Goal: Task Accomplishment & Management: Manage account settings

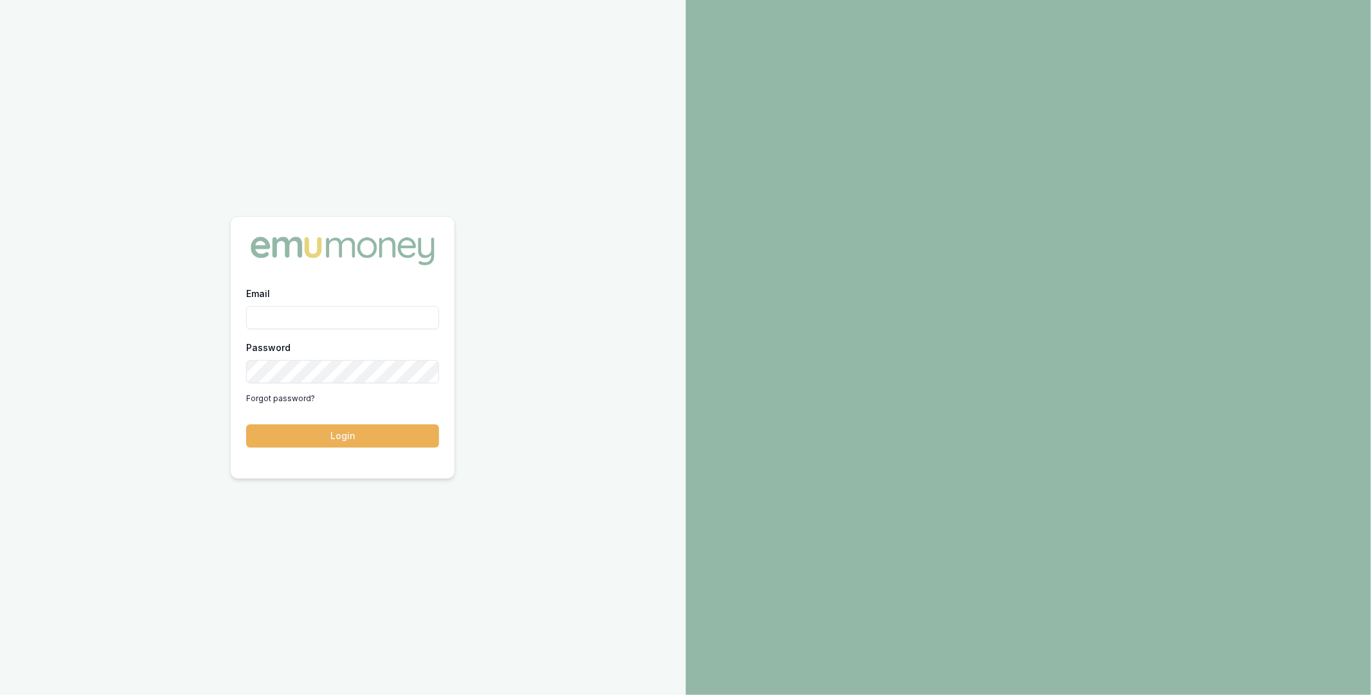
click at [381, 313] on input "Email" at bounding box center [342, 317] width 193 height 23
type input "m@emumoney.com.au"
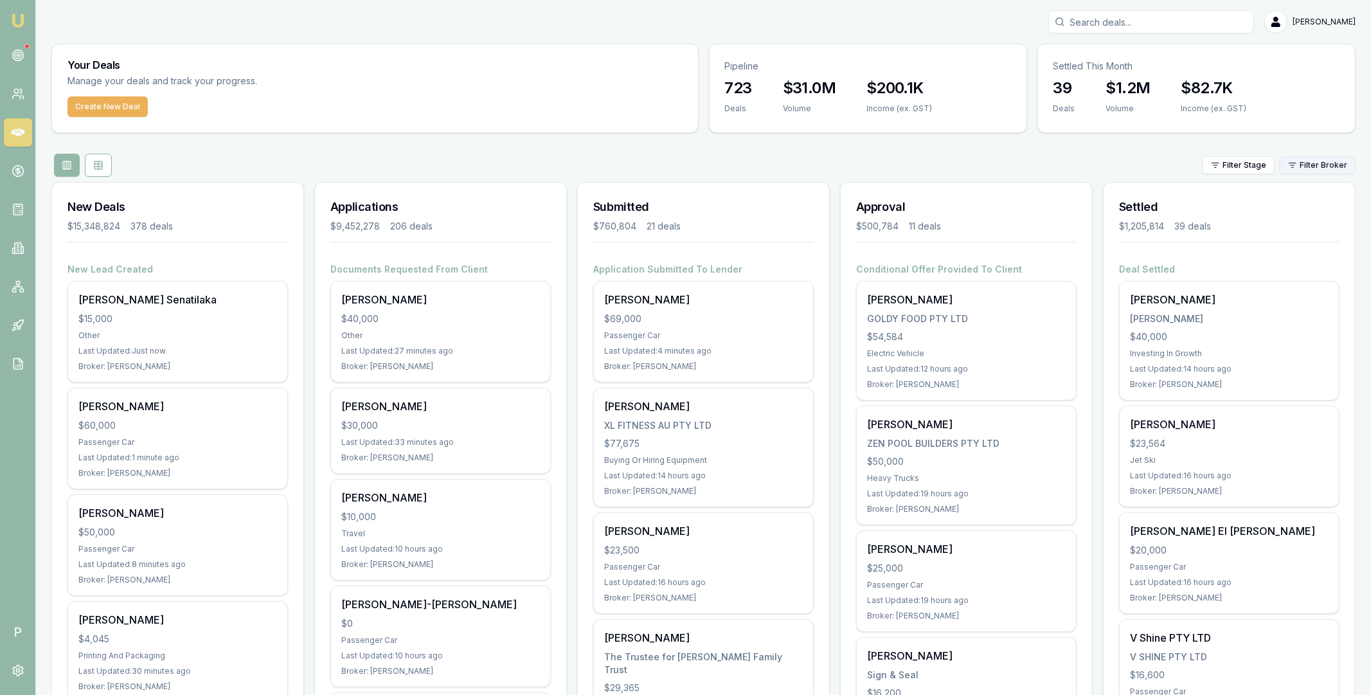
click at [1317, 167] on html "Emu Broker P Matt Leeburn Toggle Menu Your Deals Manage your deals and track yo…" at bounding box center [685, 347] width 1371 height 695
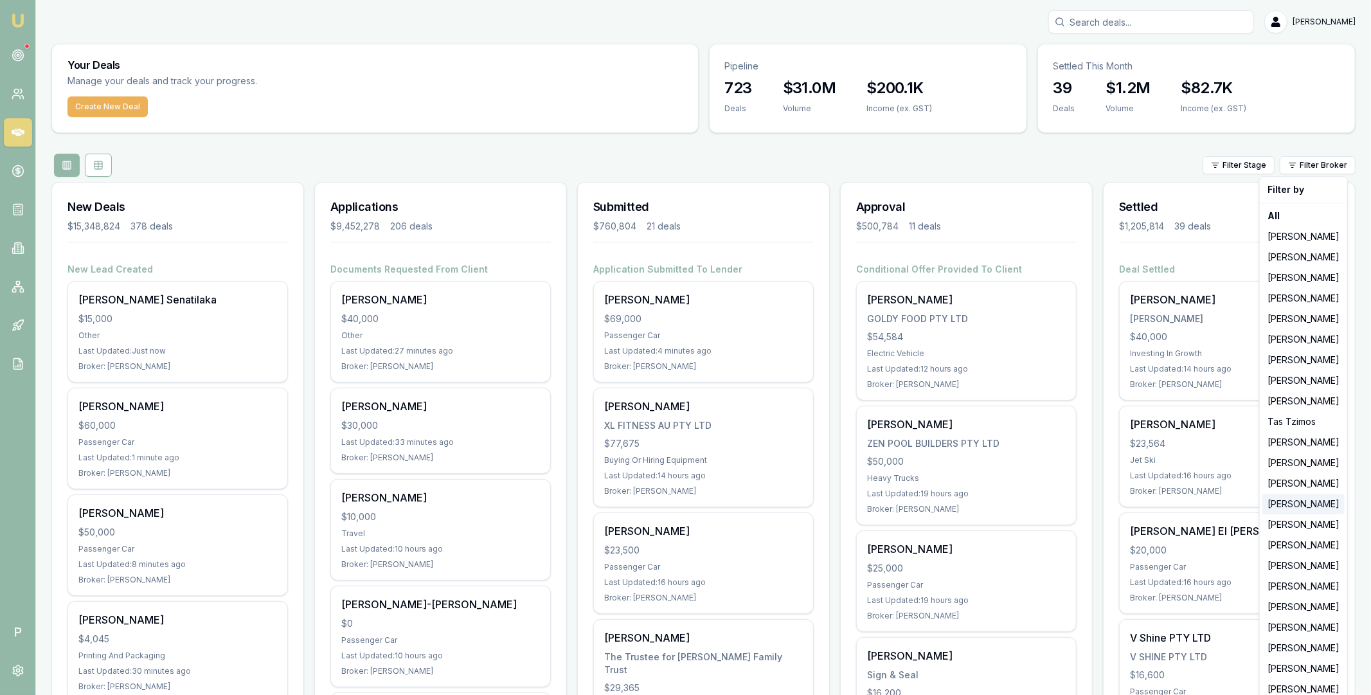
click at [1282, 506] on div "Erin Shield" at bounding box center [1304, 504] width 82 height 21
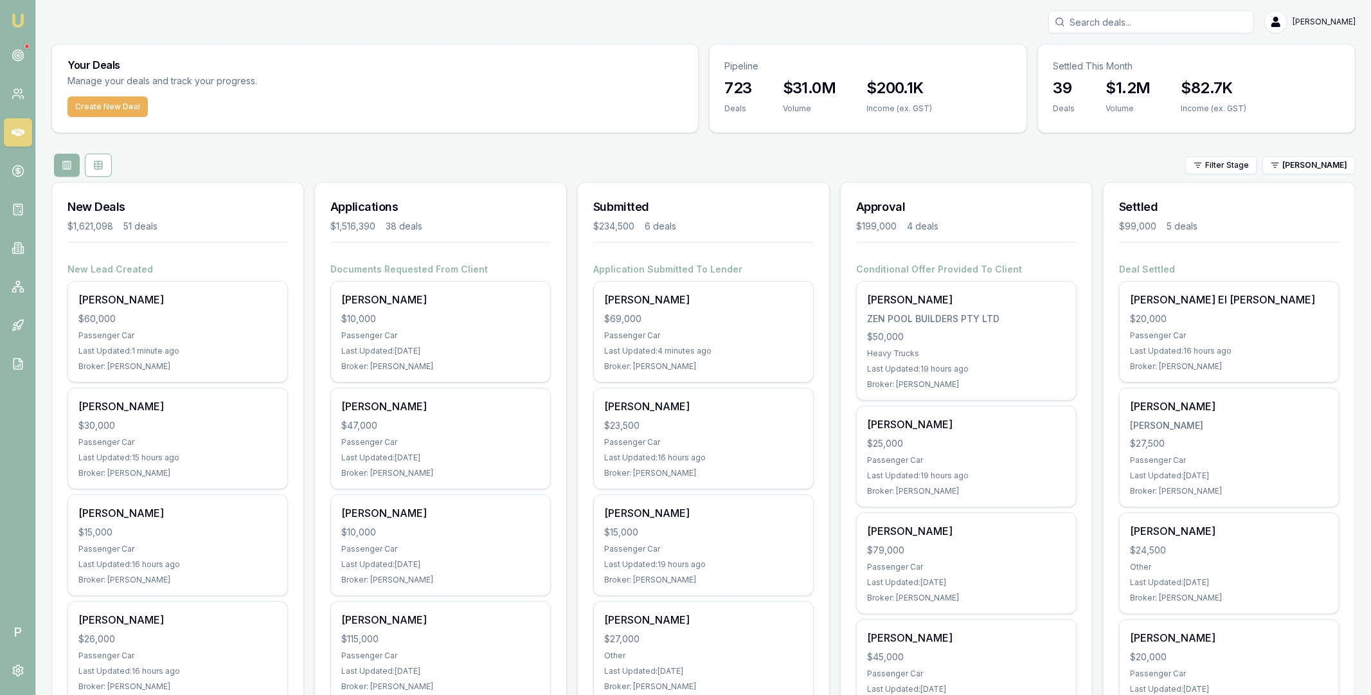
click at [903, 154] on div "Filter Stage Erin Shield" at bounding box center [703, 165] width 1304 height 23
click at [1335, 167] on html "Emu Broker P Matt Leeburn Toggle Menu Your Deals Manage your deals and track yo…" at bounding box center [685, 347] width 1371 height 695
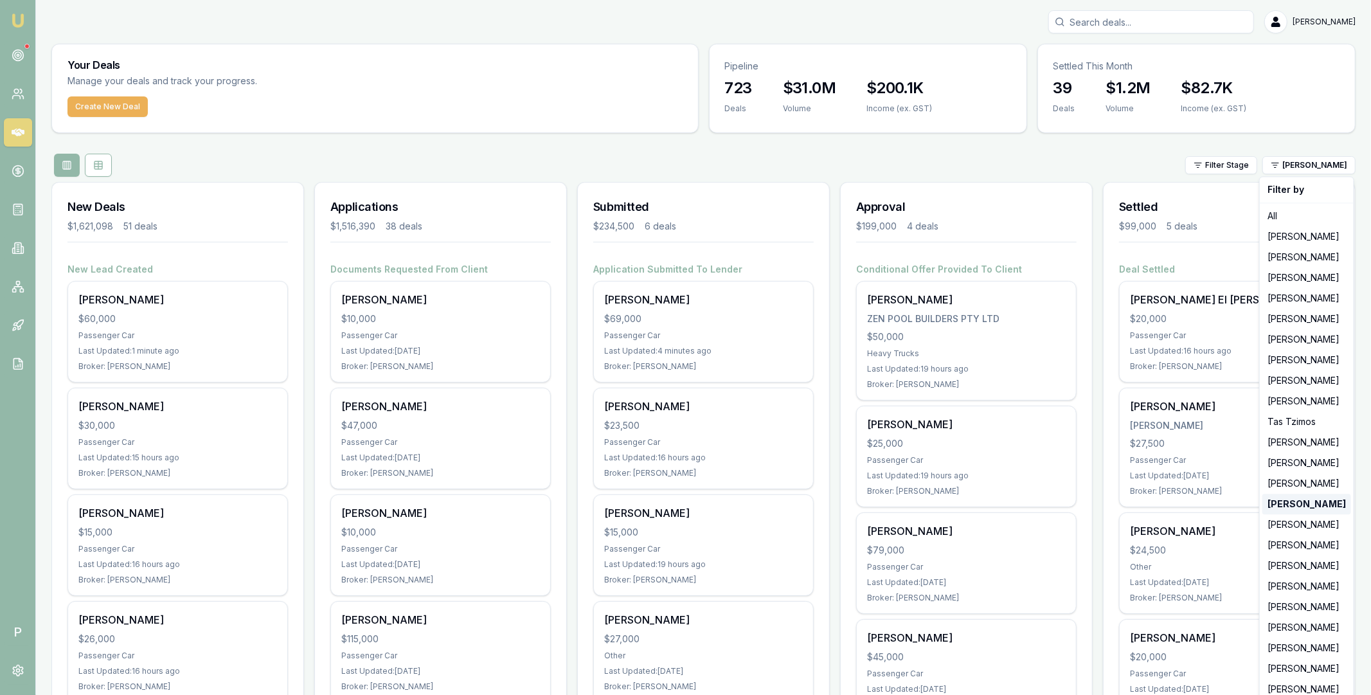
click at [1299, 508] on strong "Erin Shield" at bounding box center [1307, 504] width 78 height 13
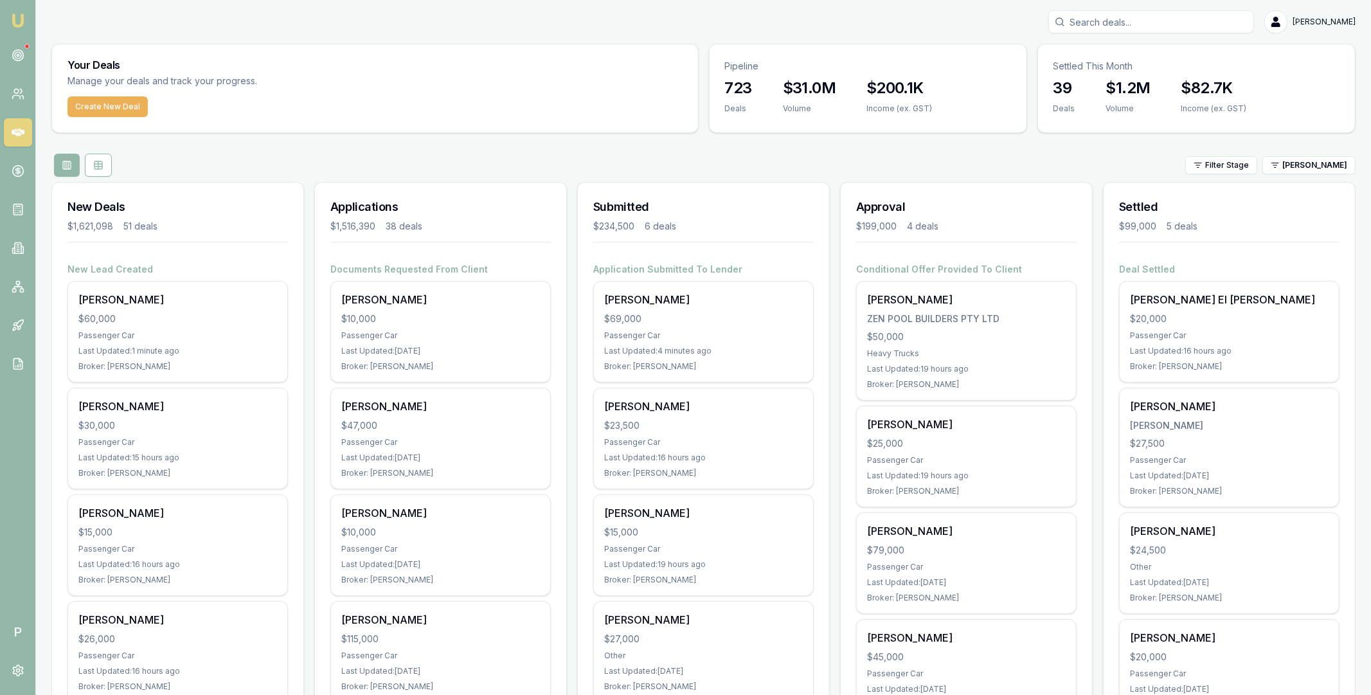
click at [1077, 160] on div "Filter Stage Erin Shield" at bounding box center [703, 165] width 1304 height 23
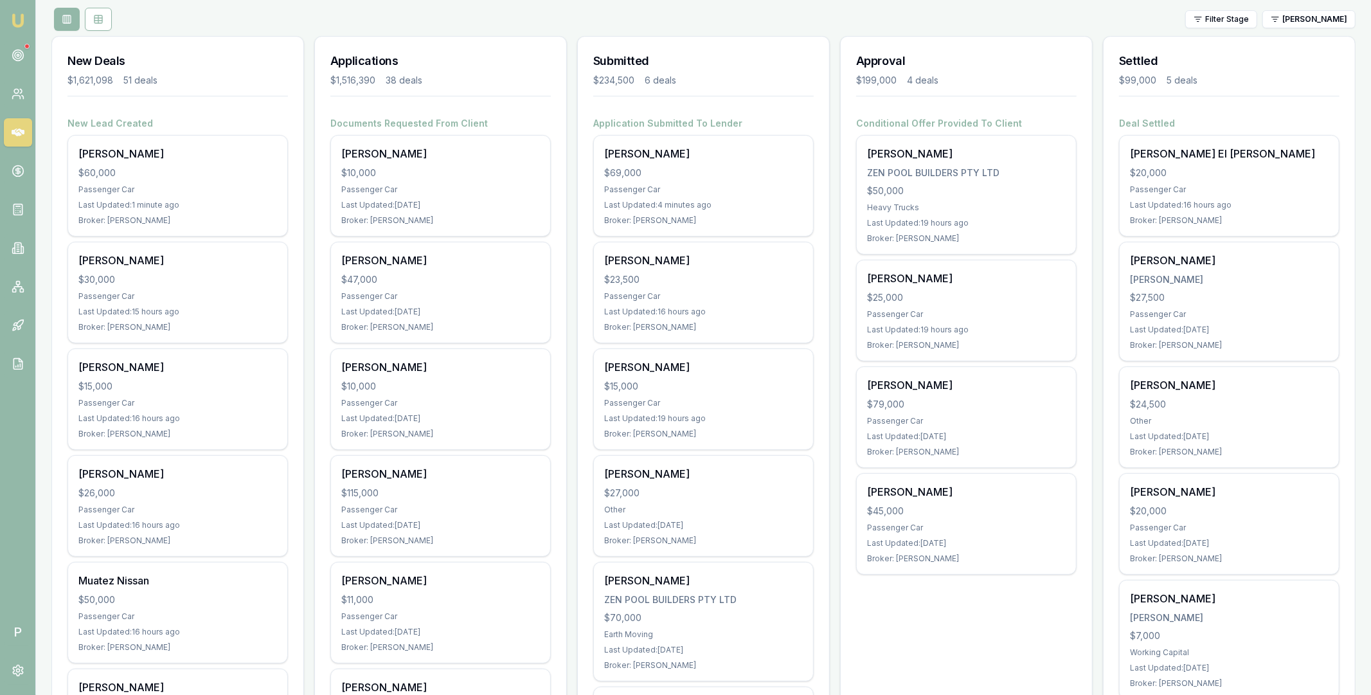
scroll to position [118, 0]
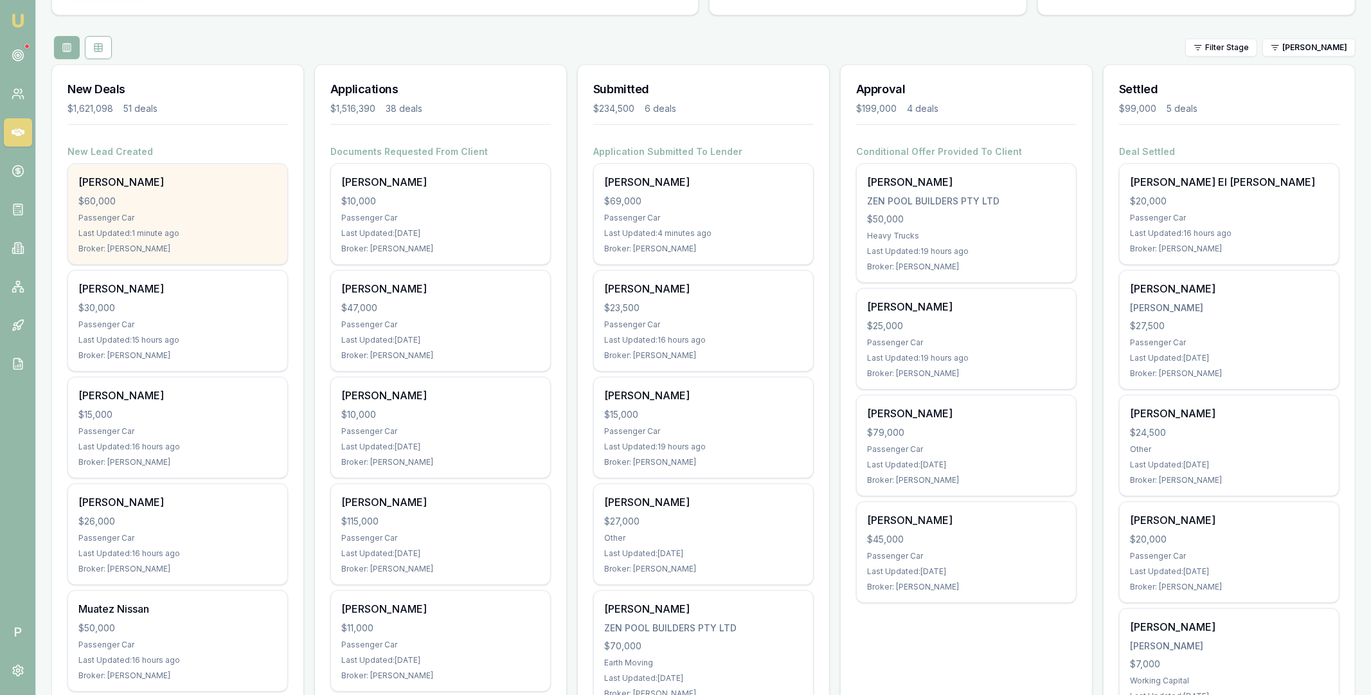
click at [210, 183] on div "David Gigliotti" at bounding box center [177, 181] width 199 height 15
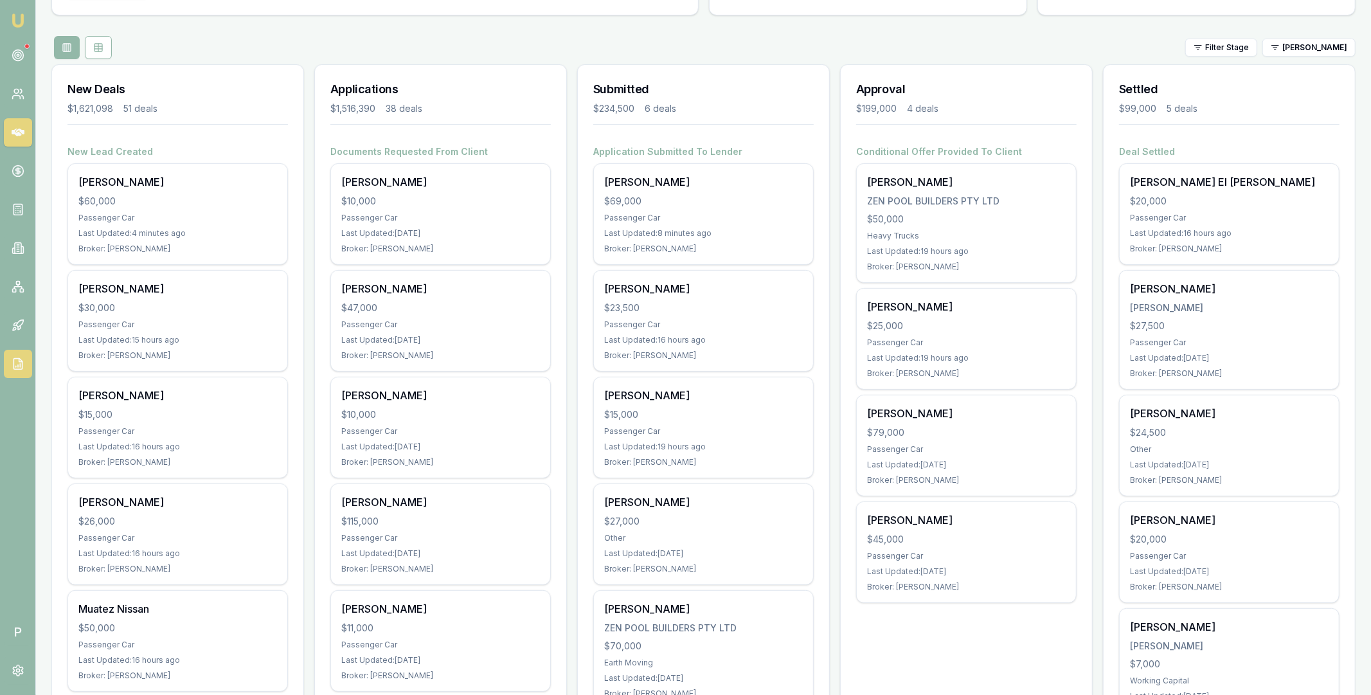
click at [21, 359] on icon at bounding box center [18, 363] width 13 height 13
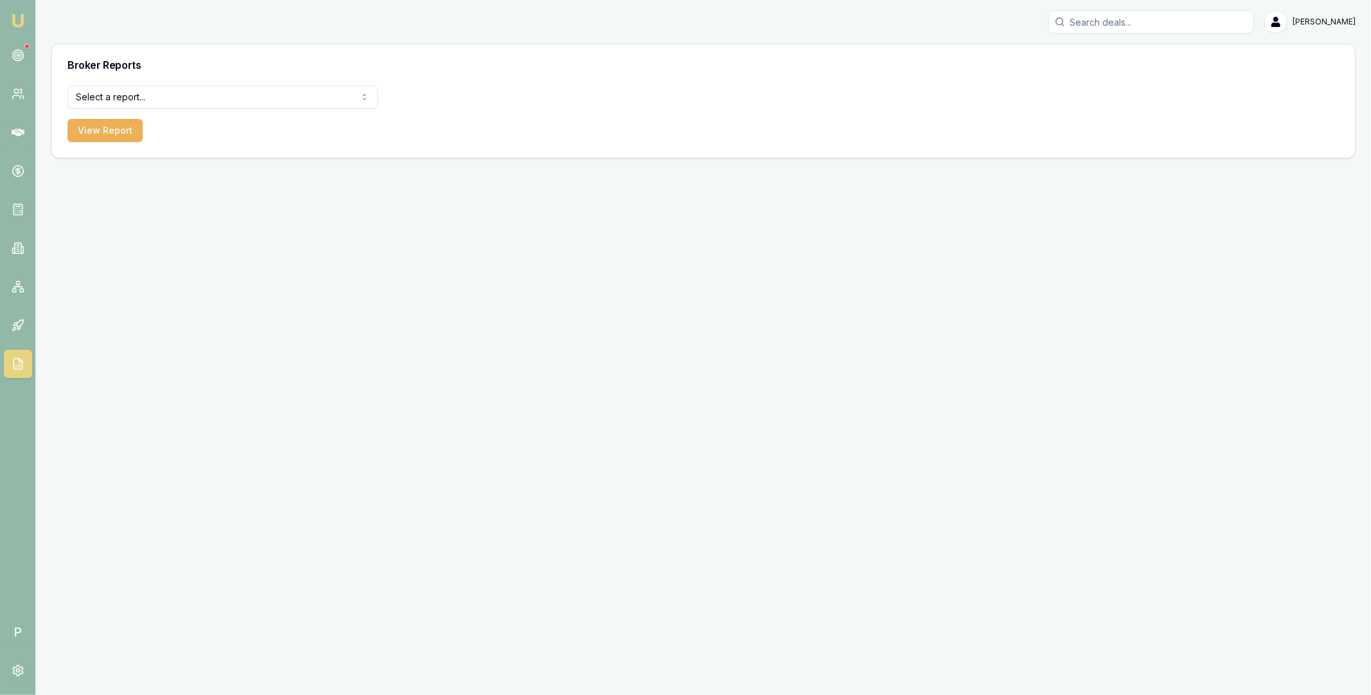
click at [294, 100] on html "Emu Broker P Matt Leeburn Toggle Menu Broker Reports Select a report... All Dea…" at bounding box center [685, 347] width 1371 height 695
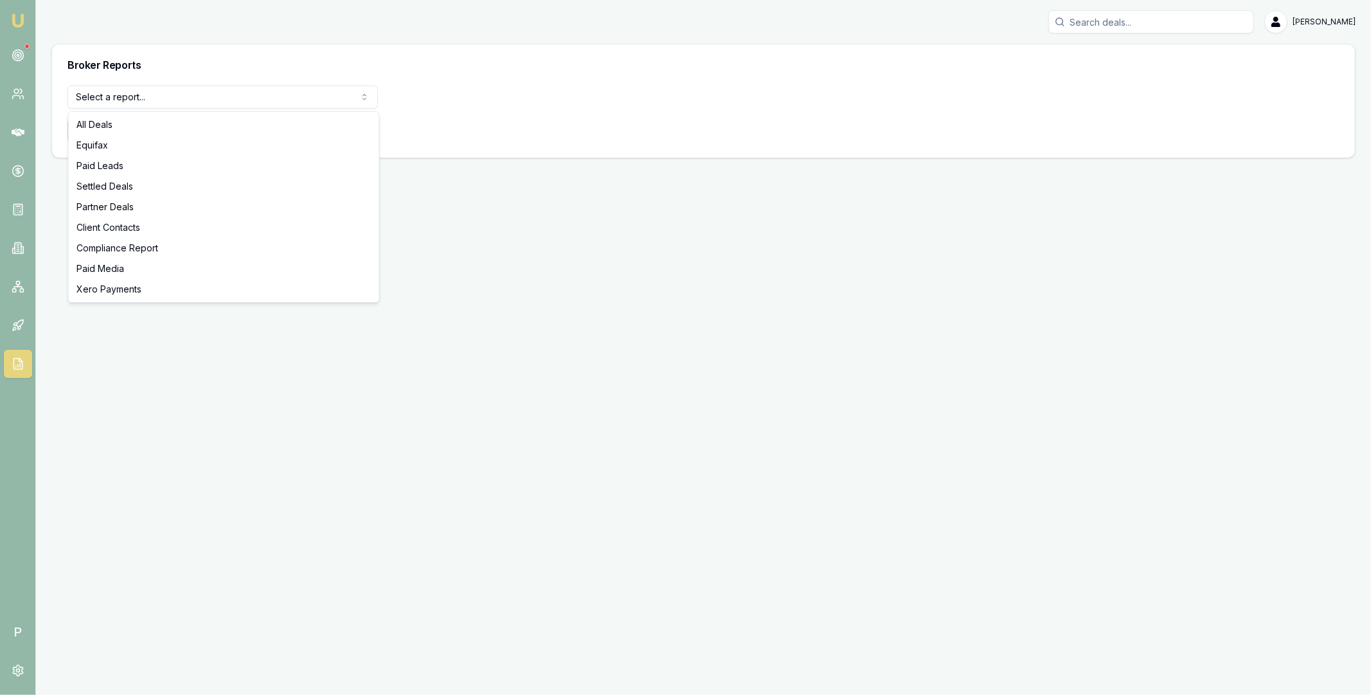
select select "settled-deals"
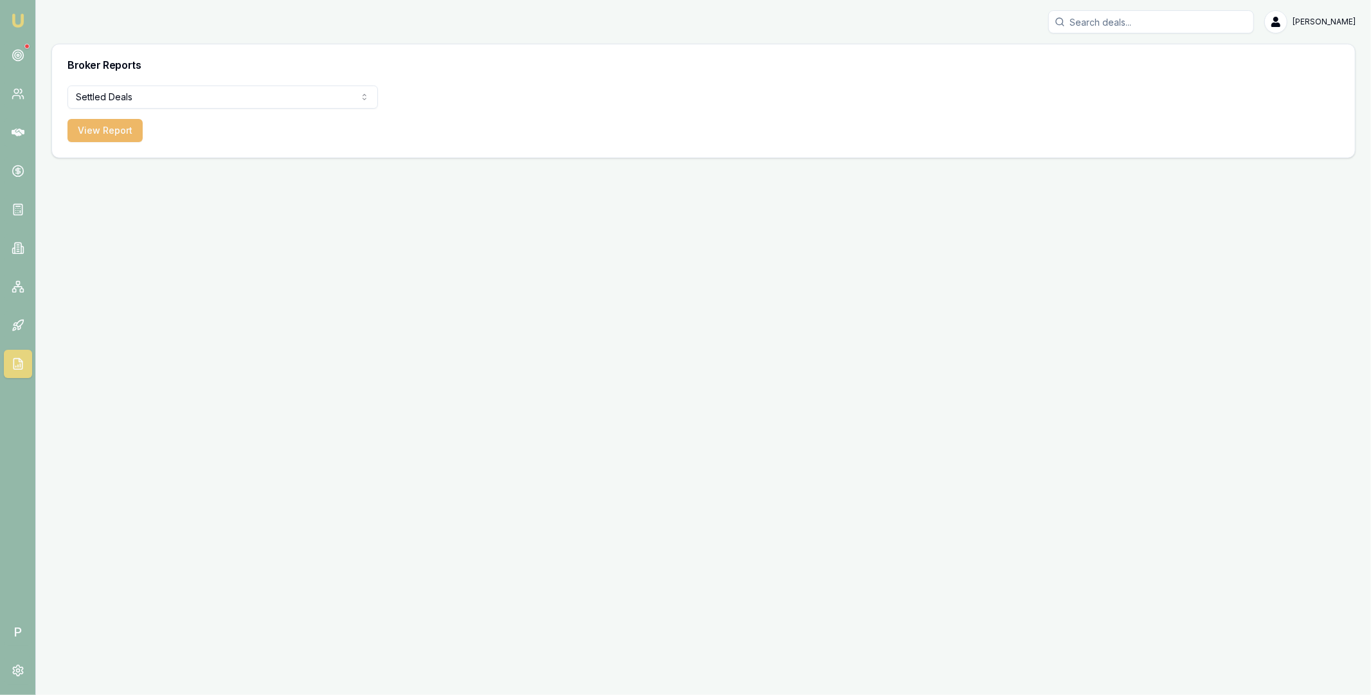
click at [120, 140] on button "View Report" at bounding box center [105, 130] width 75 height 23
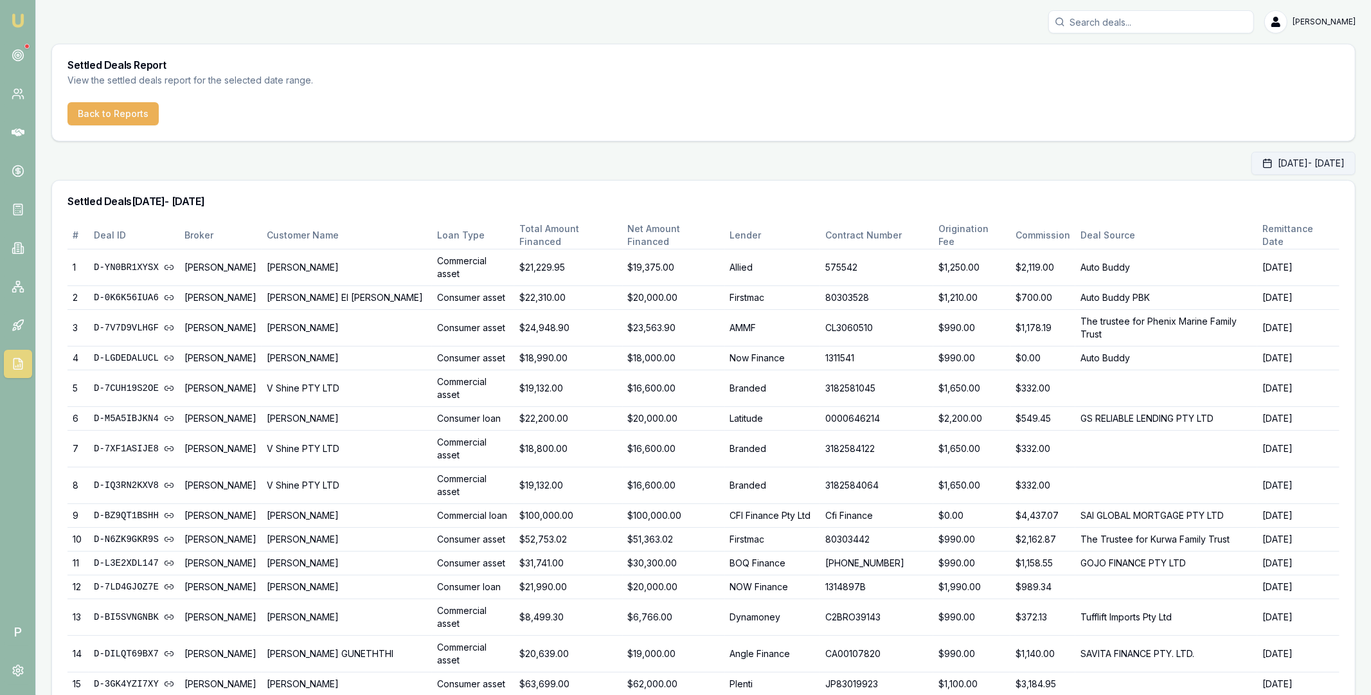
drag, startPoint x: 1308, startPoint y: 161, endPoint x: 1284, endPoint y: 173, distance: 26.5
click at [1308, 161] on button "Sep 01, 2025 - Sep 30, 2025" at bounding box center [1304, 163] width 104 height 23
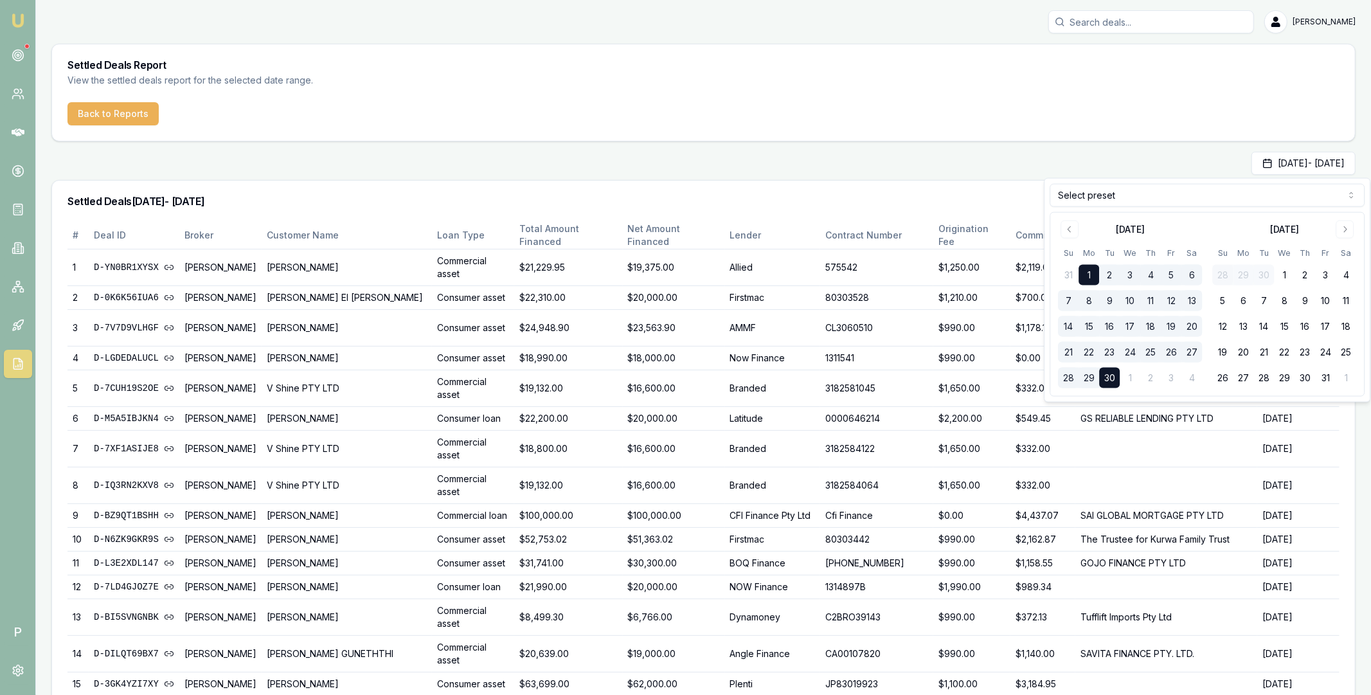
click at [1198, 204] on html "Emu Broker P Matt Leeburn Toggle Menu Settled Deals Report View the settled dea…" at bounding box center [685, 347] width 1371 height 695
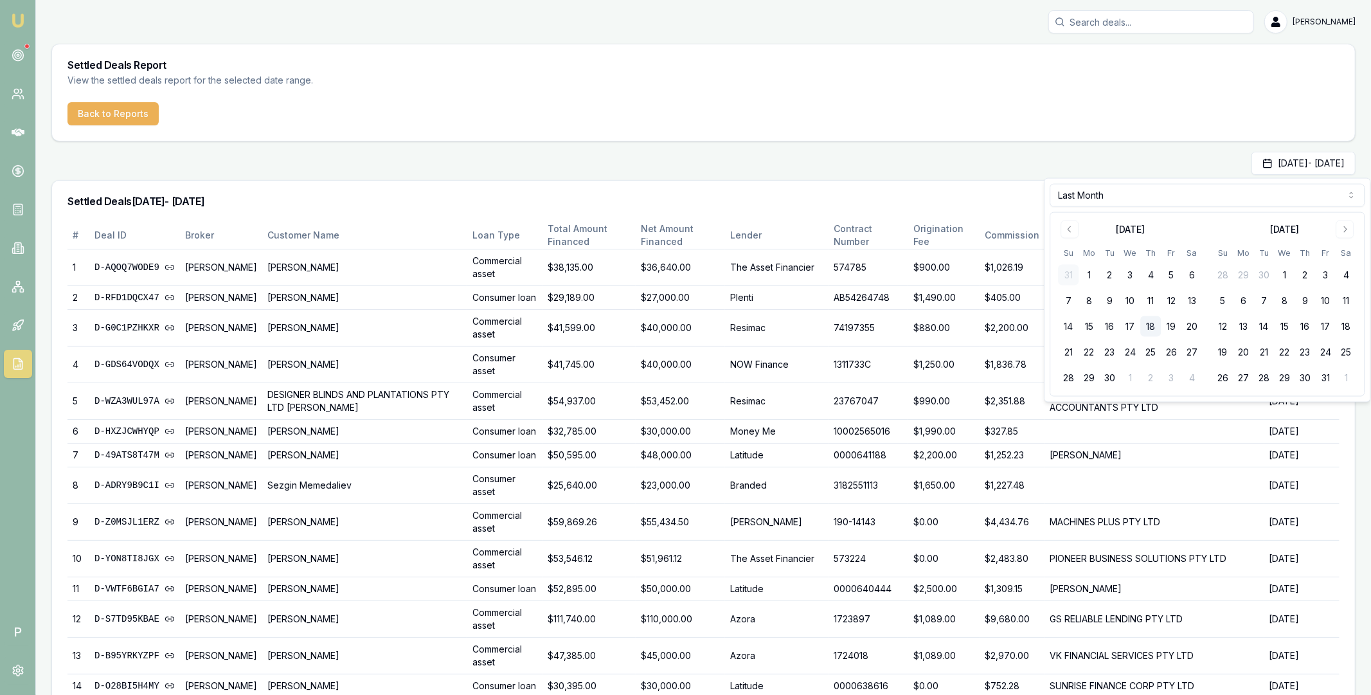
click at [1020, 163] on div "Aug 01, 2025 - Aug 31, 2025" at bounding box center [703, 163] width 1304 height 23
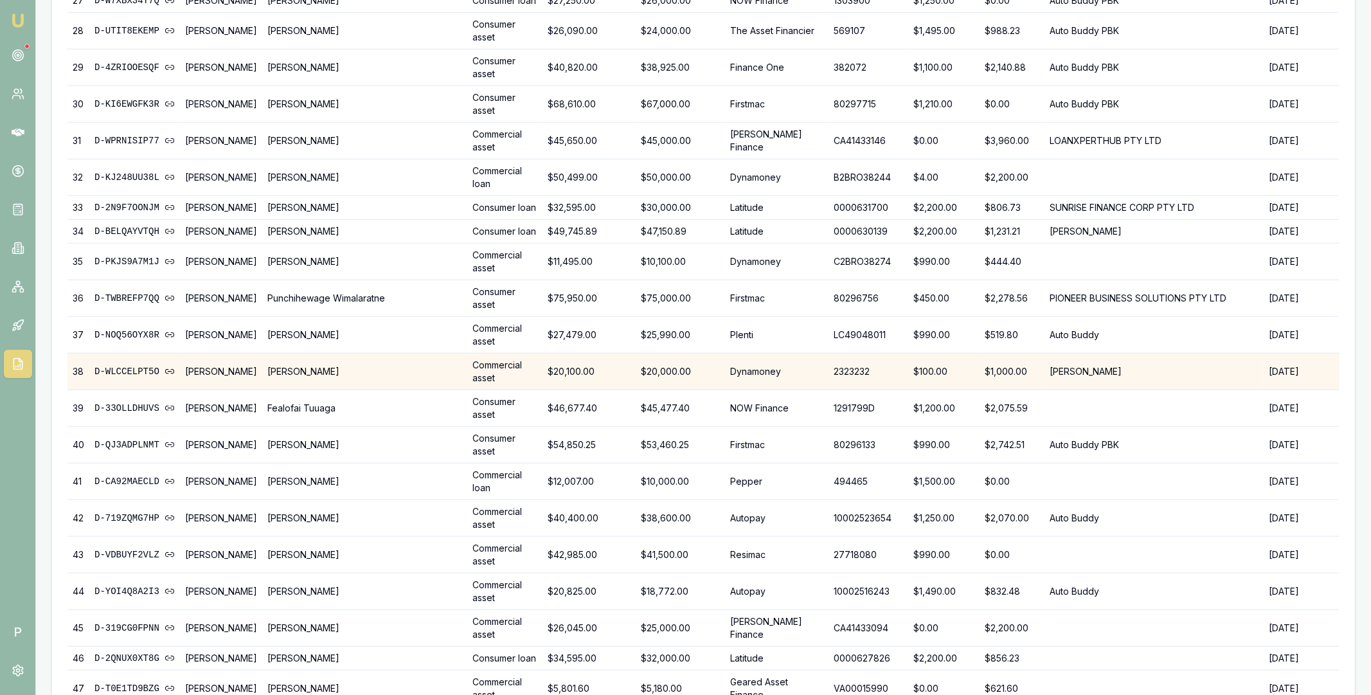
scroll to position [1128, 0]
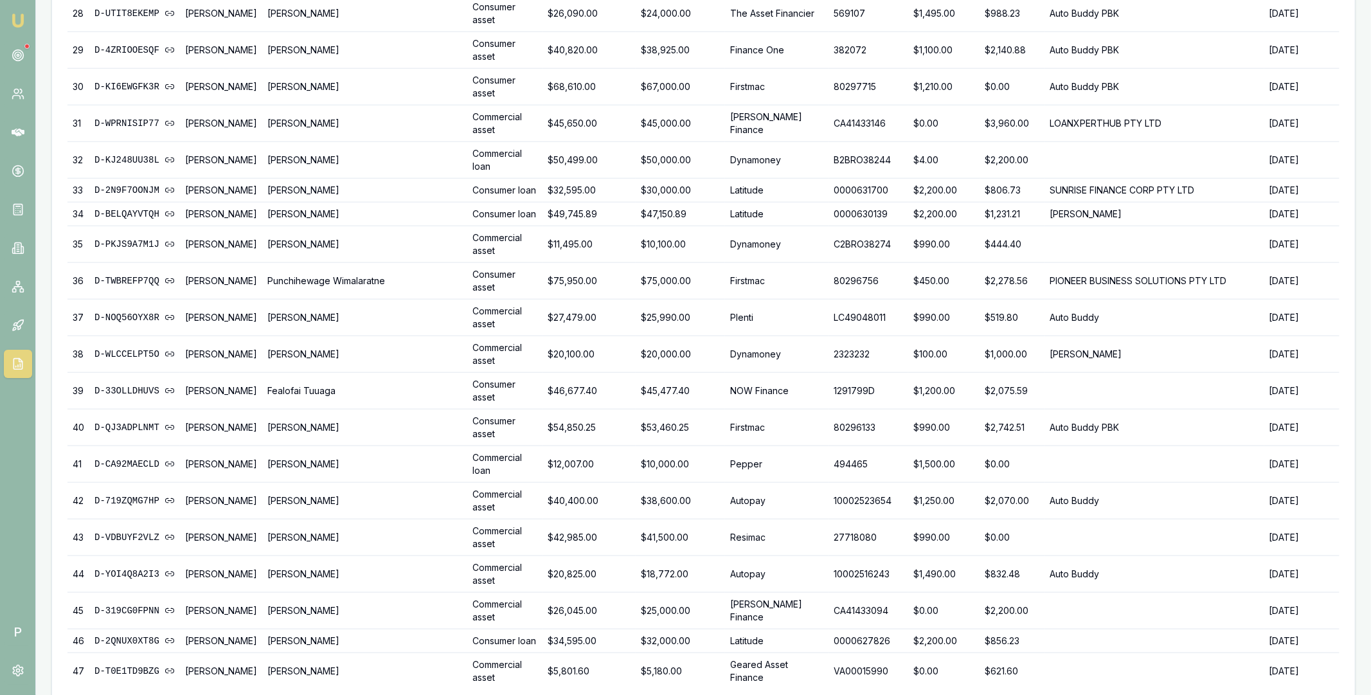
click at [16, 123] on link at bounding box center [18, 132] width 28 height 28
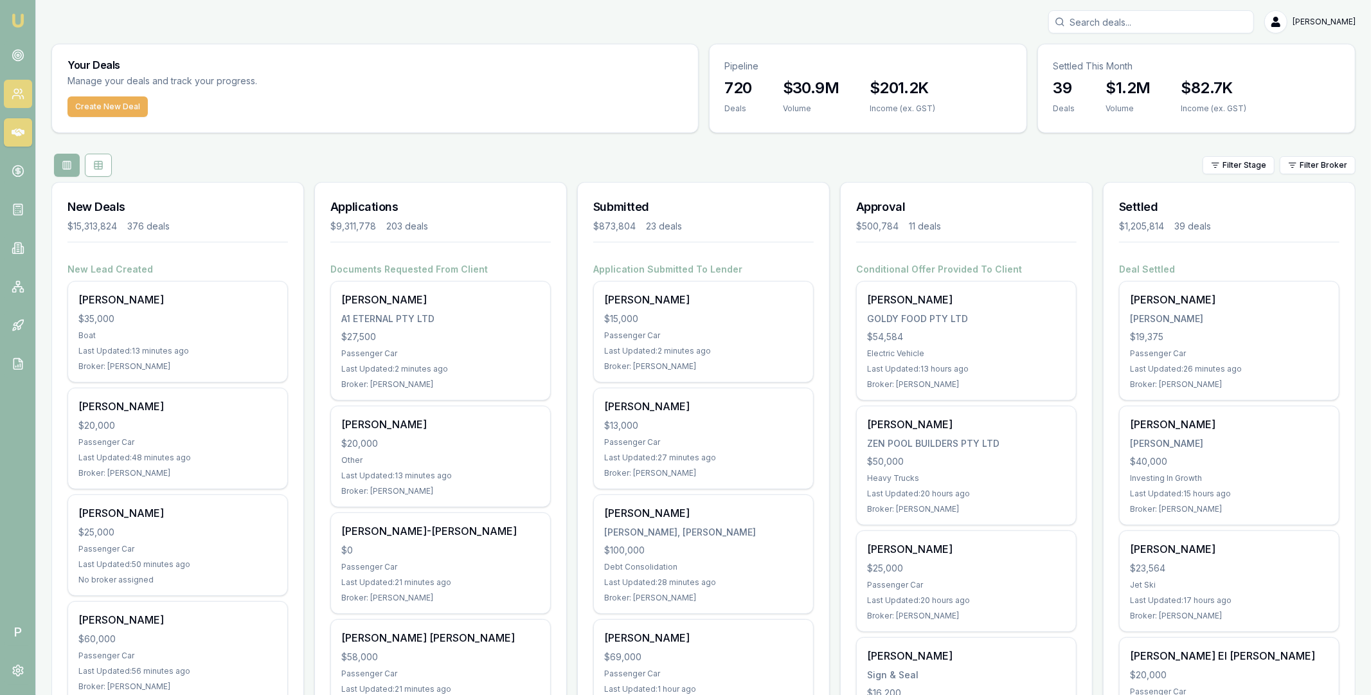
click at [20, 97] on icon at bounding box center [16, 97] width 8 height 3
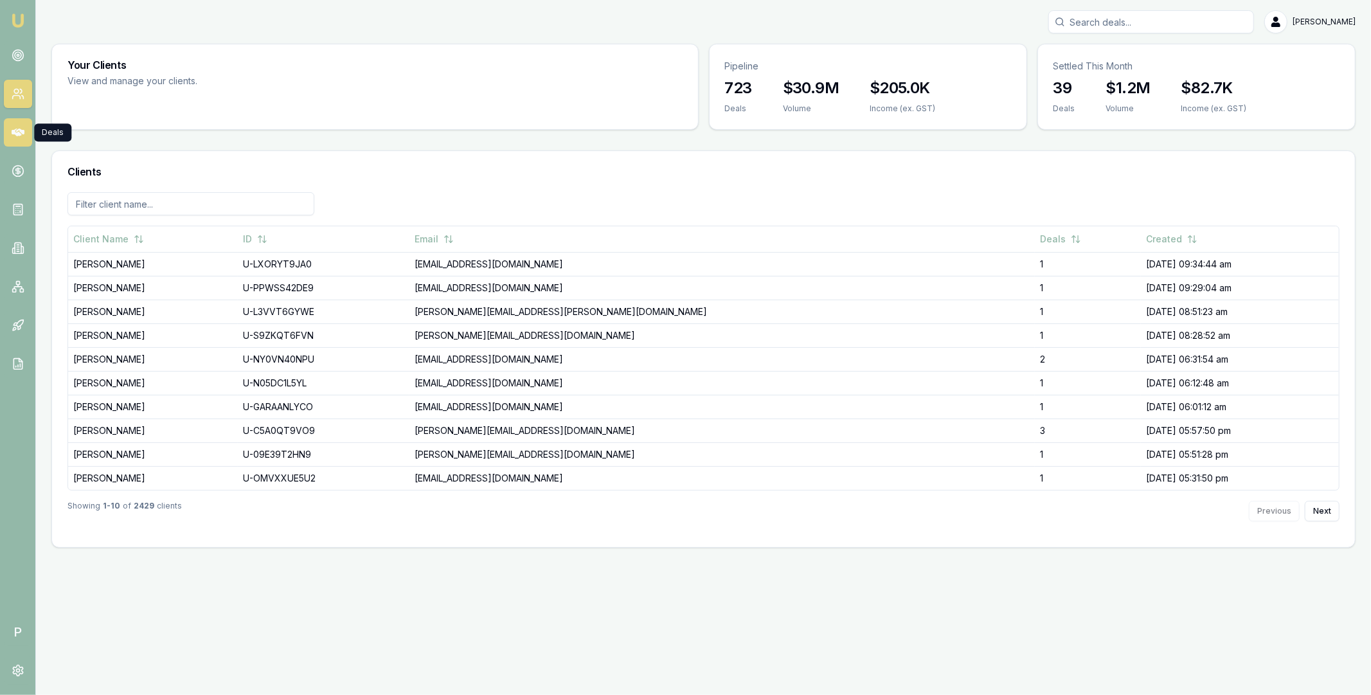
click at [16, 132] on icon at bounding box center [18, 133] width 13 height 8
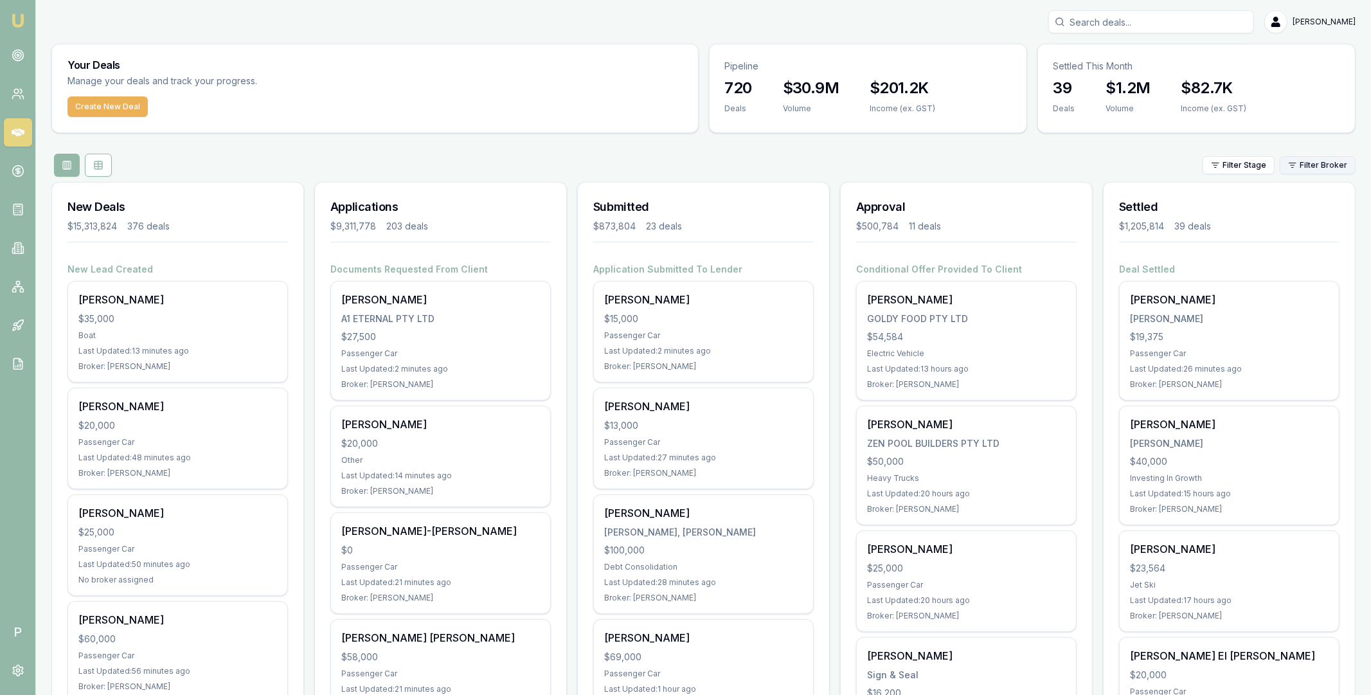
click at [1315, 172] on html "Emu Broker P Matt Leeburn Toggle Menu Your Deals Manage your deals and track yo…" at bounding box center [685, 347] width 1371 height 695
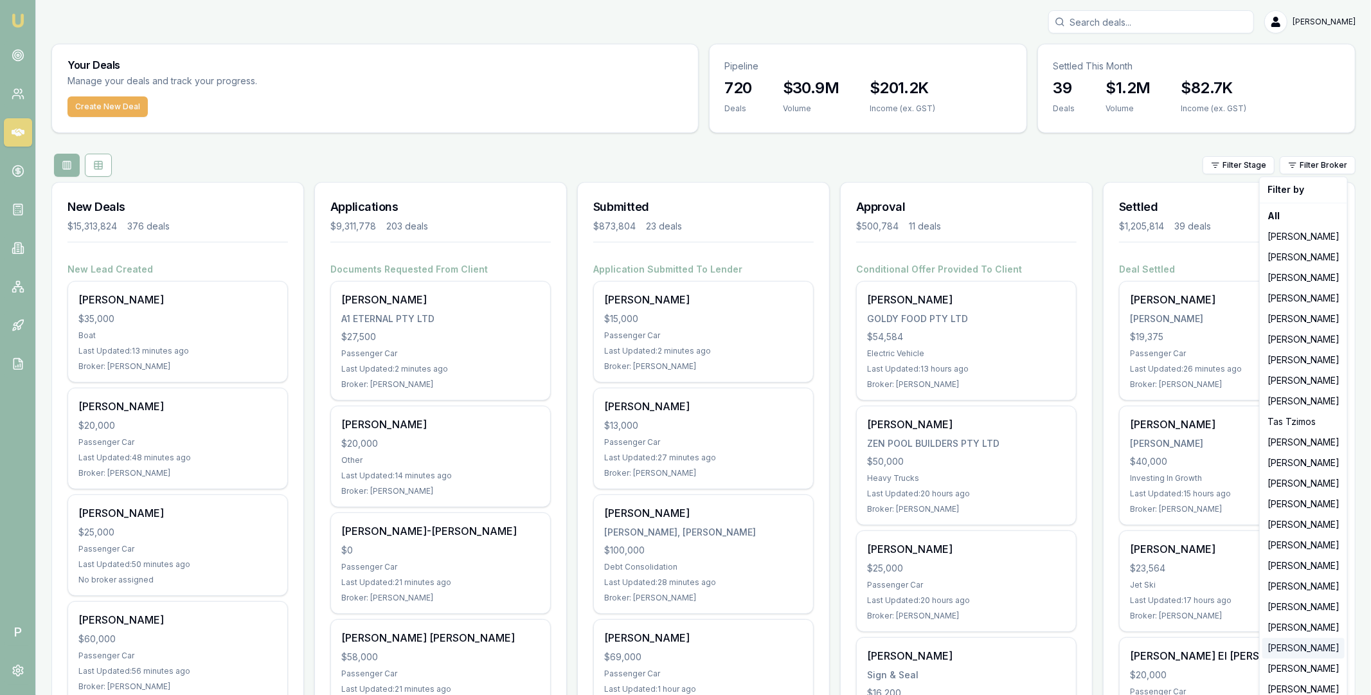
click at [1298, 649] on div "Jack Armstrong" at bounding box center [1304, 648] width 82 height 21
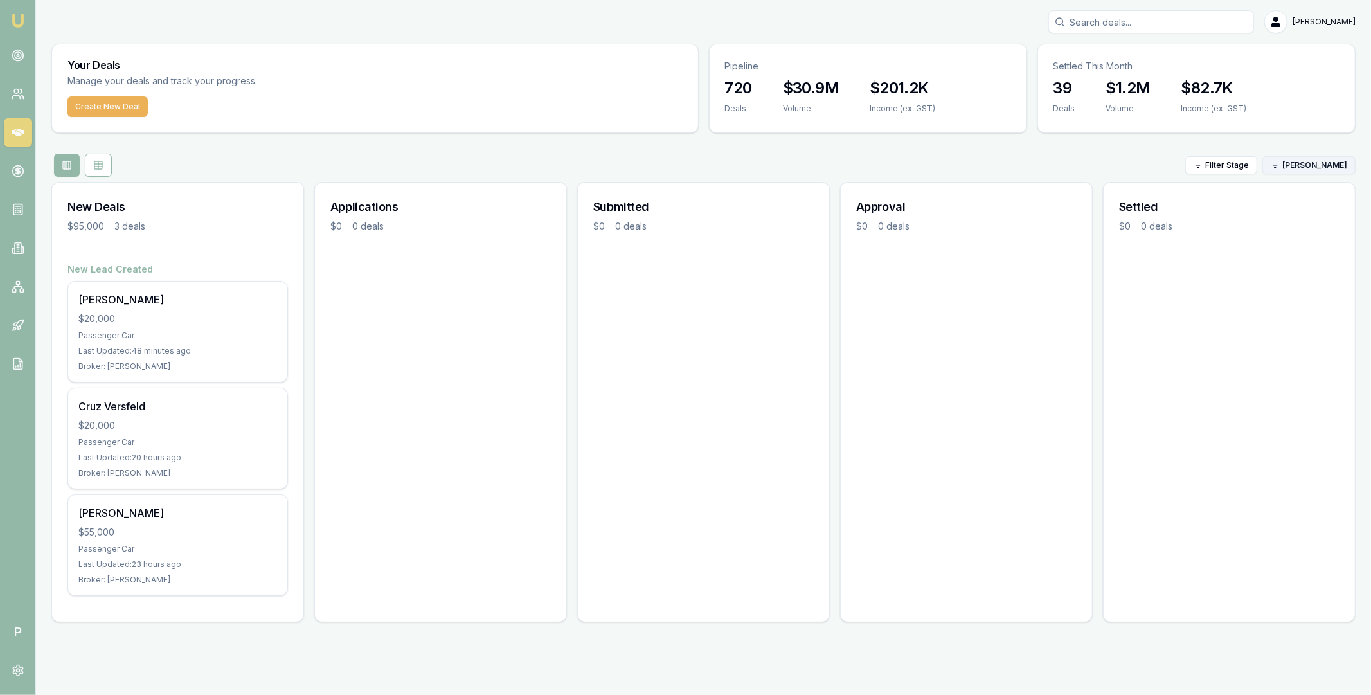
click at [1303, 156] on html "Emu Broker P Matt Leeburn Toggle Menu Your Deals Manage your deals and track yo…" at bounding box center [685, 347] width 1371 height 695
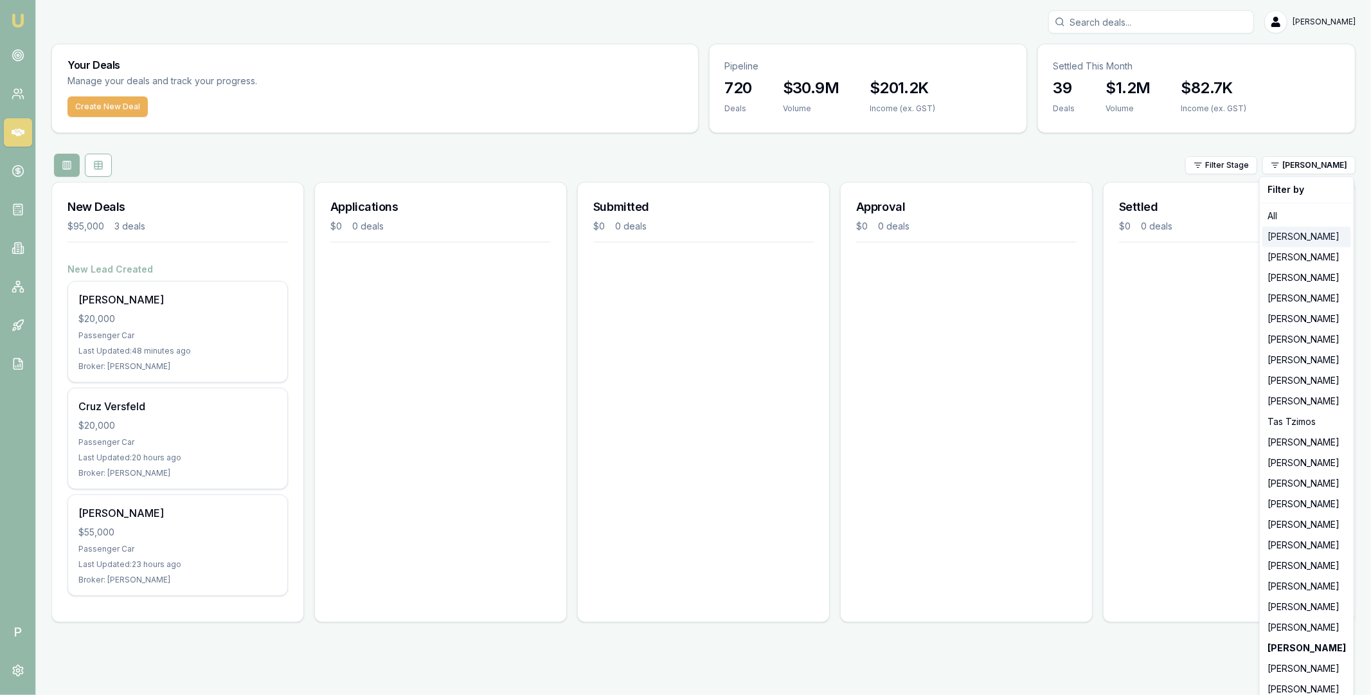
click at [1303, 242] on div "Jackson Fanfulla" at bounding box center [1307, 236] width 89 height 21
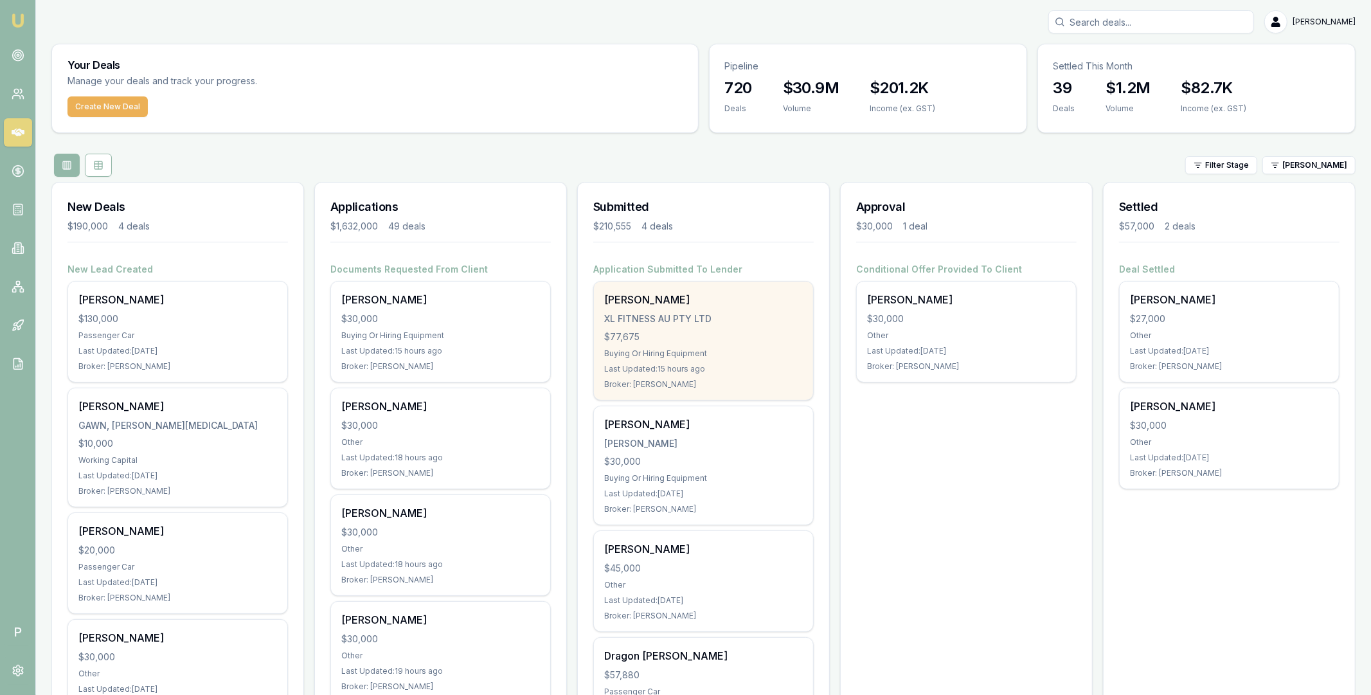
click at [740, 311] on div "Daniel Miller XL FITNESS AU PTY LTD $77,675 Buying Or Hiring Equipment Last Upd…" at bounding box center [703, 341] width 219 height 118
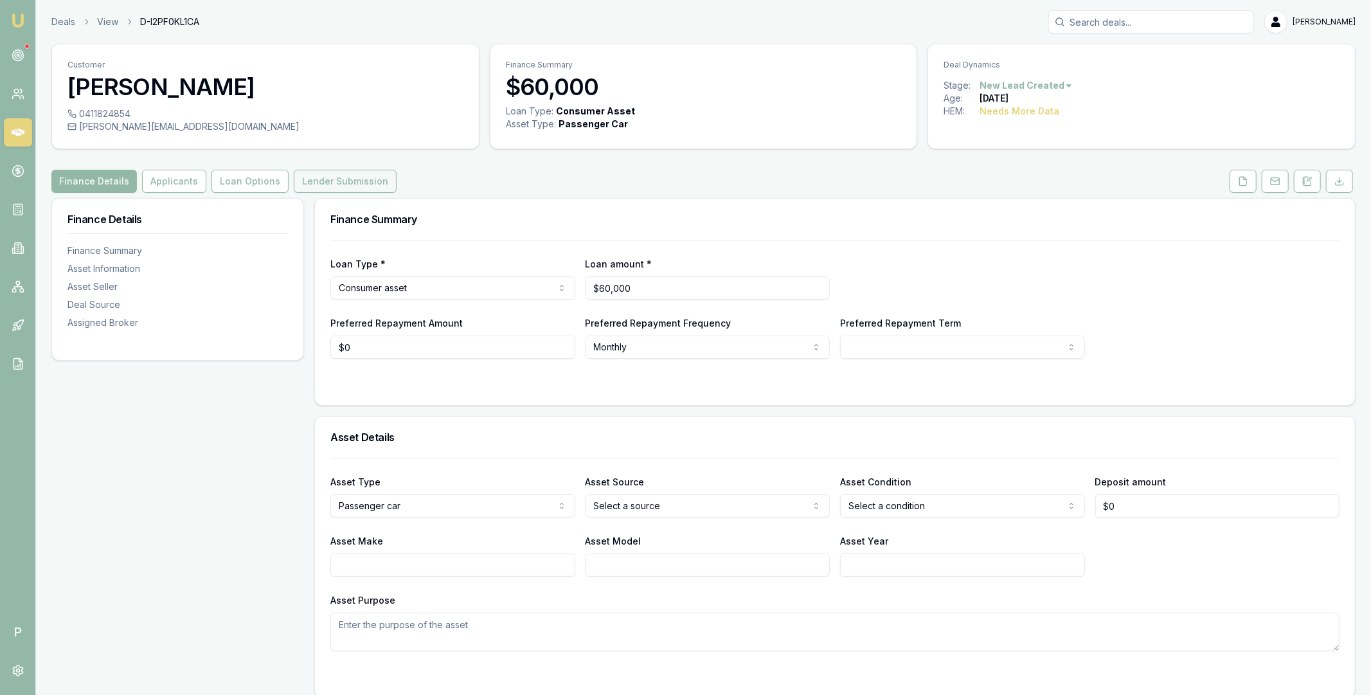
click at [339, 184] on button "Lender Submission" at bounding box center [345, 181] width 103 height 23
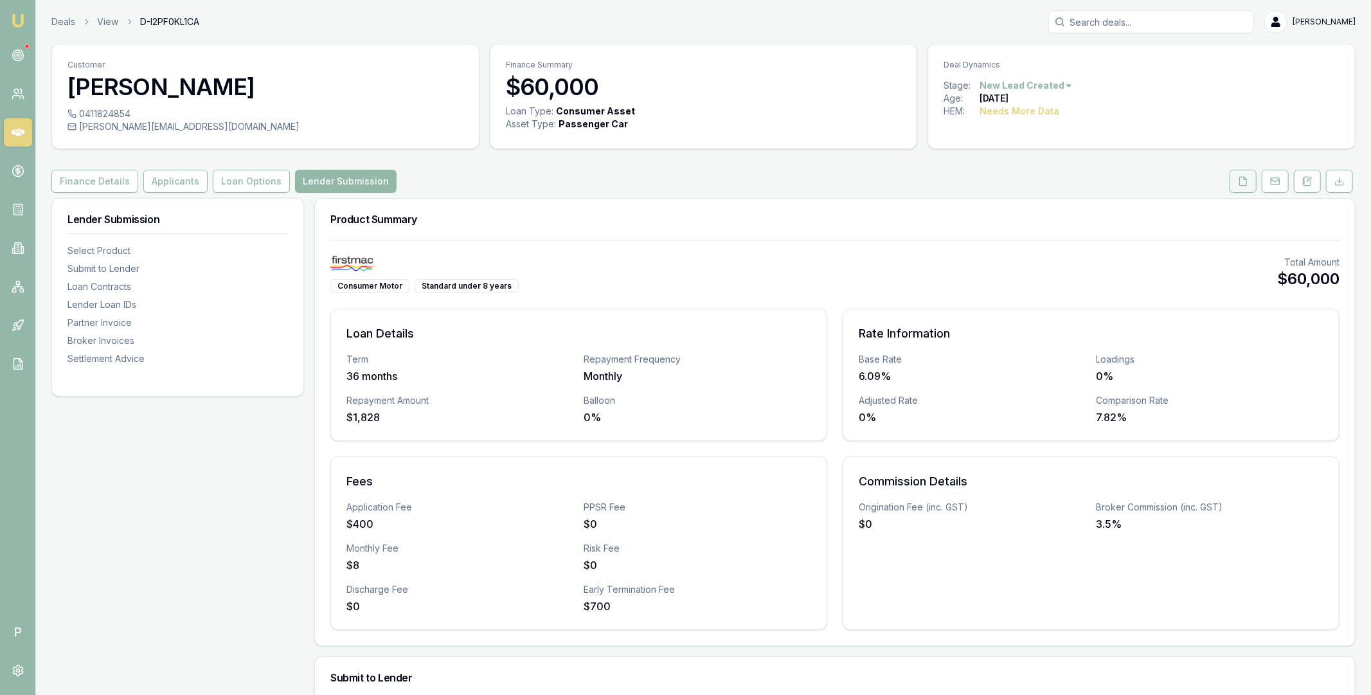
click at [1245, 183] on icon at bounding box center [1243, 181] width 10 height 10
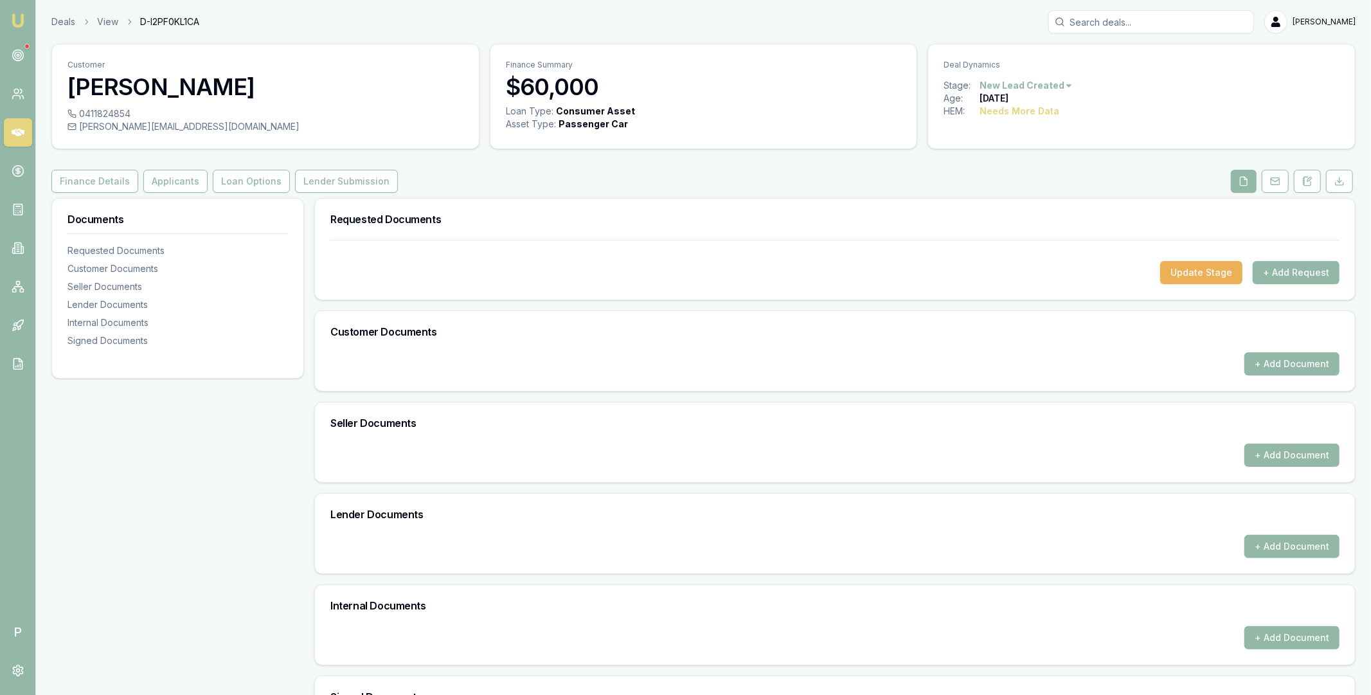
click at [22, 134] on icon at bounding box center [18, 133] width 13 height 8
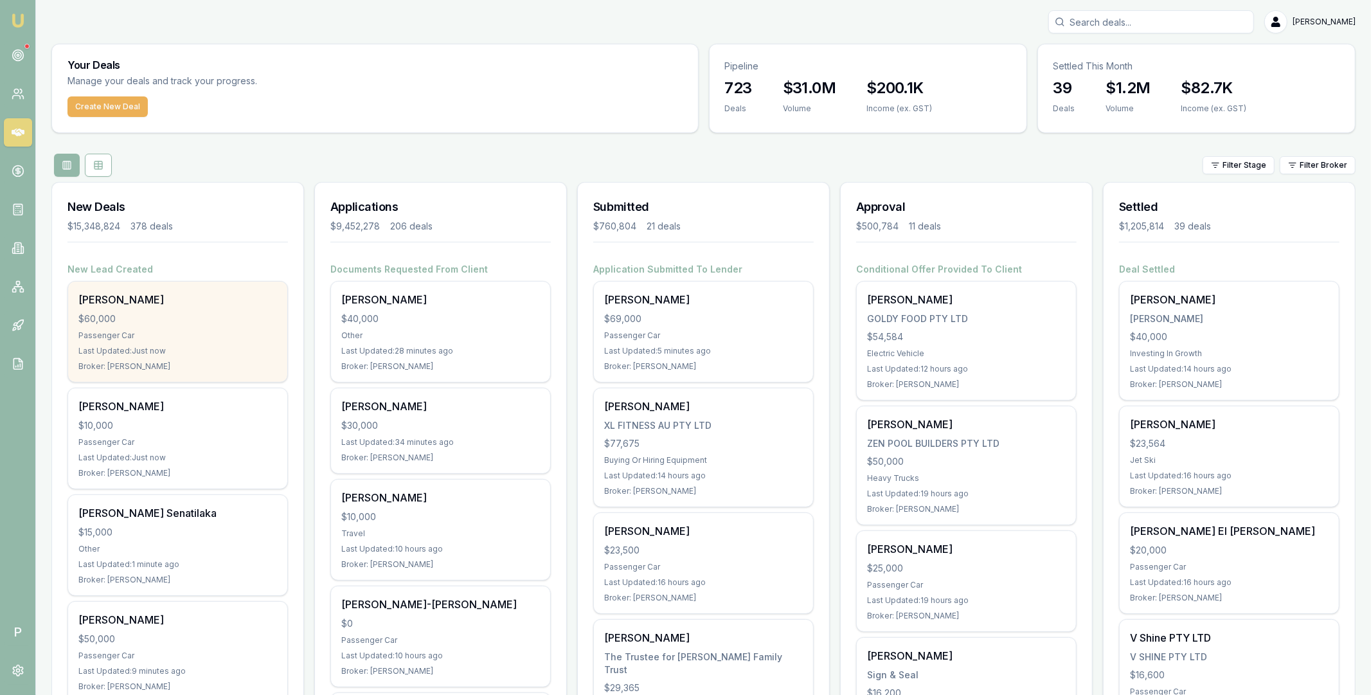
click at [165, 313] on div "$60,000" at bounding box center [177, 318] width 199 height 13
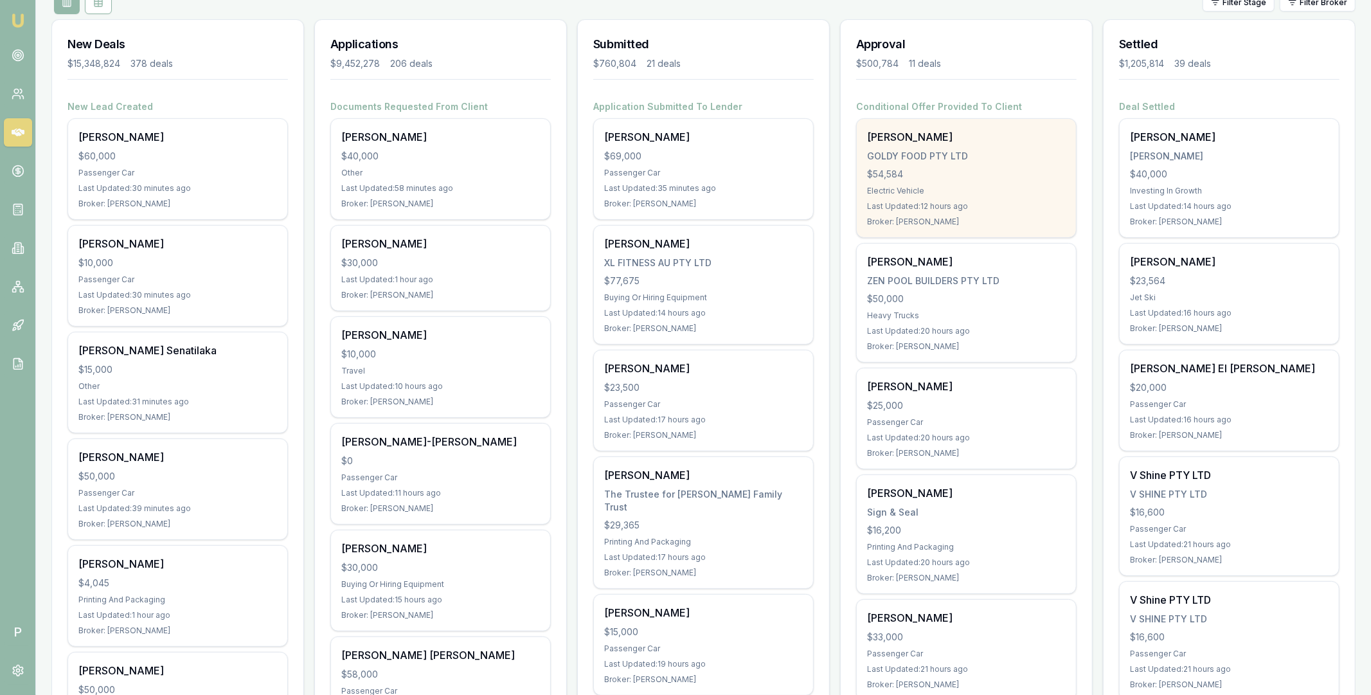
scroll to position [192, 0]
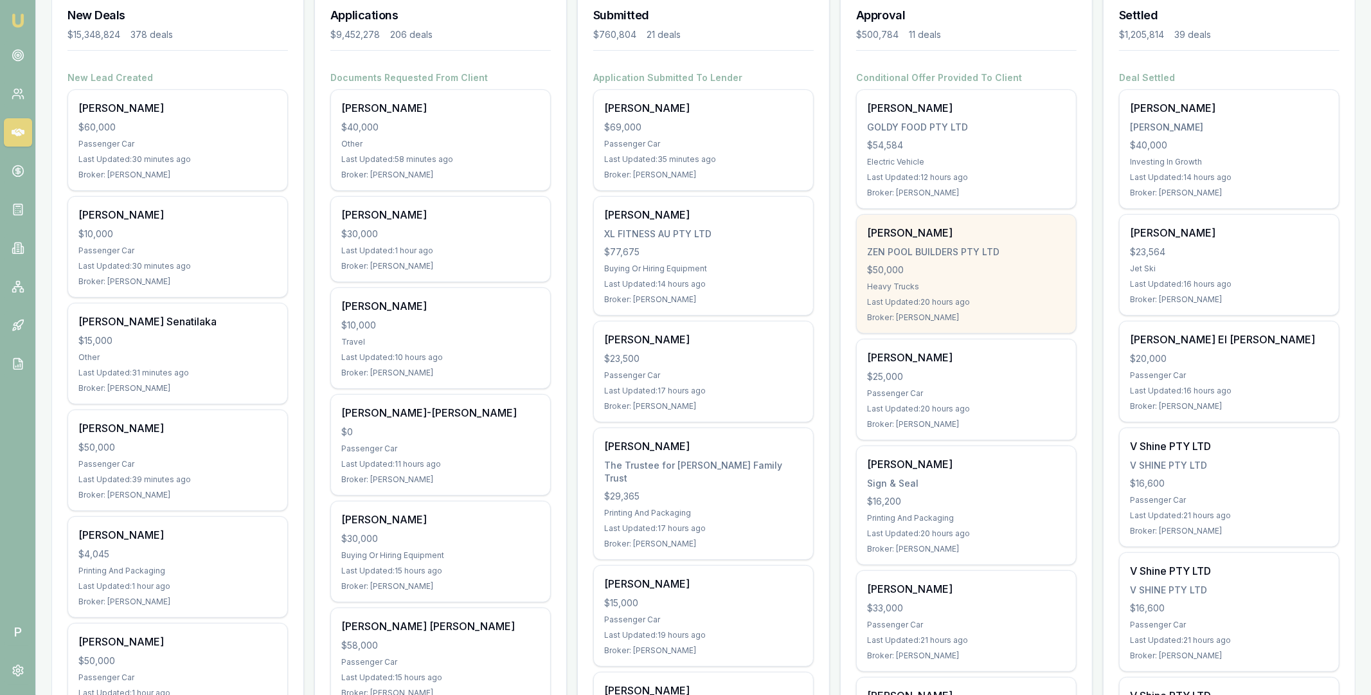
click at [989, 275] on div "$50,000" at bounding box center [966, 270] width 199 height 13
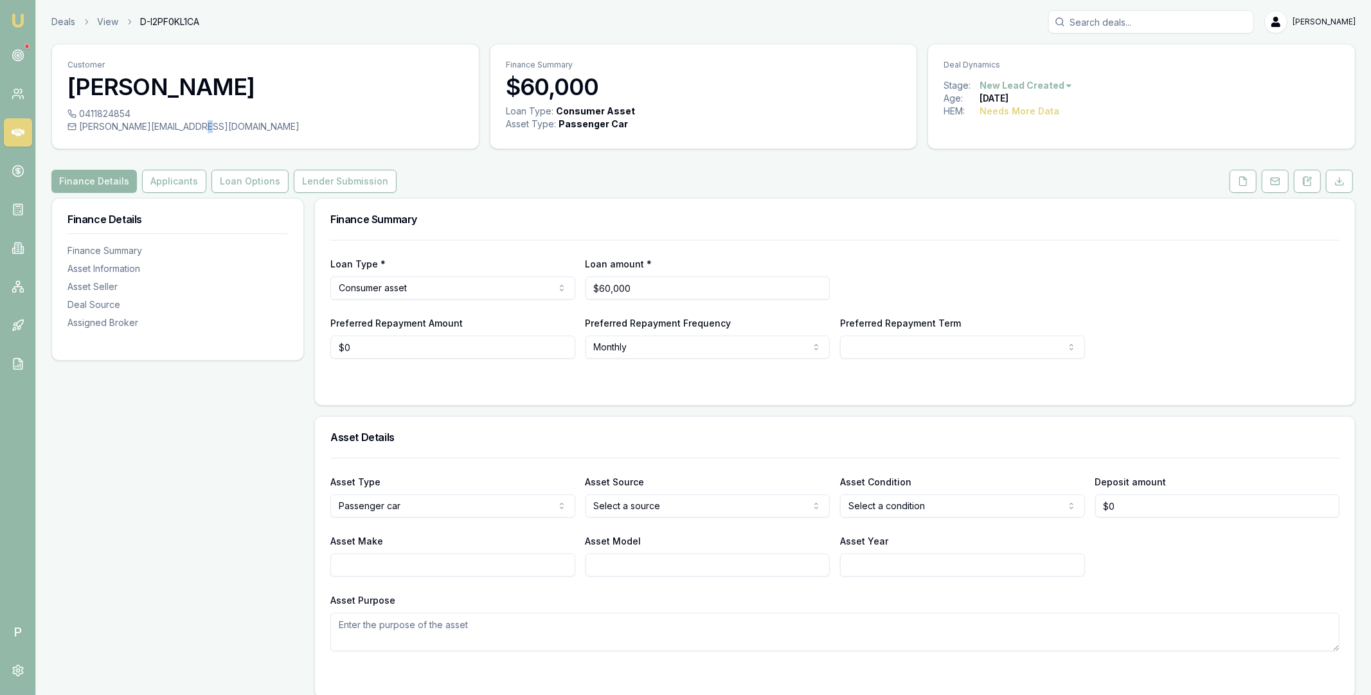
click at [200, 130] on div "[PERSON_NAME][EMAIL_ADDRESS][DOMAIN_NAME]" at bounding box center [266, 126] width 396 height 13
click at [205, 128] on div "[PERSON_NAME][EMAIL_ADDRESS][DOMAIN_NAME]" at bounding box center [266, 126] width 396 height 13
drag, startPoint x: 207, startPoint y: 127, endPoint x: 136, endPoint y: 128, distance: 71.4
click at [136, 128] on div "[PERSON_NAME][EMAIL_ADDRESS][DOMAIN_NAME]" at bounding box center [266, 126] width 396 height 13
click at [130, 128] on div "[PERSON_NAME][EMAIL_ADDRESS][DOMAIN_NAME]" at bounding box center [266, 126] width 396 height 13
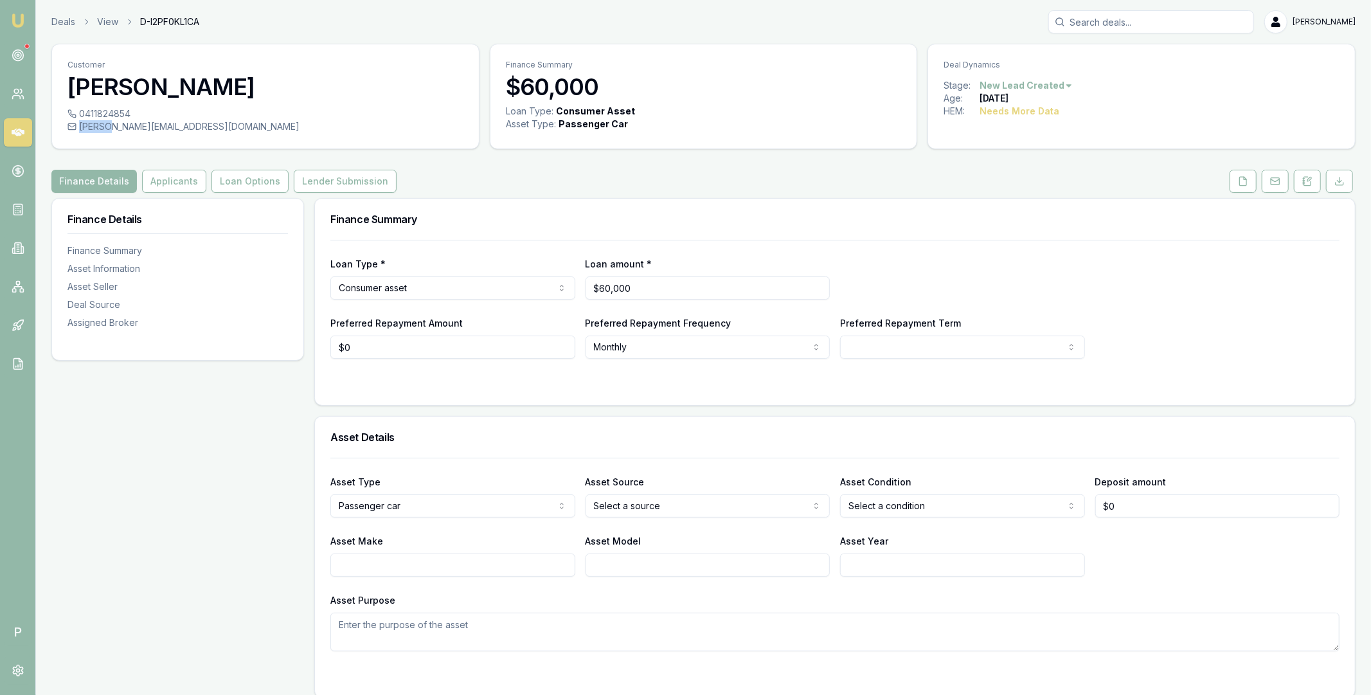
drag, startPoint x: 111, startPoint y: 127, endPoint x: 208, endPoint y: 126, distance: 97.1
click at [208, 126] on div "[PERSON_NAME][EMAIL_ADDRESS][DOMAIN_NAME]" at bounding box center [266, 126] width 396 height 13
click at [208, 127] on div "david@mooneevalley.com.au" at bounding box center [266, 126] width 396 height 13
drag, startPoint x: 205, startPoint y: 127, endPoint x: 138, endPoint y: 129, distance: 67.5
click at [157, 129] on div "david@mooneevalley.com.au" at bounding box center [266, 126] width 396 height 13
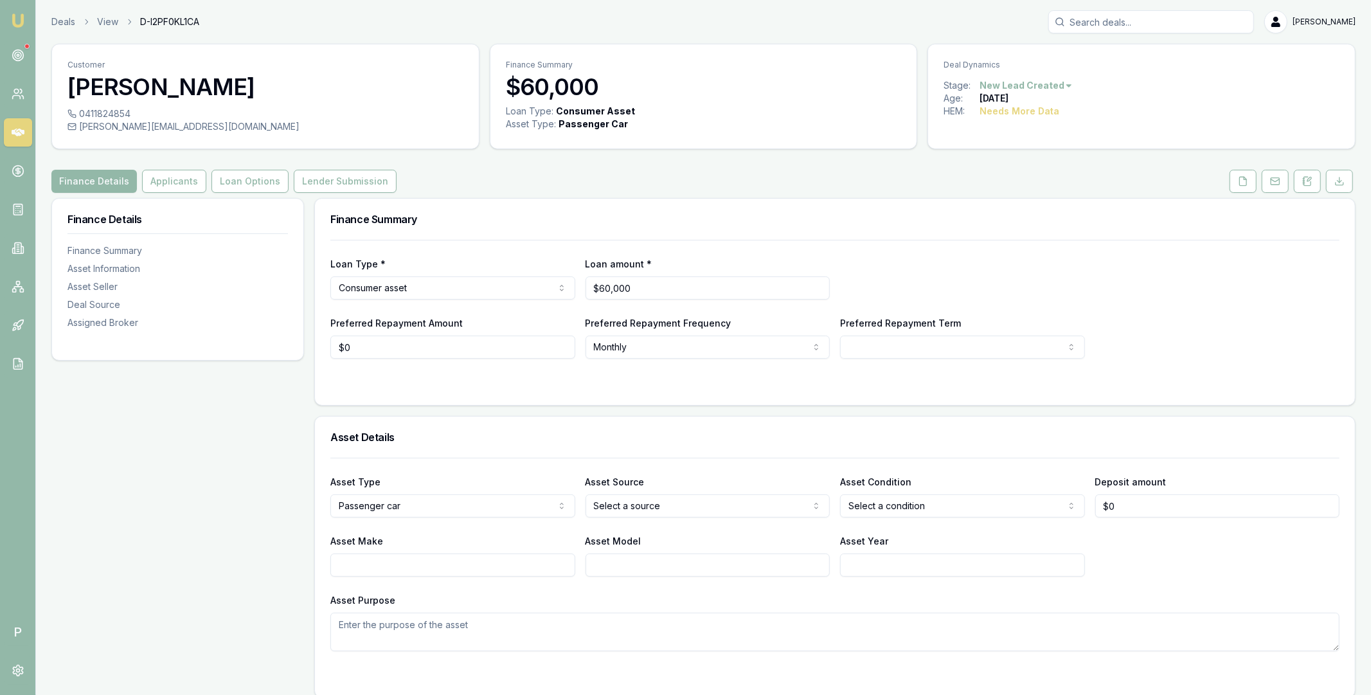
drag, startPoint x: 136, startPoint y: 128, endPoint x: 126, endPoint y: 128, distance: 10.3
click at [136, 128] on div "david@mooneevalley.com.au" at bounding box center [266, 126] width 396 height 13
drag, startPoint x: 113, startPoint y: 129, endPoint x: 203, endPoint y: 128, distance: 89.4
click at [203, 128] on div "david@mooneevalley.com.au" at bounding box center [266, 126] width 396 height 13
copy div "mooneevalley.com.au"
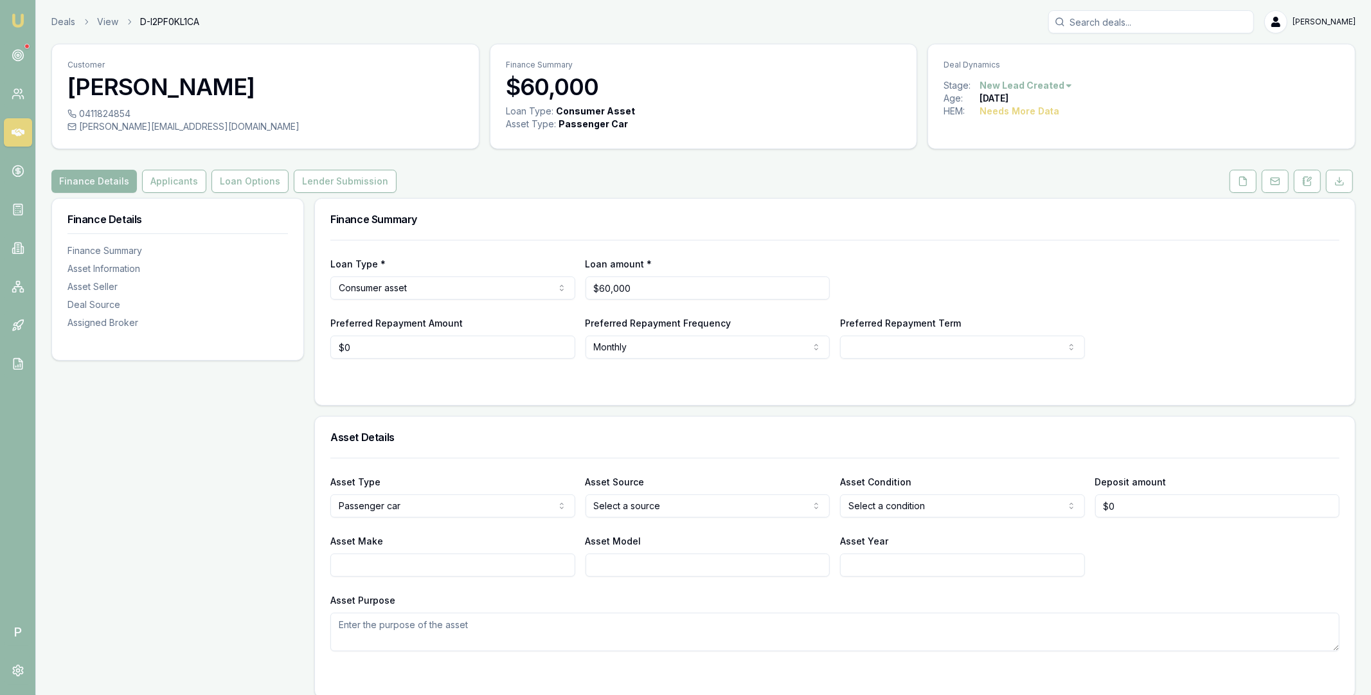
click at [495, 176] on div "Finance Details Applicants Loan Options Lender Submission" at bounding box center [703, 181] width 1304 height 23
click at [411, 177] on div "Finance Details Applicants Loan Options Lender Submission" at bounding box center [703, 181] width 1304 height 23
click at [21, 134] on icon at bounding box center [18, 132] width 13 height 13
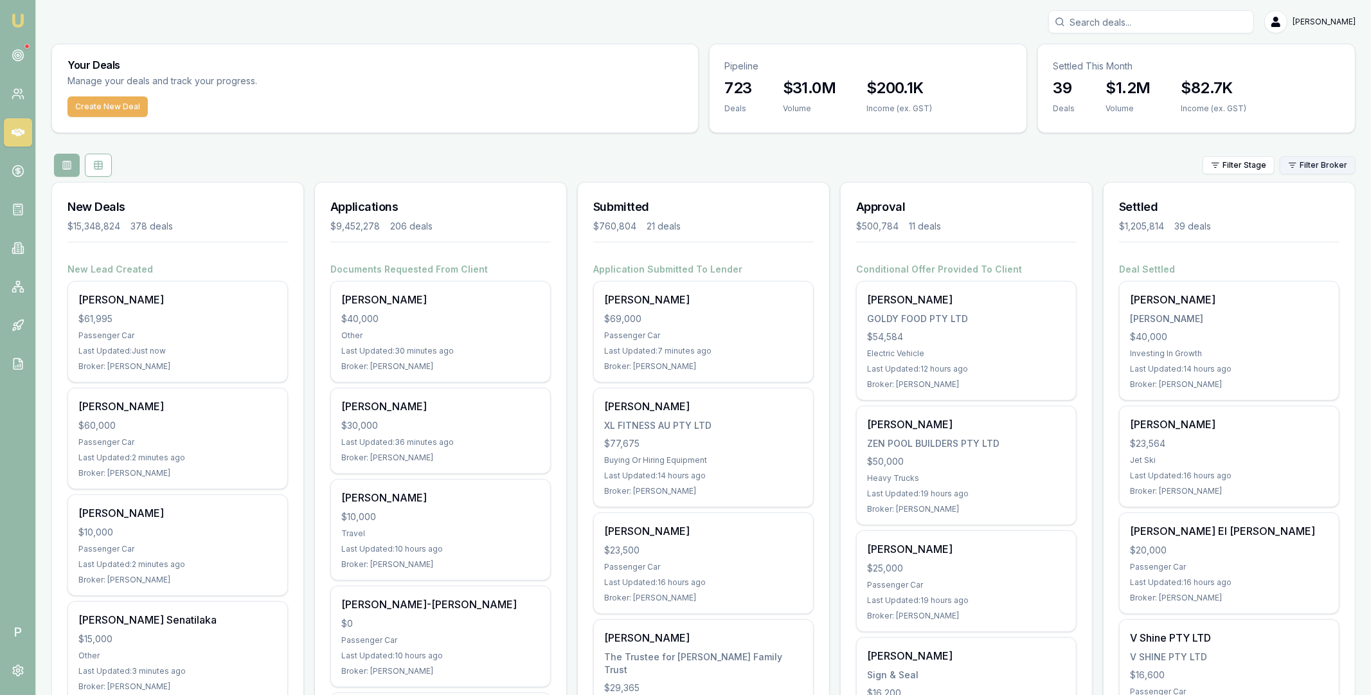
click at [1322, 161] on html "Emu Broker P Matt Leeburn Toggle Menu Your Deals Manage your deals and track yo…" at bounding box center [685, 347] width 1371 height 695
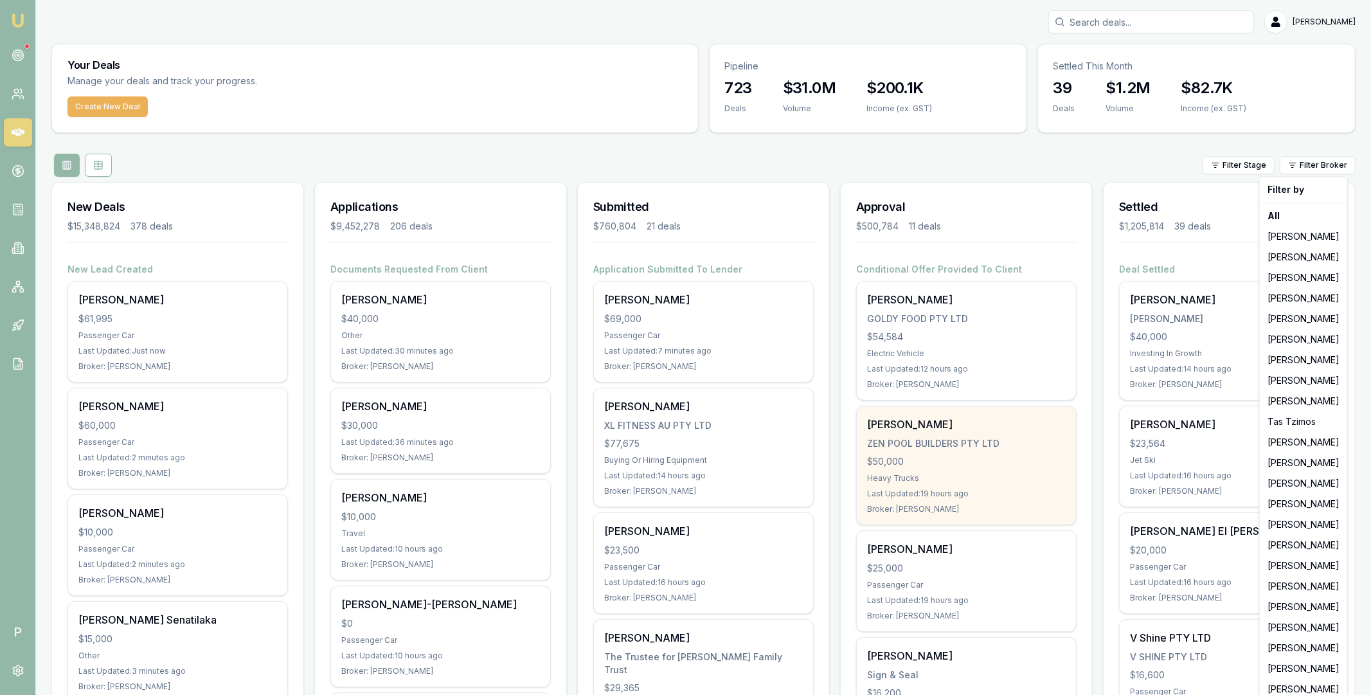
drag, startPoint x: 977, startPoint y: 438, endPoint x: 962, endPoint y: 441, distance: 15.8
click at [977, 438] on html "Emu Broker P Matt Leeburn Toggle Menu Your Deals Manage your deals and track yo…" at bounding box center [685, 347] width 1371 height 695
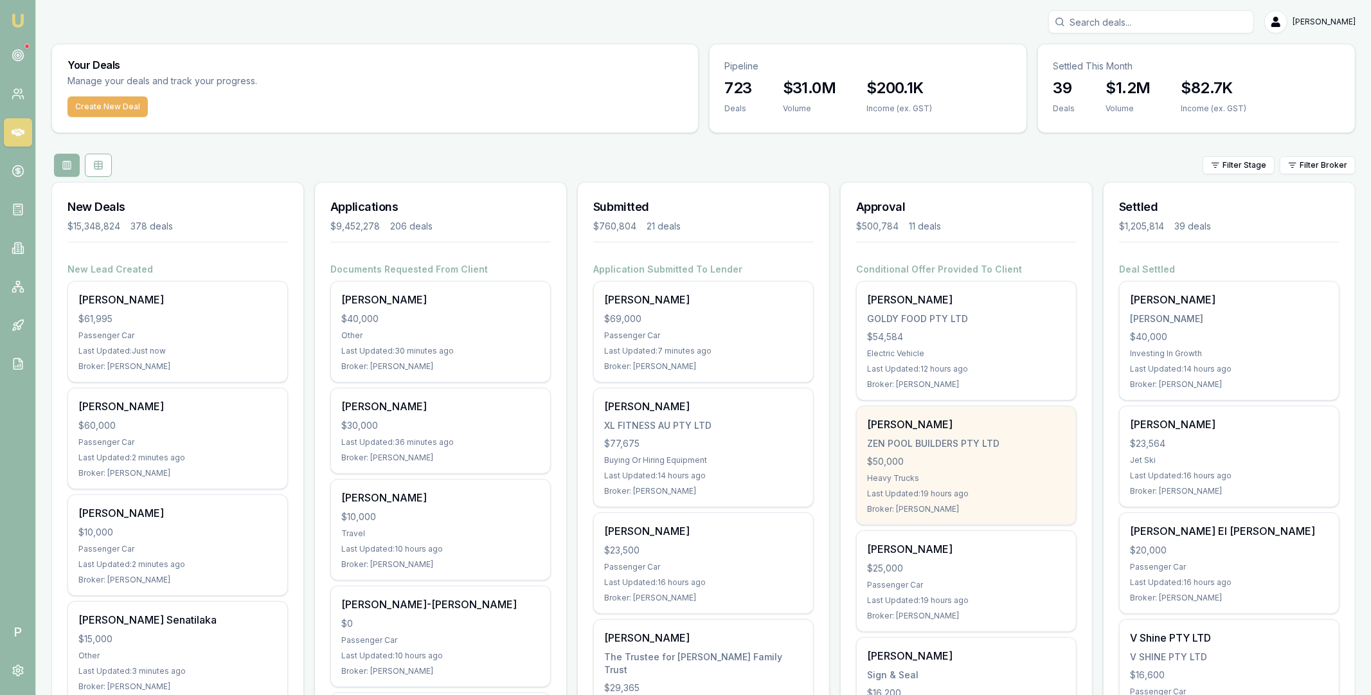
click at [960, 441] on div "ZEN POOL BUILDERS PTY LTD" at bounding box center [966, 443] width 199 height 13
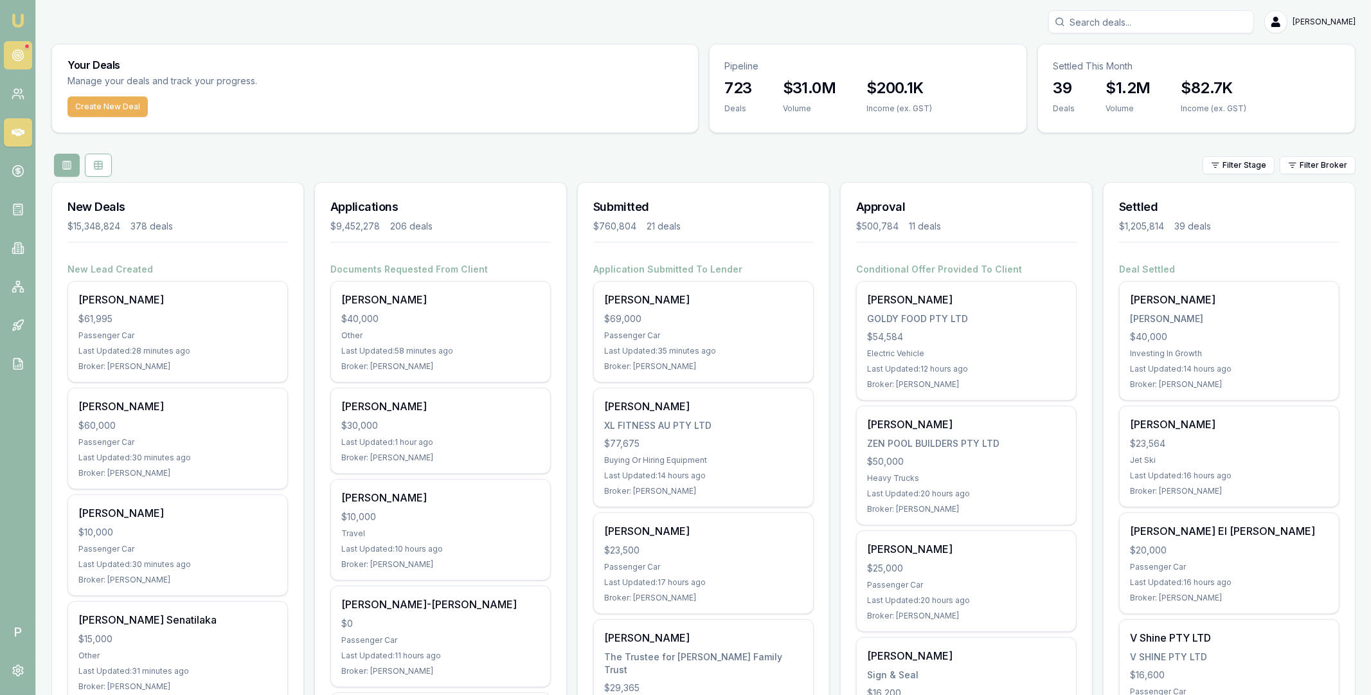
click at [15, 51] on circle at bounding box center [17, 55] width 11 height 11
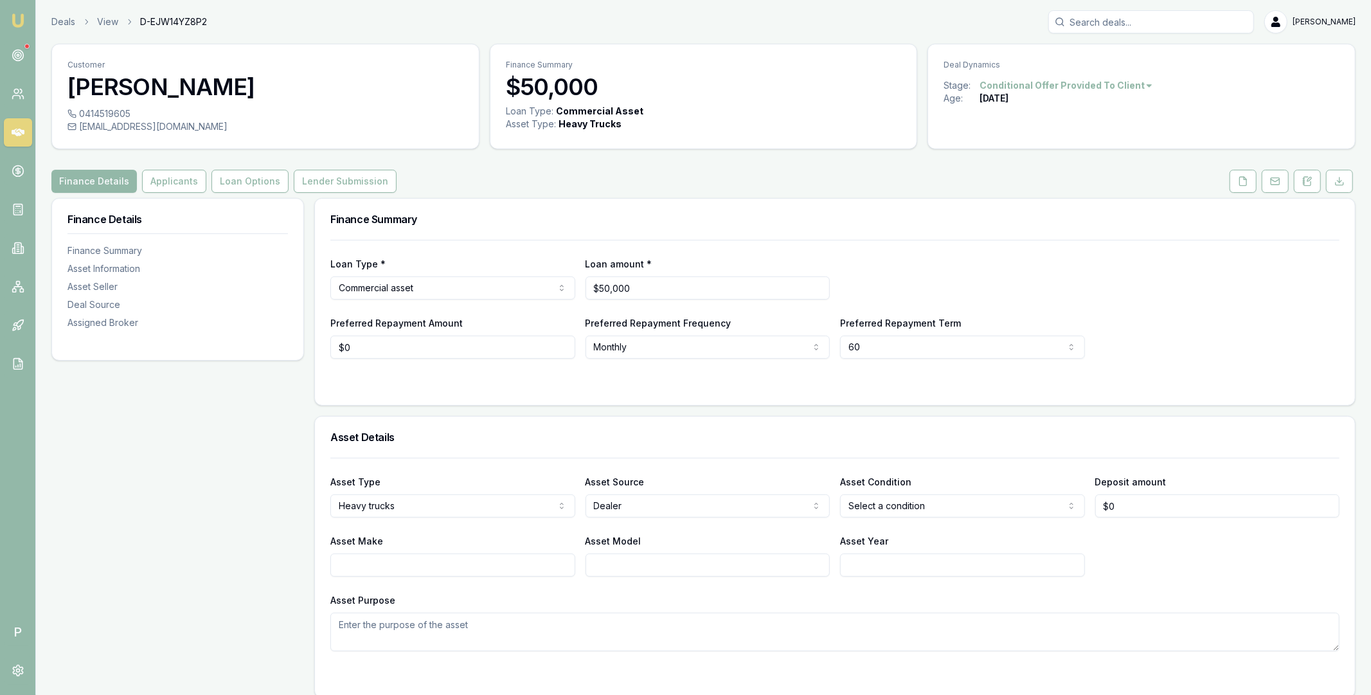
click at [1214, 173] on div "Finance Details Applicants Loan Options Lender Submission" at bounding box center [703, 181] width 1304 height 23
click at [1214, 177] on div "Finance Details Applicants Loan Options Lender Submission" at bounding box center [703, 181] width 1304 height 23
click at [354, 182] on button "Lender Submission" at bounding box center [345, 181] width 103 height 23
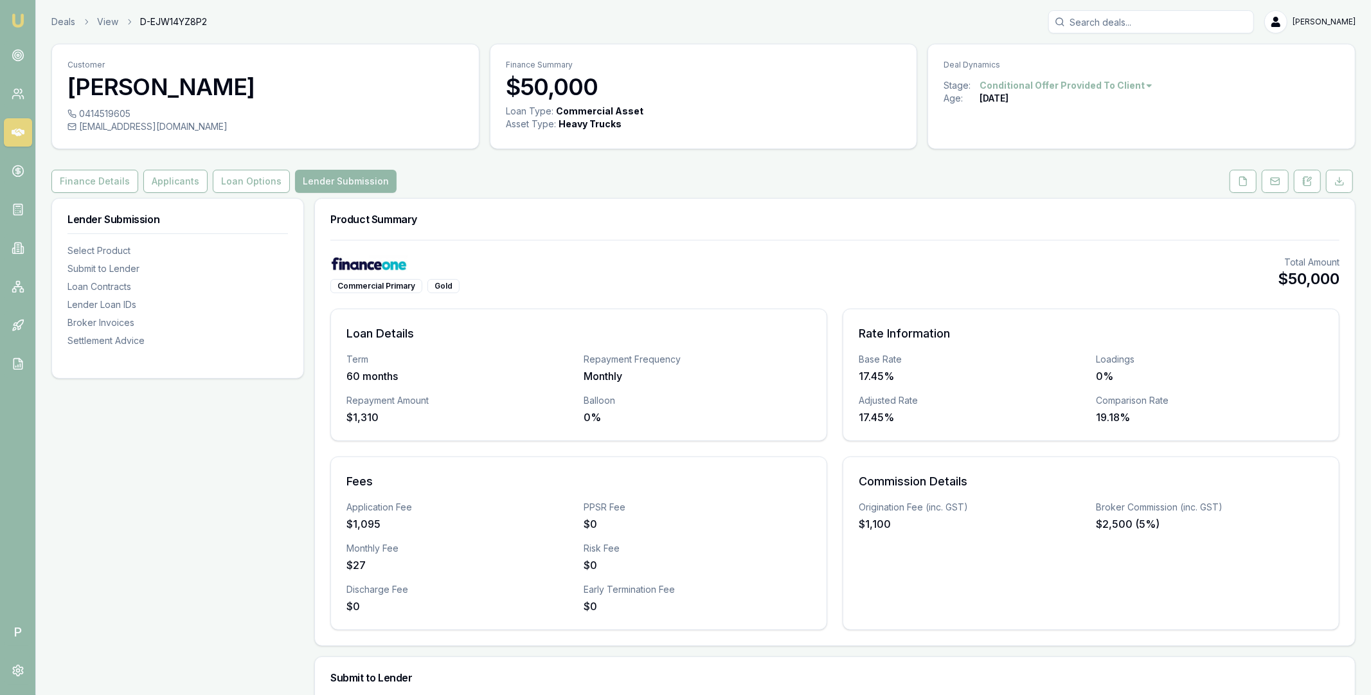
click at [20, 132] on icon at bounding box center [18, 132] width 13 height 13
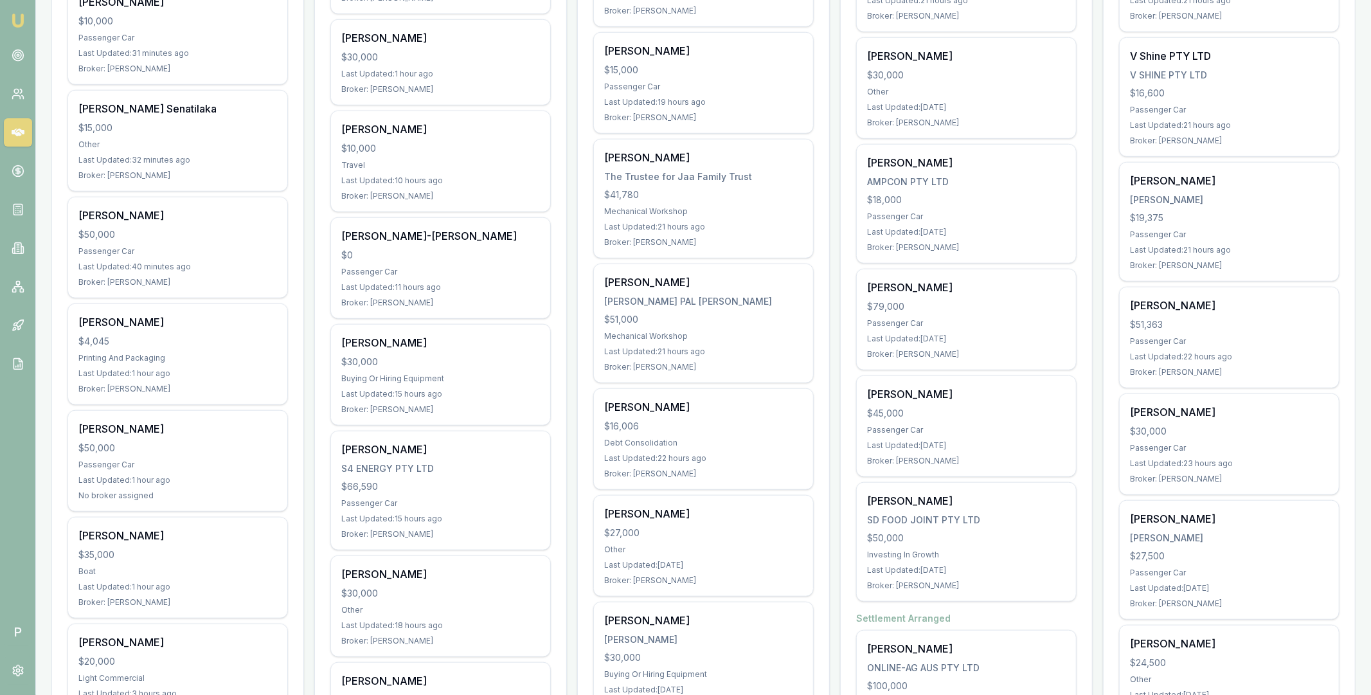
scroll to position [936, 0]
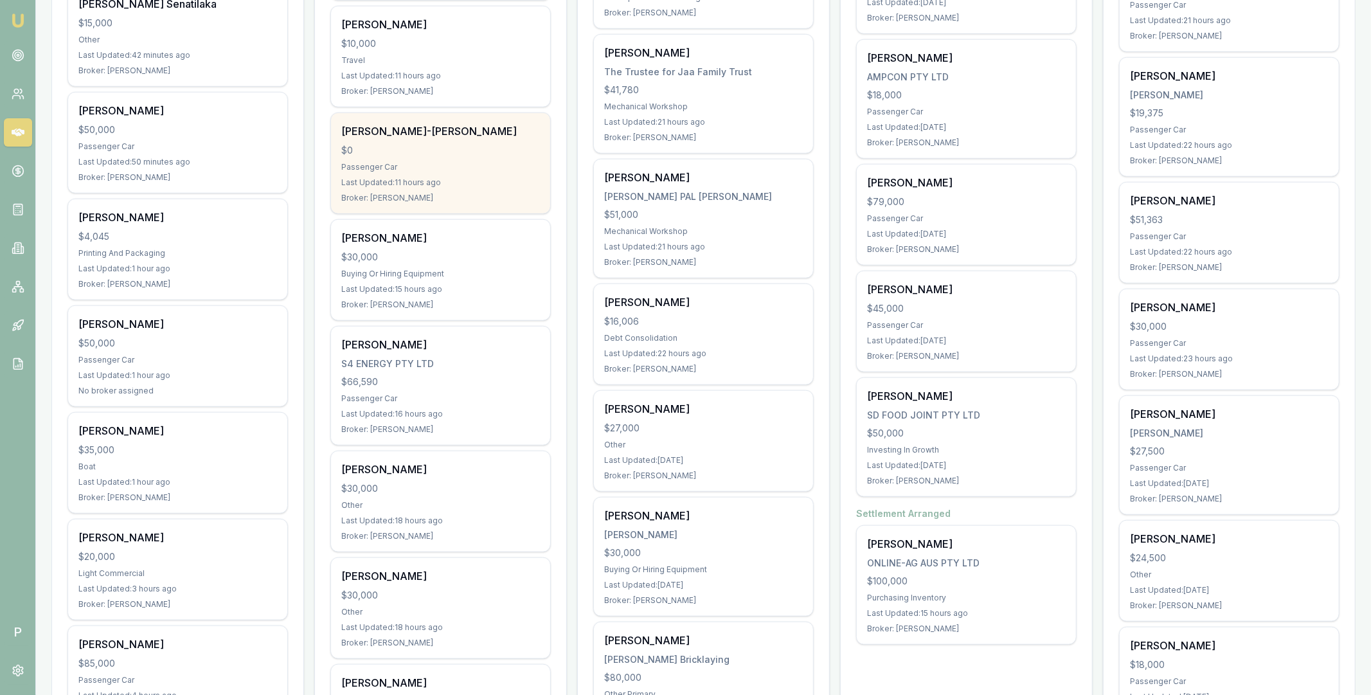
click at [457, 144] on div "$0" at bounding box center [440, 150] width 199 height 13
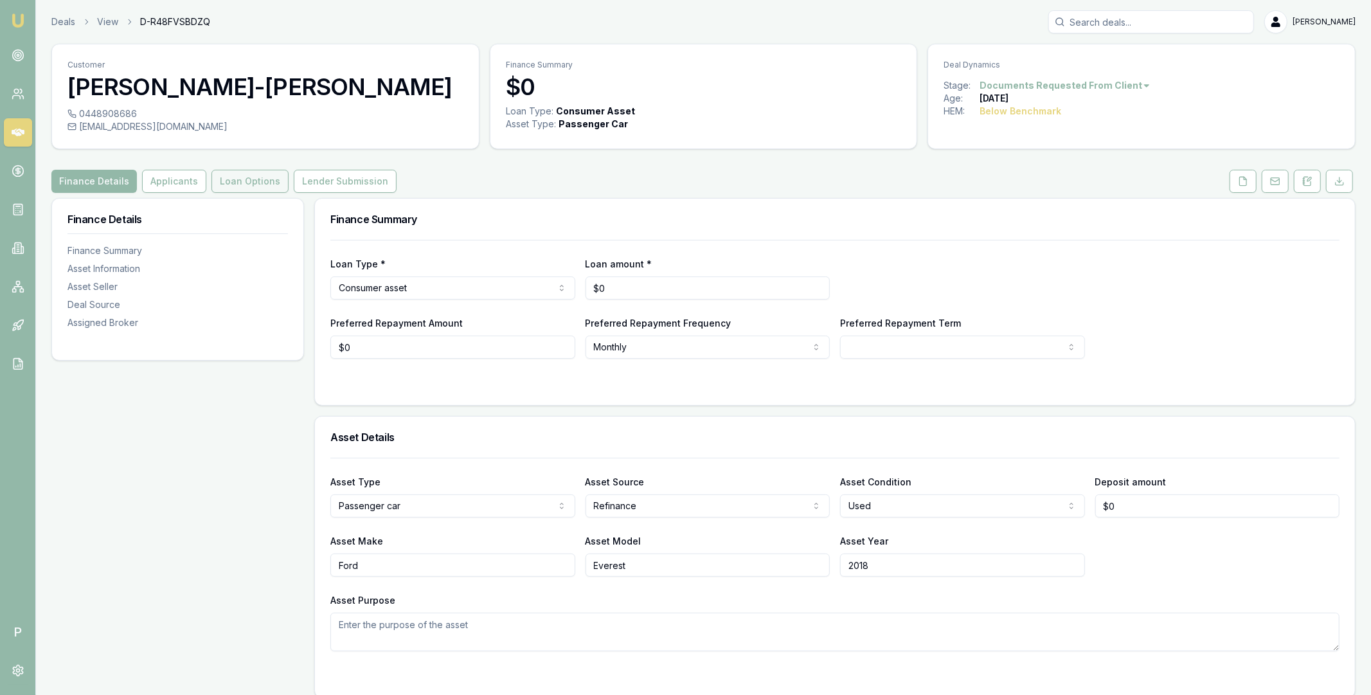
click at [251, 179] on button "Loan Options" at bounding box center [250, 181] width 77 height 23
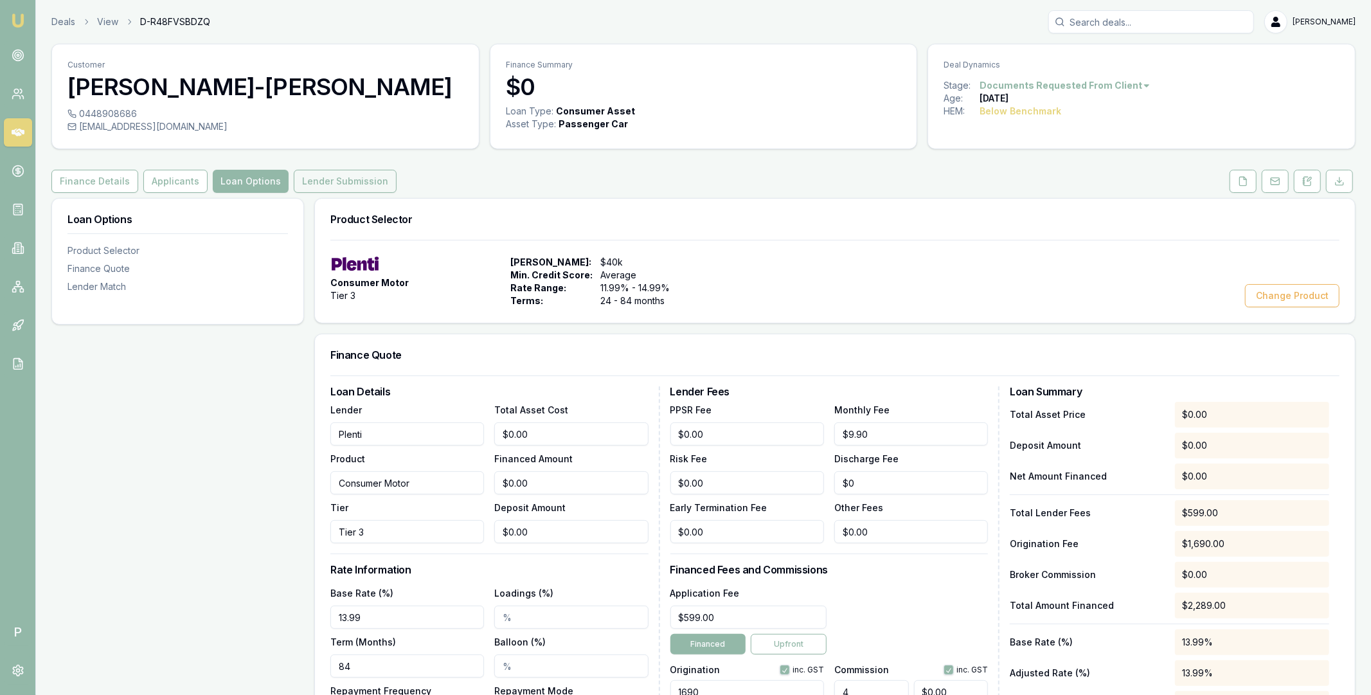
click at [375, 183] on button "Lender Submission" at bounding box center [345, 181] width 103 height 23
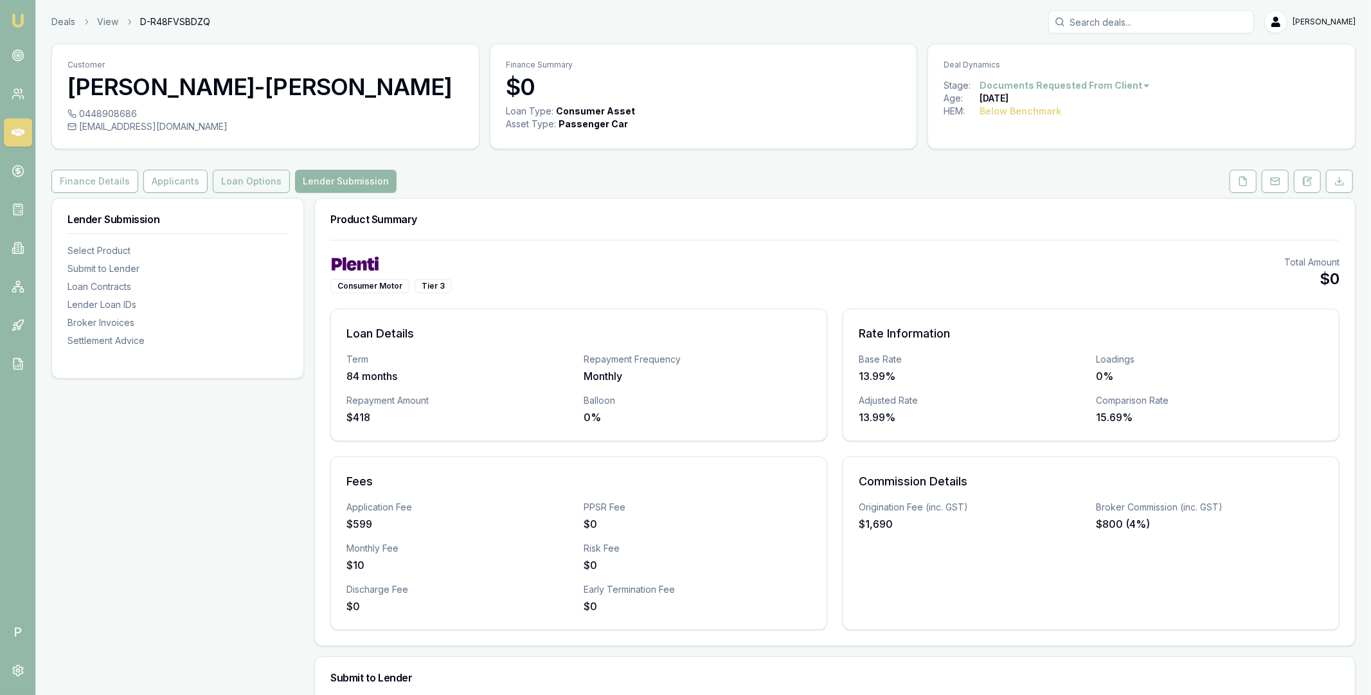
click at [242, 187] on button "Loan Options" at bounding box center [251, 181] width 77 height 23
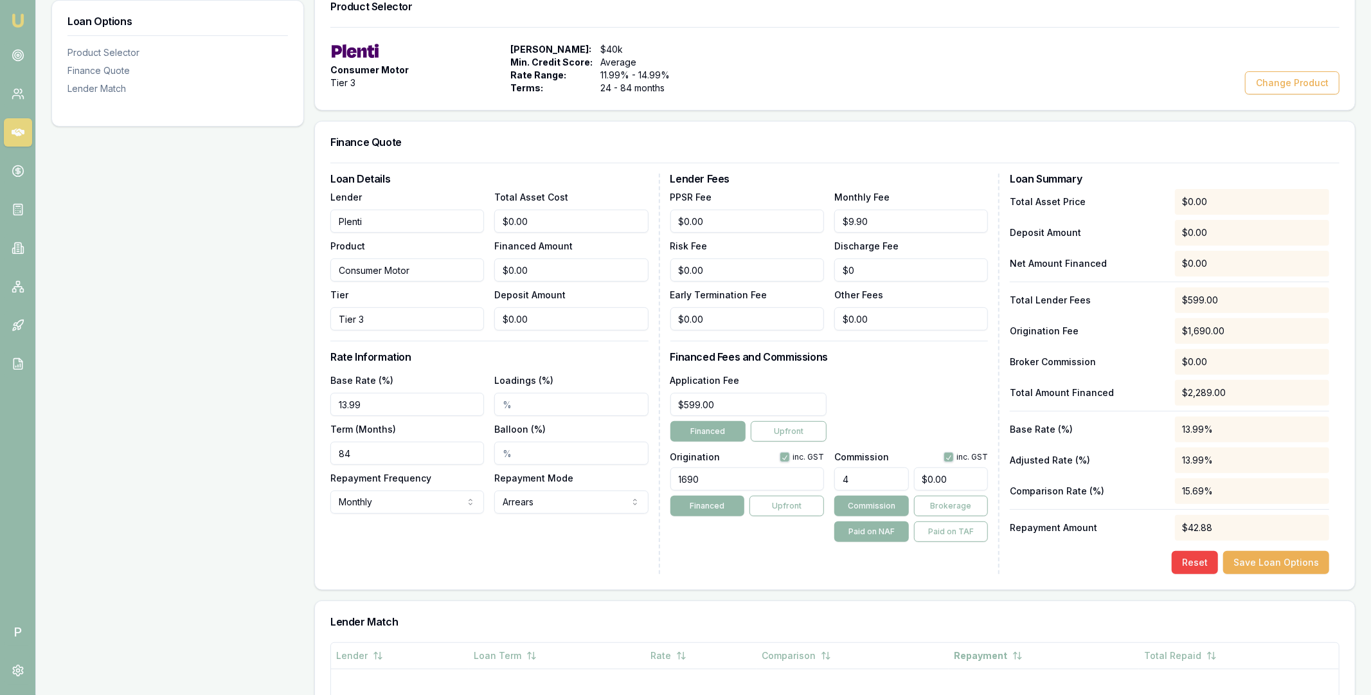
scroll to position [140, 0]
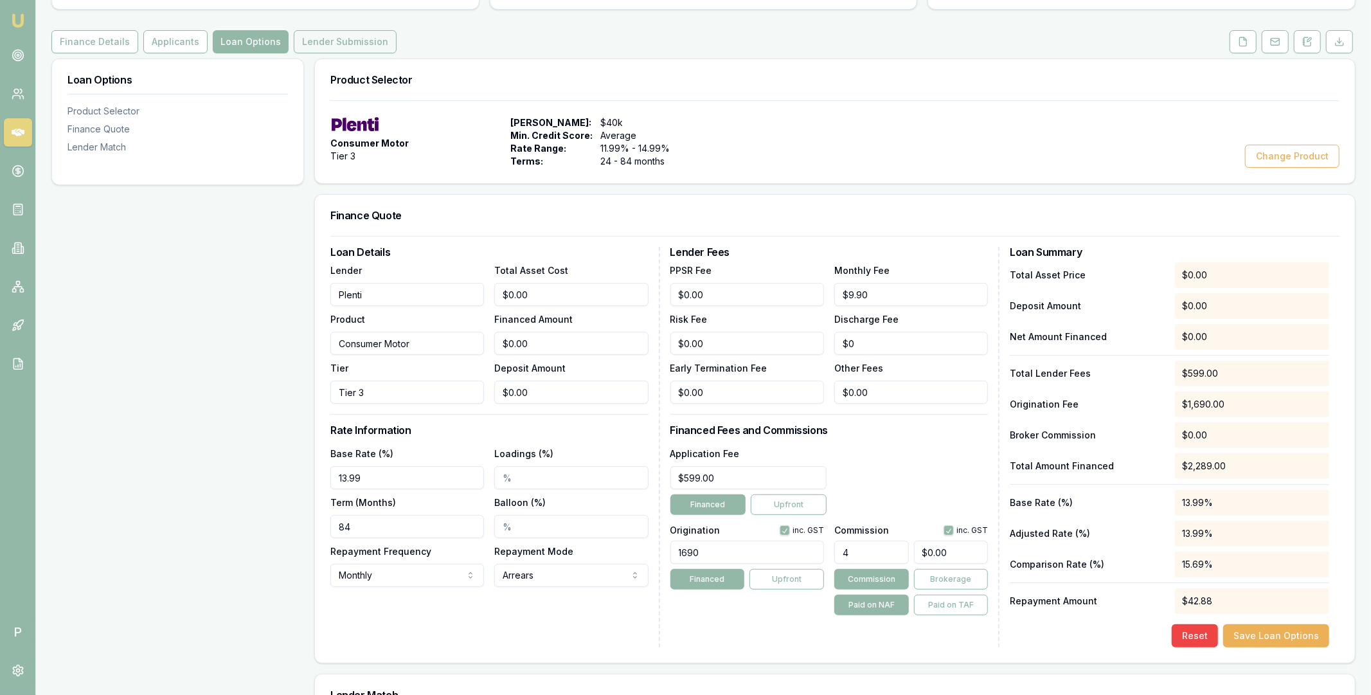
click at [362, 51] on button "Lender Submission" at bounding box center [345, 41] width 103 height 23
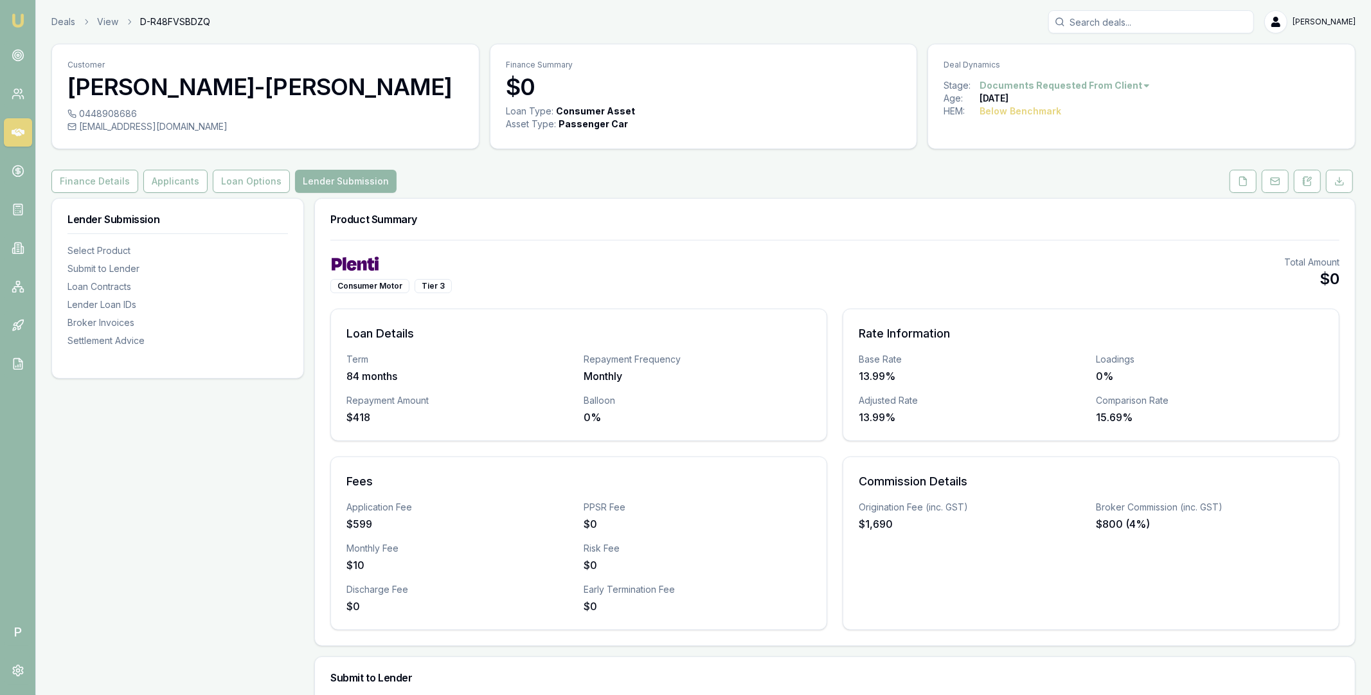
click at [21, 131] on icon at bounding box center [18, 133] width 13 height 8
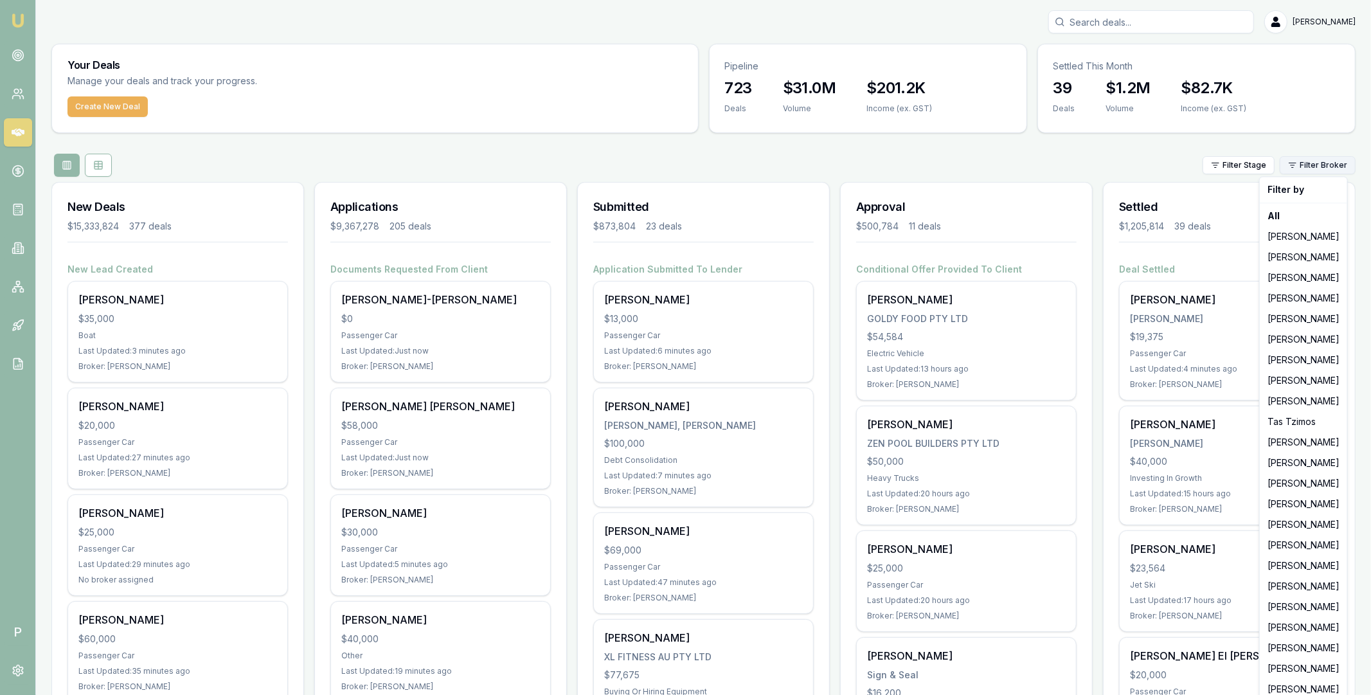
click at [1326, 170] on html "Emu Broker P Matt Leeburn Toggle Menu Your Deals Manage your deals and track yo…" at bounding box center [685, 347] width 1371 height 695
click at [1288, 510] on div "Erin Shield" at bounding box center [1304, 504] width 82 height 21
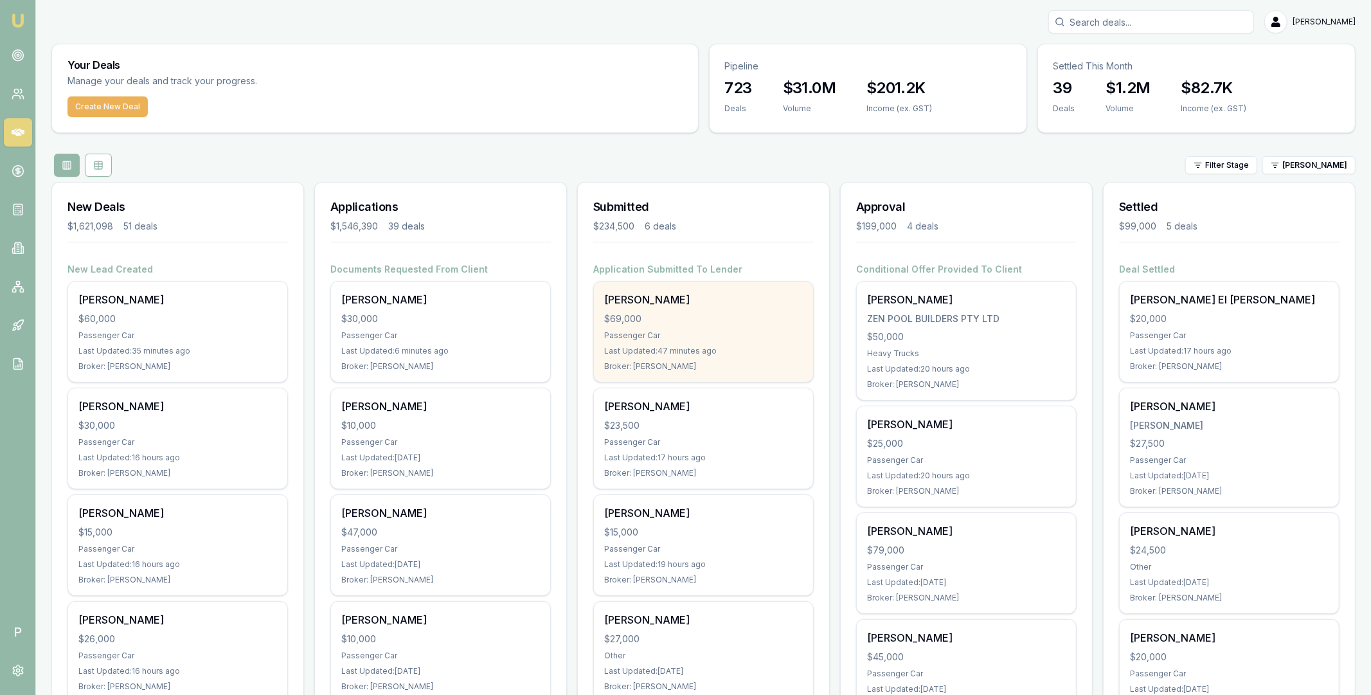
click at [767, 314] on div "$69,000" at bounding box center [703, 318] width 199 height 13
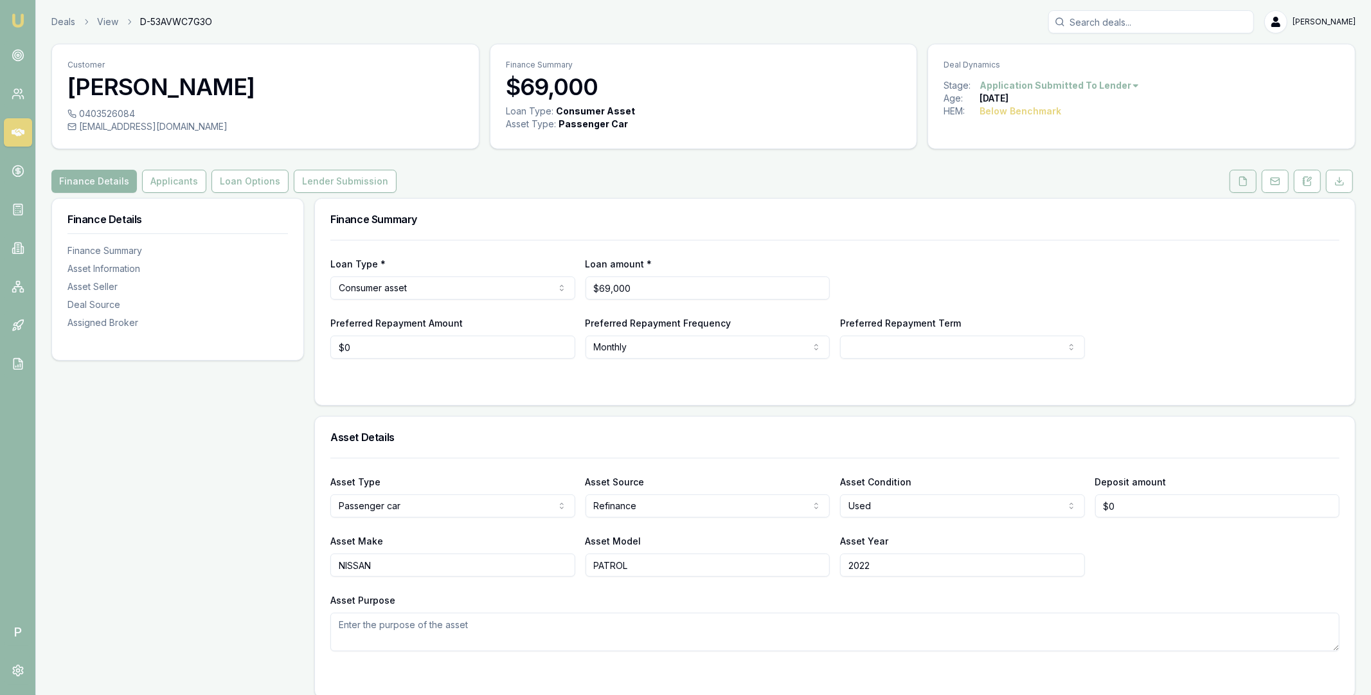
click at [1246, 179] on icon at bounding box center [1243, 181] width 10 height 10
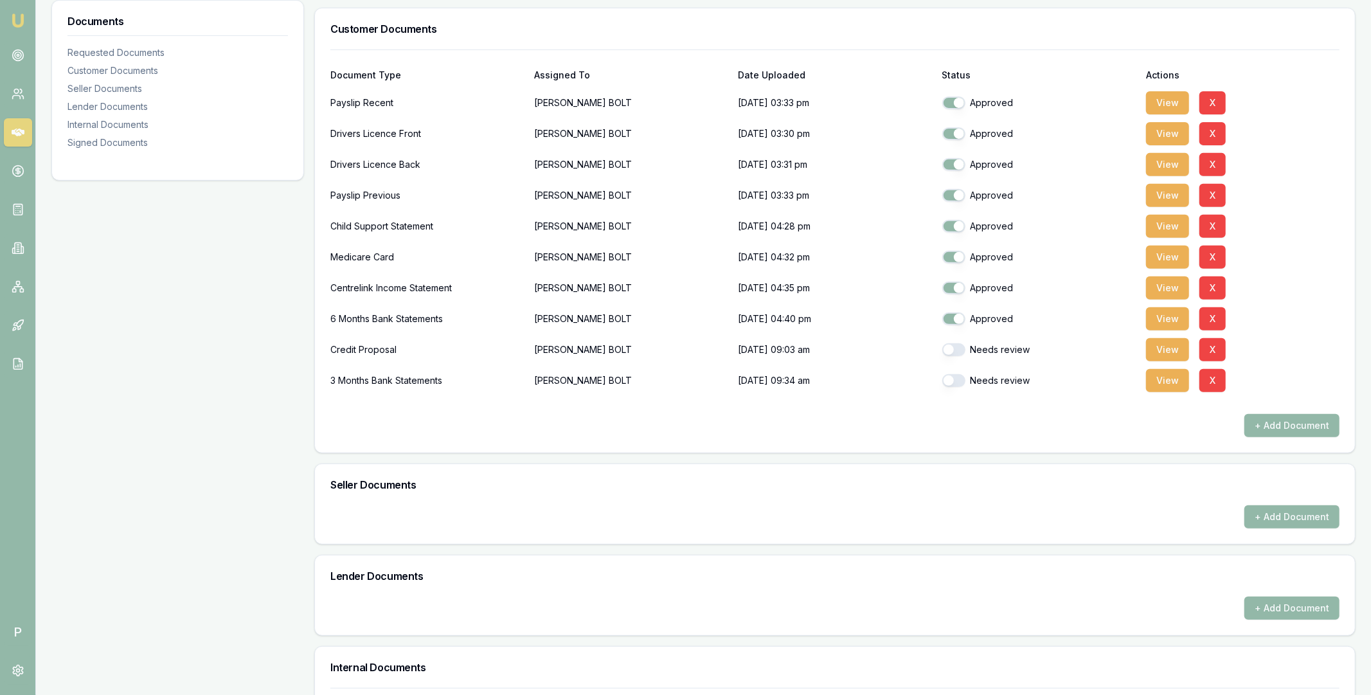
scroll to position [356, 0]
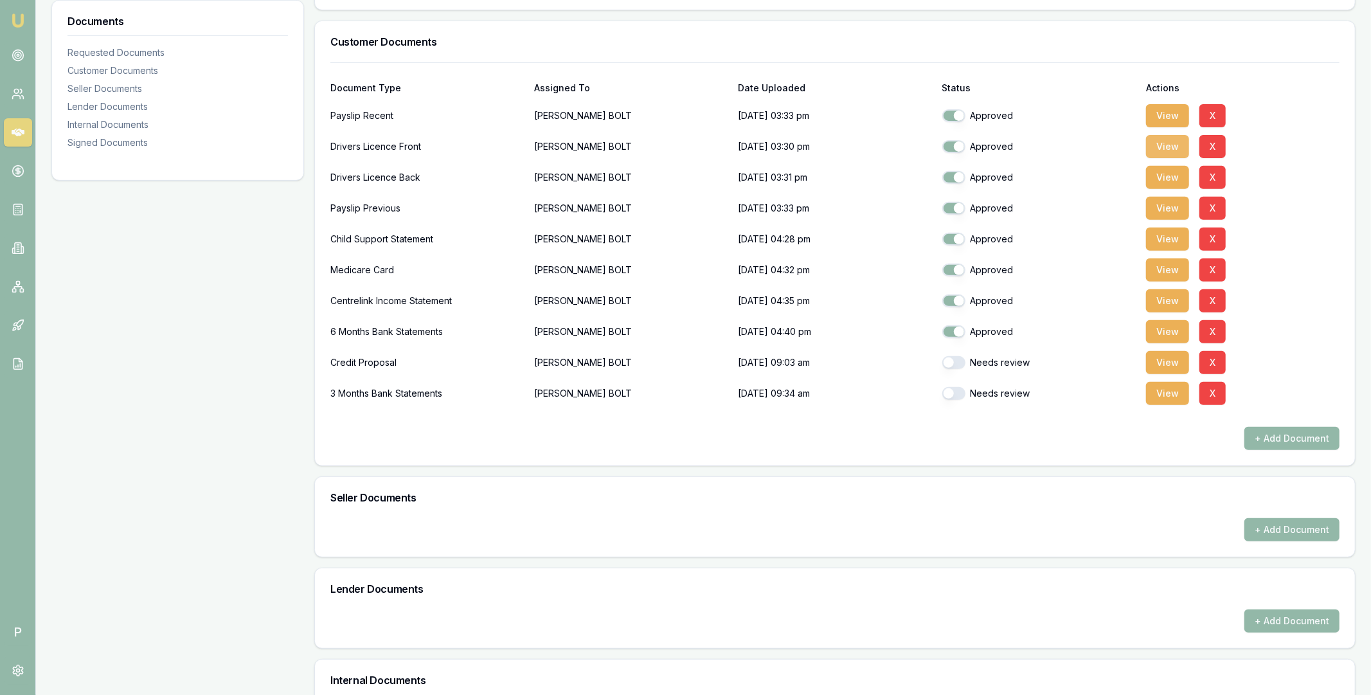
click at [1164, 152] on button "View" at bounding box center [1167, 146] width 43 height 23
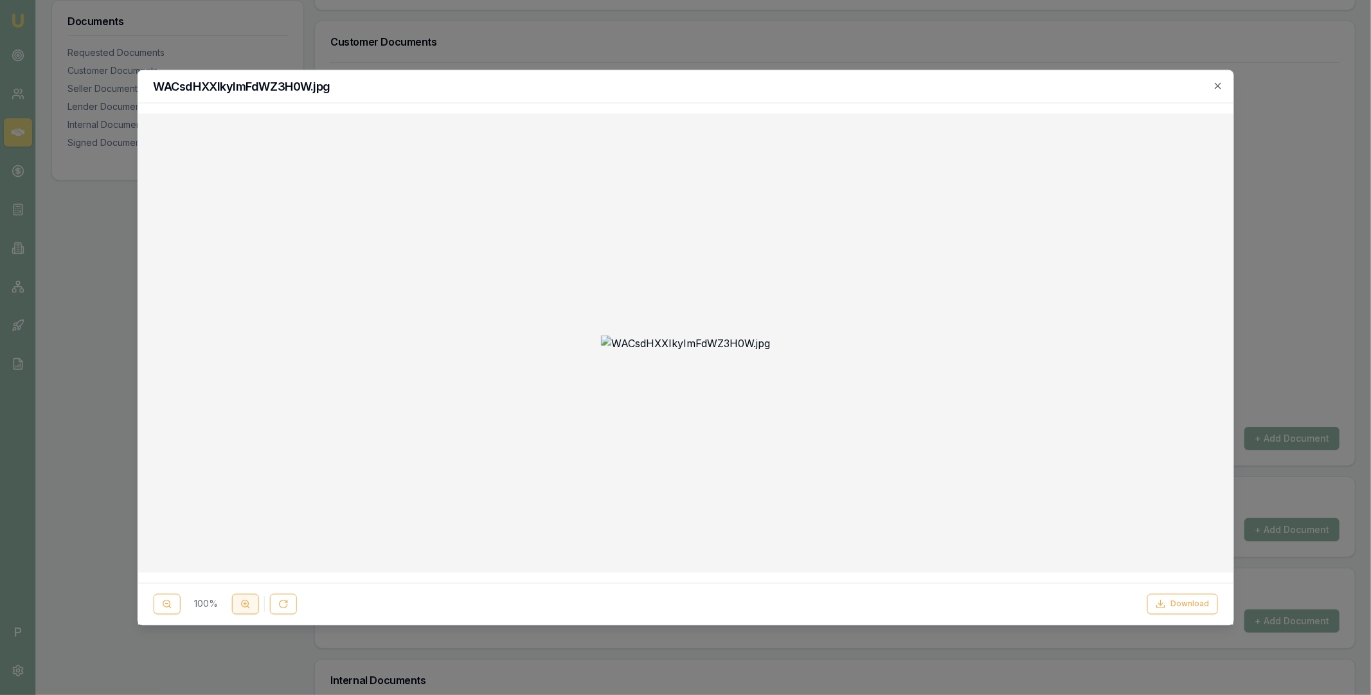
click at [252, 603] on button at bounding box center [244, 604] width 27 height 21
click at [1217, 82] on icon "button" at bounding box center [1218, 85] width 10 height 10
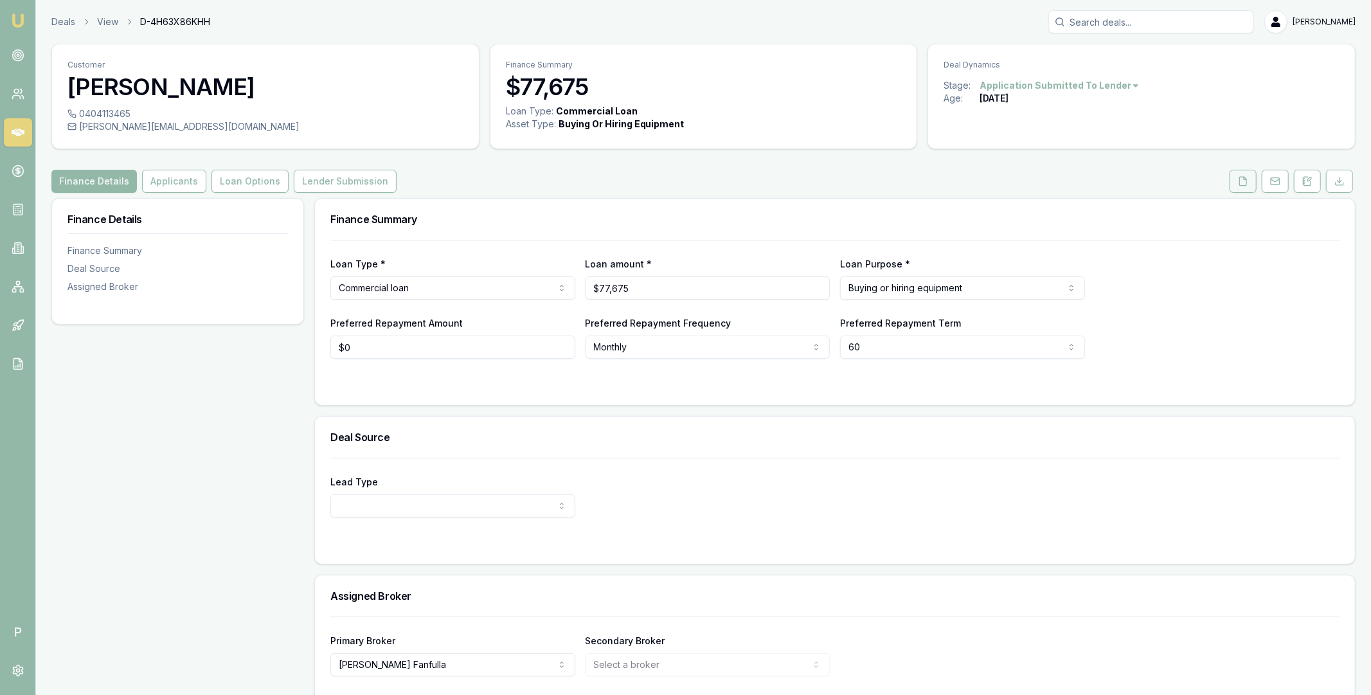
click at [1231, 180] on button at bounding box center [1243, 181] width 27 height 23
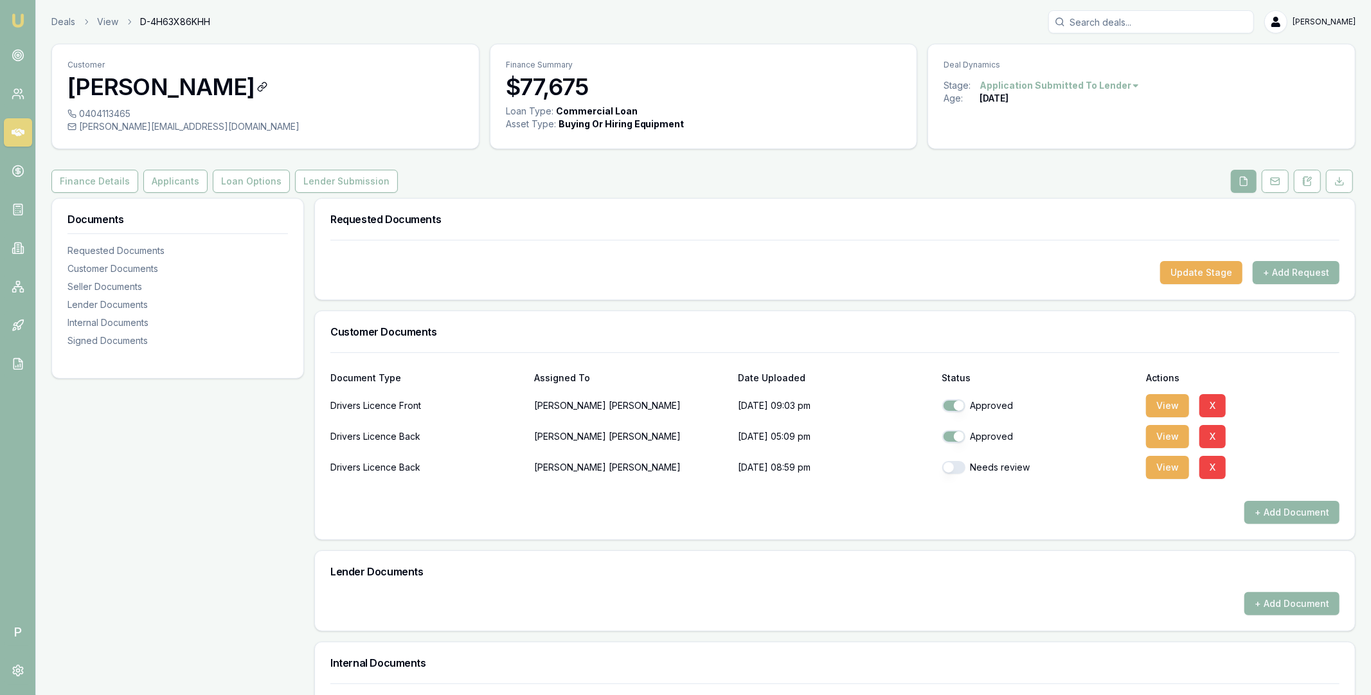
click at [142, 89] on h3 "[PERSON_NAME]" at bounding box center [266, 87] width 396 height 26
click at [167, 86] on h3 "[PERSON_NAME]" at bounding box center [266, 87] width 396 height 26
click at [257, 84] on icon at bounding box center [262, 87] width 10 height 10
click at [101, 88] on h3 "[PERSON_NAME]" at bounding box center [266, 87] width 396 height 26
click at [108, 84] on h3 "[PERSON_NAME]" at bounding box center [266, 87] width 396 height 26
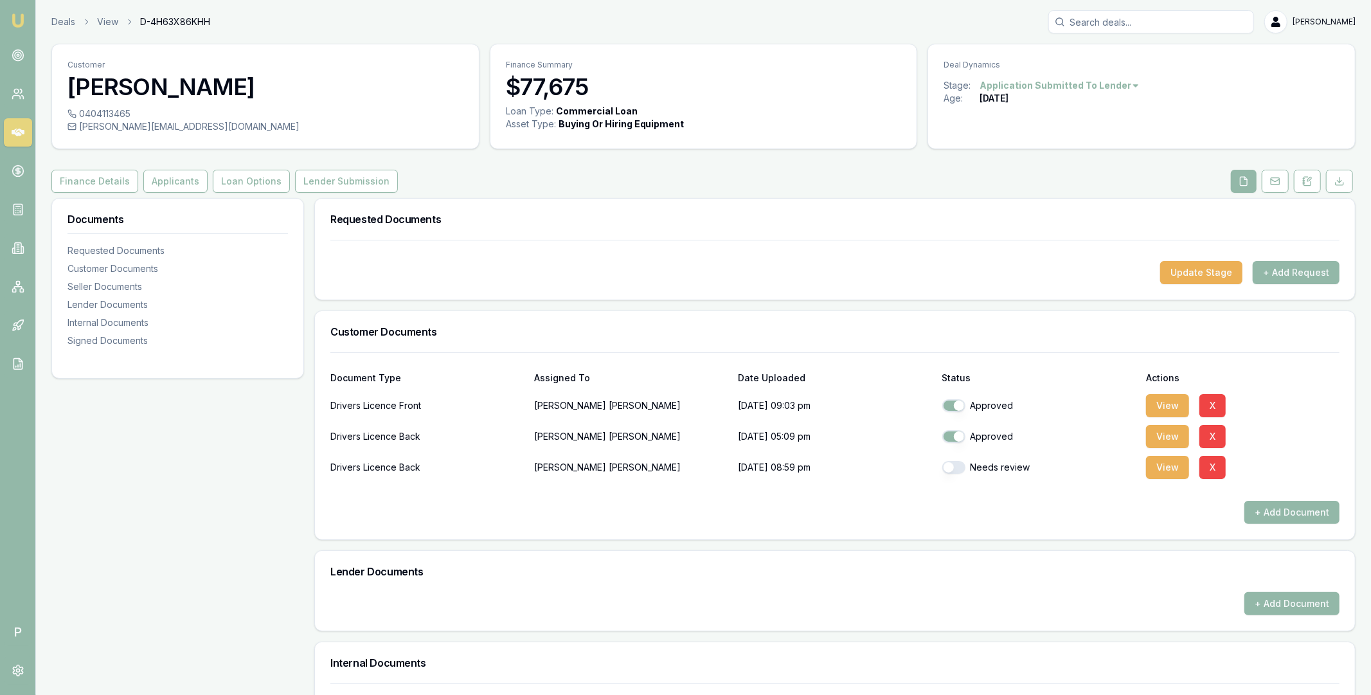
click at [547, 2] on div "Deals View D-4H63X86KHH [PERSON_NAME] Toggle Menu Customer [PERSON_NAME] 040411…" at bounding box center [685, 499] width 1371 height 998
click at [165, 85] on h3 "[PERSON_NAME]" at bounding box center [266, 87] width 396 height 26
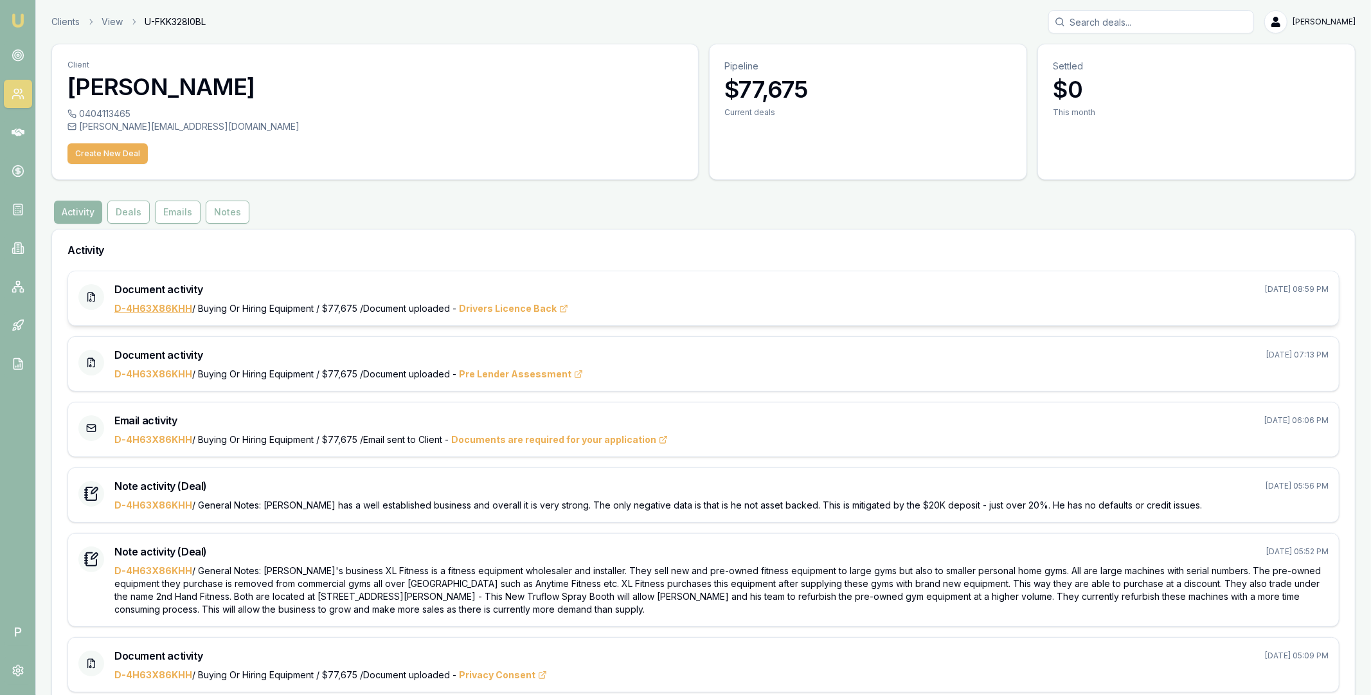
click at [155, 307] on link "D-4H63X86KHH" at bounding box center [153, 308] width 78 height 11
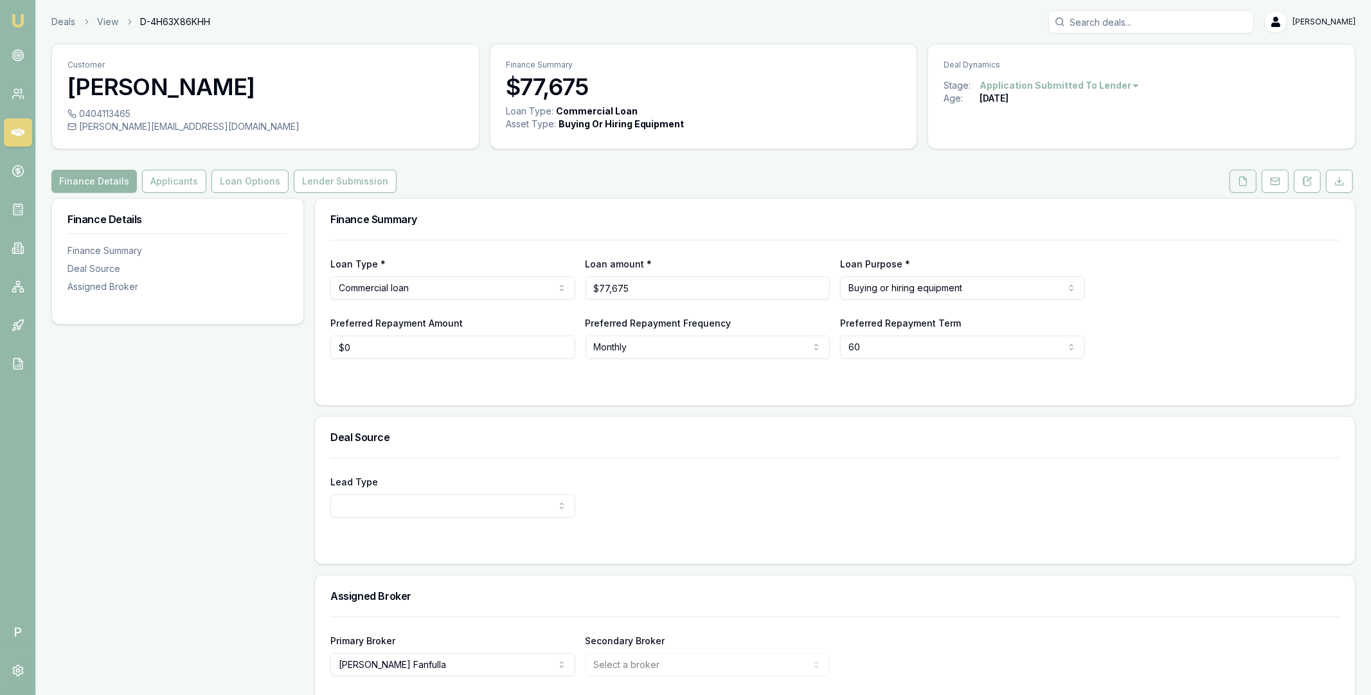
click at [1241, 181] on icon at bounding box center [1243, 181] width 10 height 10
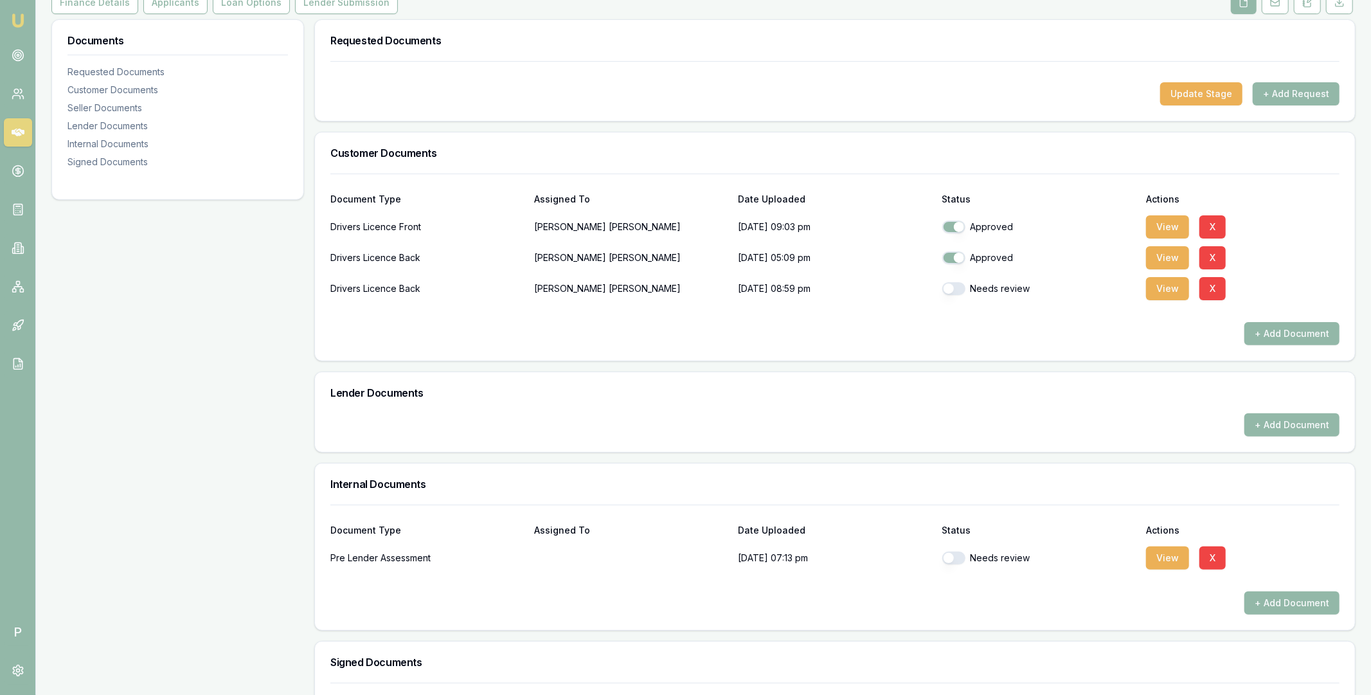
scroll to position [303, 0]
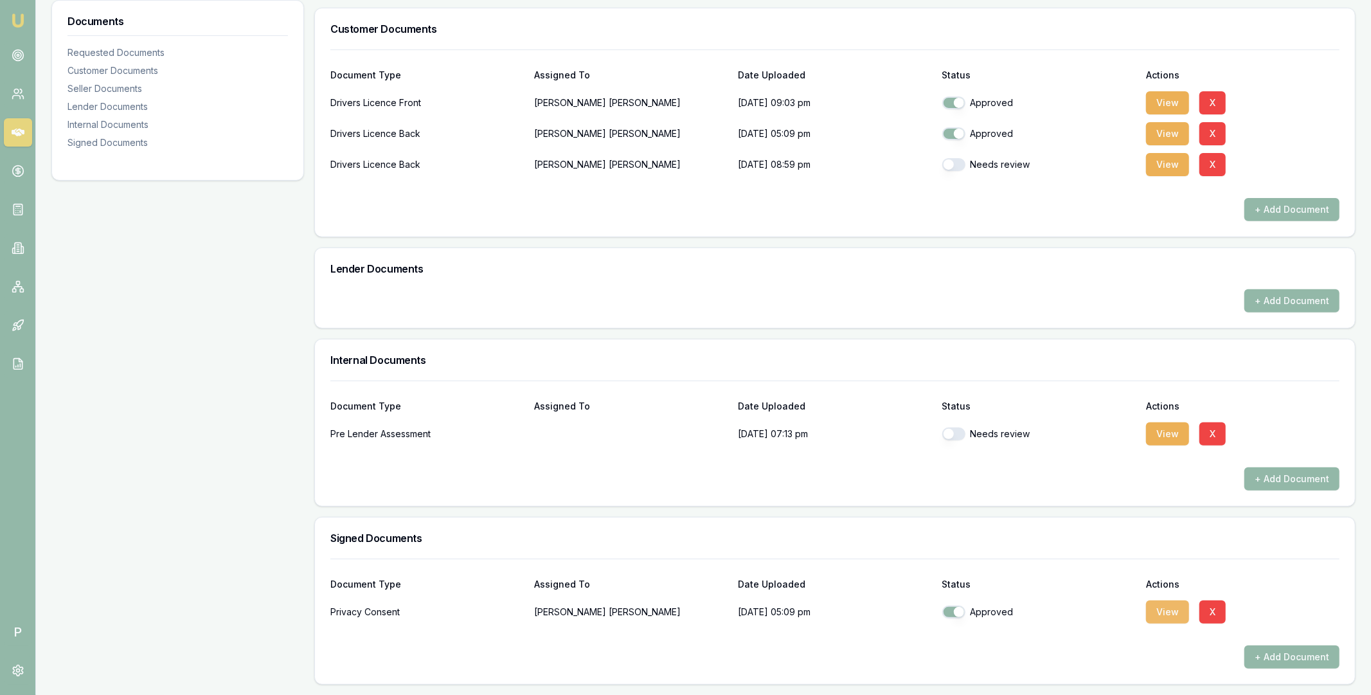
click at [1164, 611] on button "View" at bounding box center [1167, 611] width 43 height 23
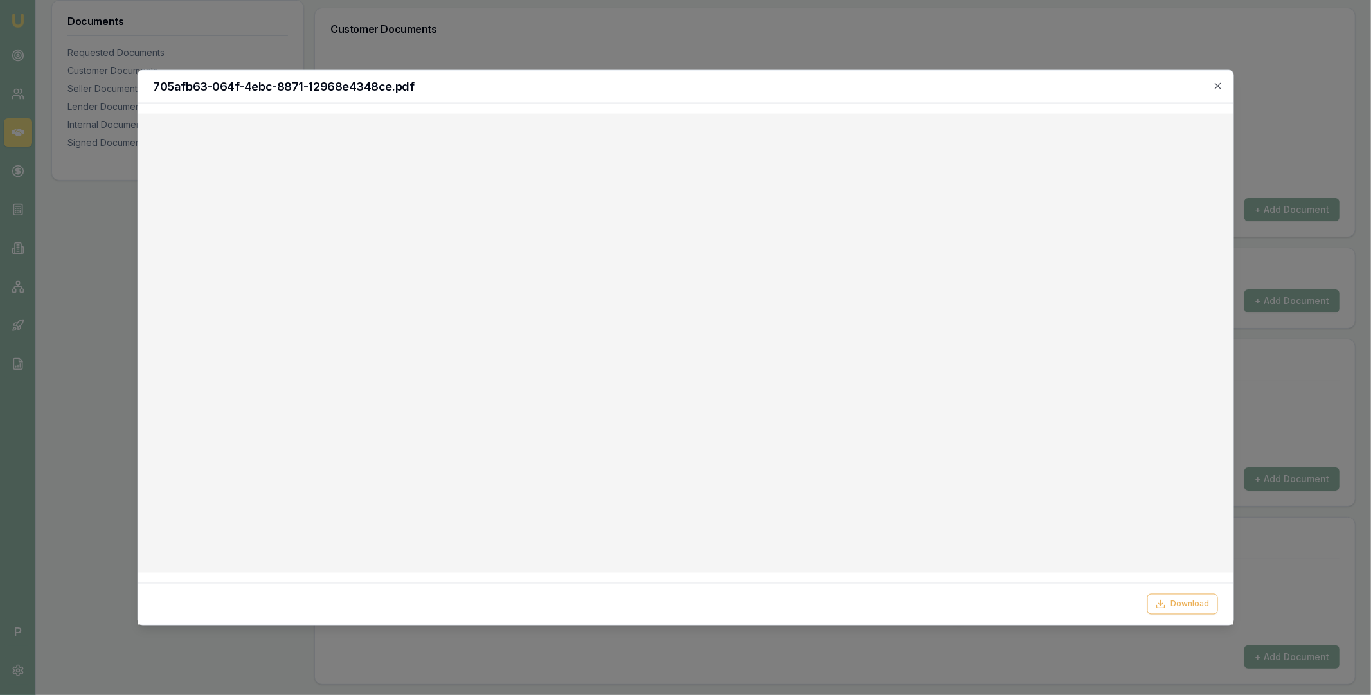
drag, startPoint x: 1220, startPoint y: 85, endPoint x: 1185, endPoint y: 110, distance: 42.8
click at [1220, 85] on icon "button" at bounding box center [1218, 85] width 10 height 10
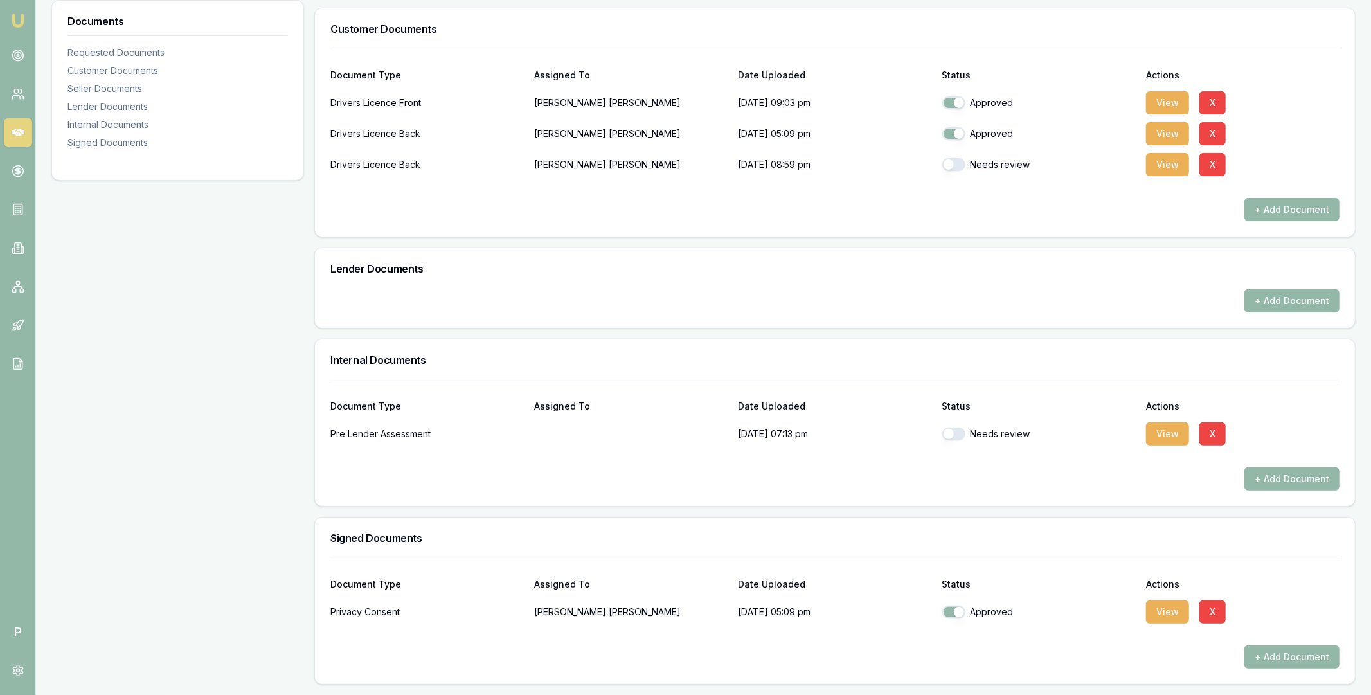
scroll to position [0, 0]
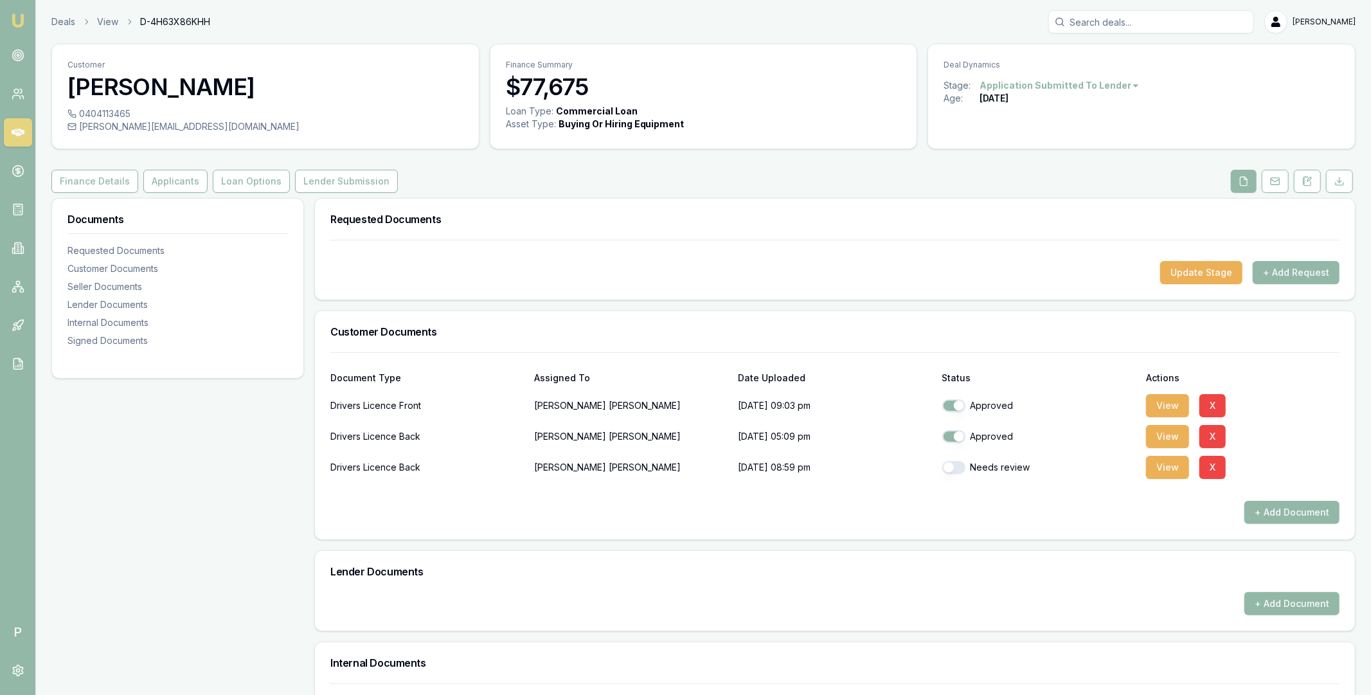
click at [190, 22] on span "D-4H63X86KHH" at bounding box center [175, 21] width 70 height 13
copy span "D-4H63X86KHH"
drag, startPoint x: 15, startPoint y: 626, endPoint x: 24, endPoint y: 618, distance: 12.0
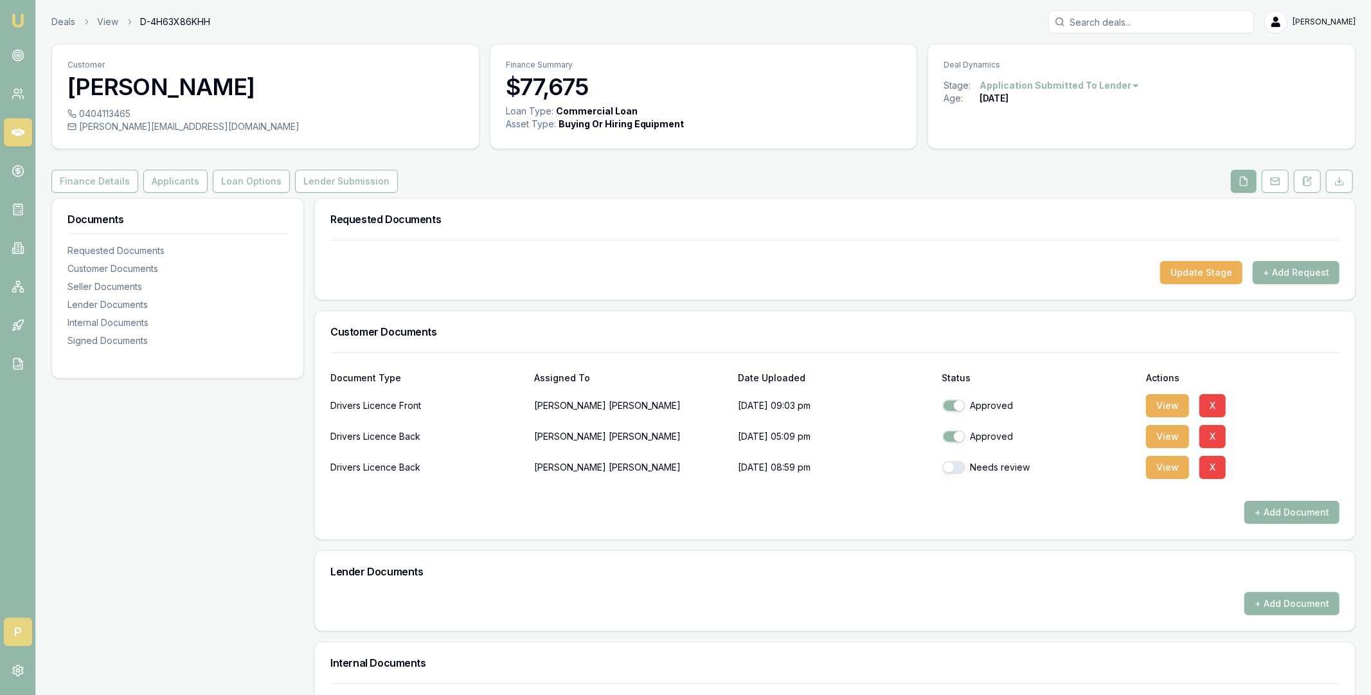
click at [15, 626] on span "P" at bounding box center [18, 632] width 28 height 28
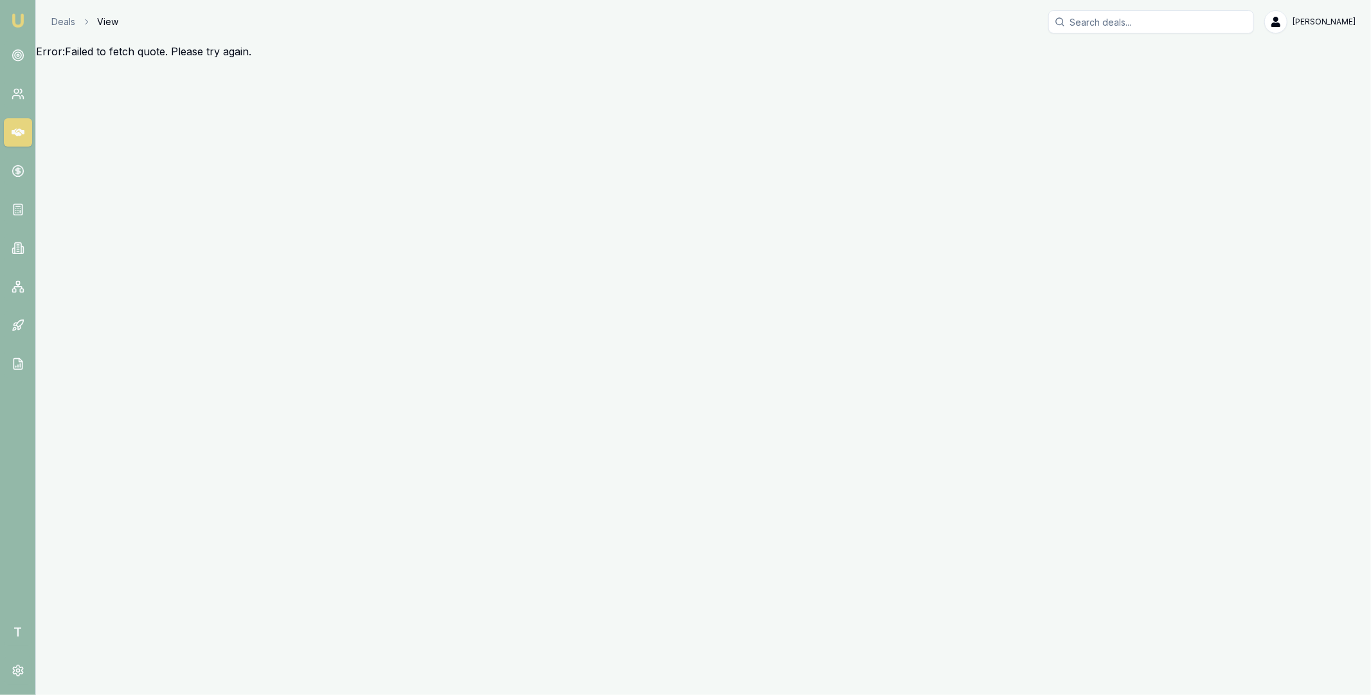
click at [23, 135] on icon at bounding box center [18, 132] width 13 height 13
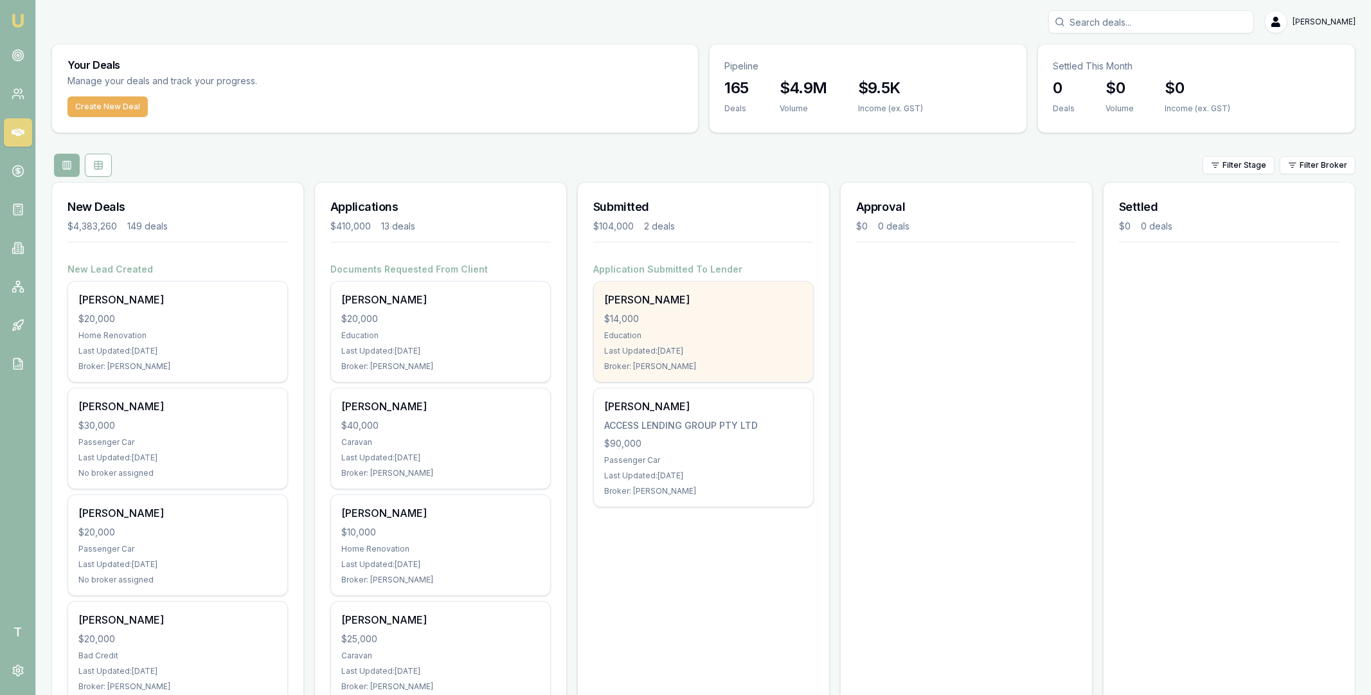
click at [654, 303] on div "[PERSON_NAME]" at bounding box center [703, 299] width 199 height 15
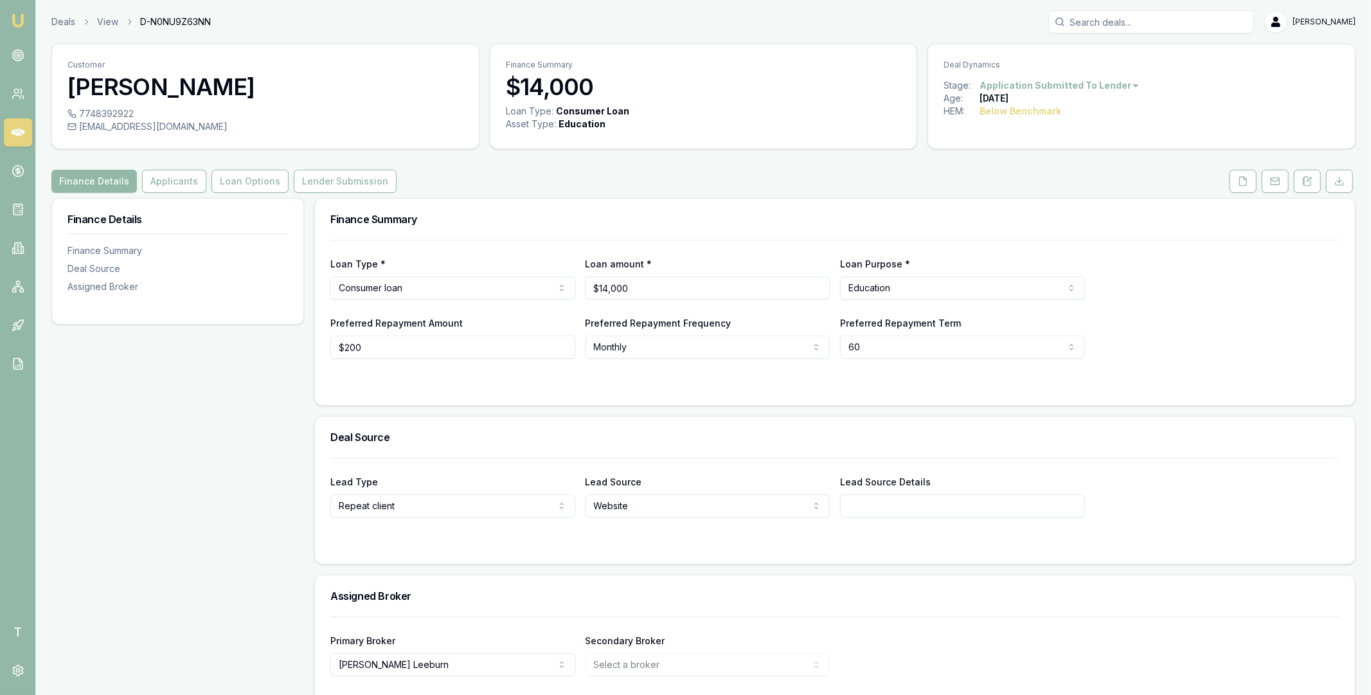
drag, startPoint x: 78, startPoint y: 129, endPoint x: 272, endPoint y: 129, distance: 193.5
click at [272, 129] on div "test_1+4789348937474@emumoney.com.au" at bounding box center [266, 126] width 396 height 13
click at [268, 128] on div "test_1+4789348937474@emumoney.com.au" at bounding box center [266, 126] width 396 height 13
click at [255, 126] on div "test_1+4789348937474@emumoney.com.au" at bounding box center [266, 126] width 396 height 13
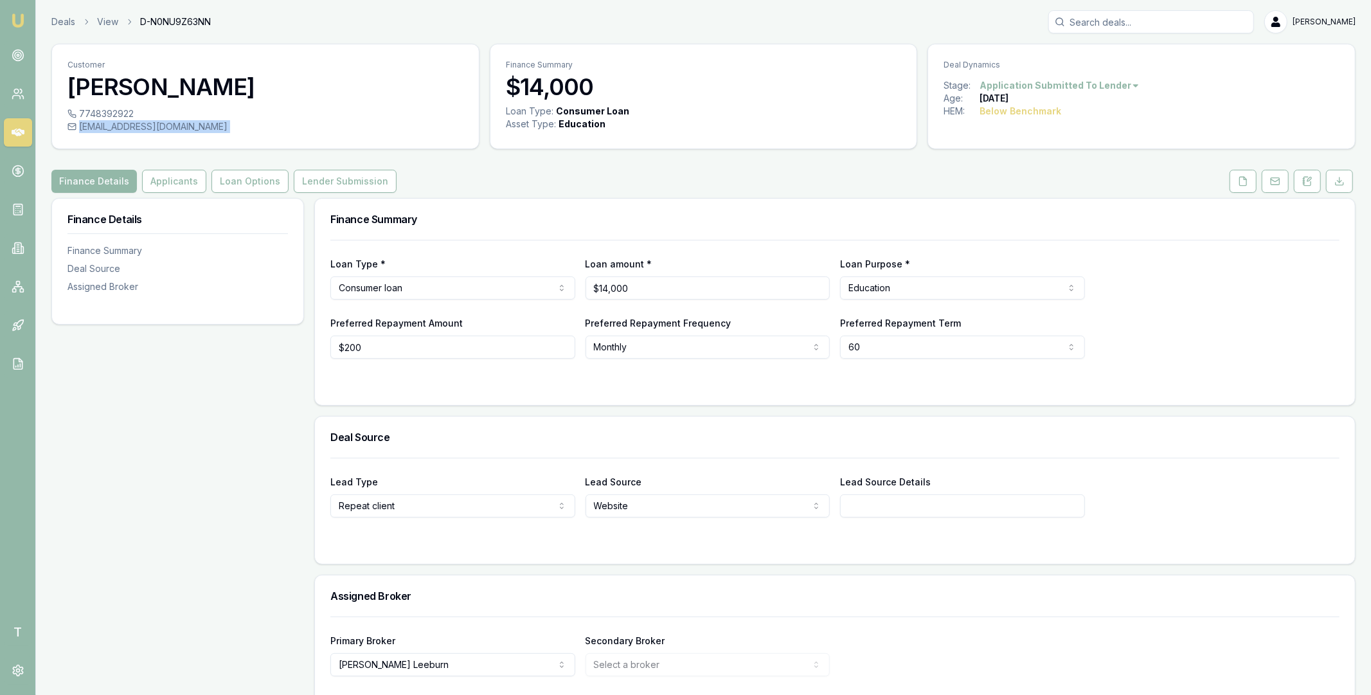
click at [255, 126] on div "test_1+4789348937474@emumoney.com.au" at bounding box center [266, 126] width 396 height 13
copy div "test_1+4789348937474@emumoney.com.au"
click at [1245, 183] on icon at bounding box center [1243, 181] width 10 height 10
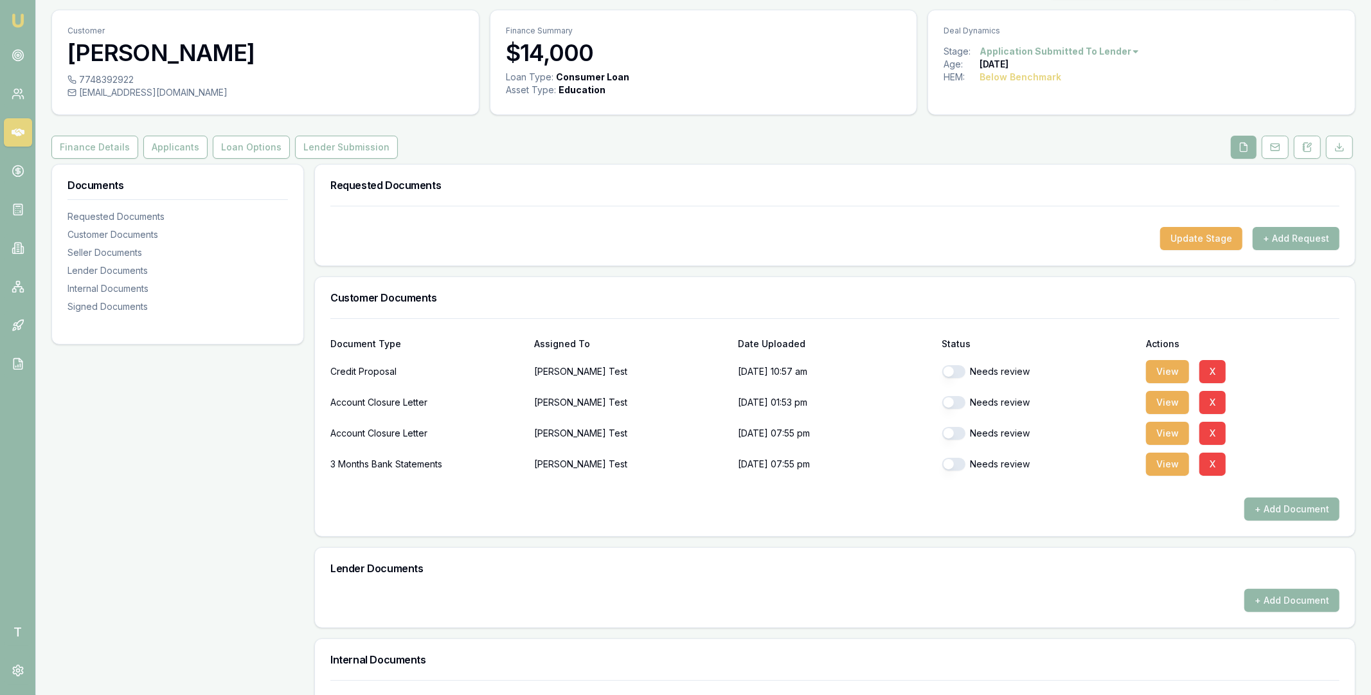
scroll to position [395, 0]
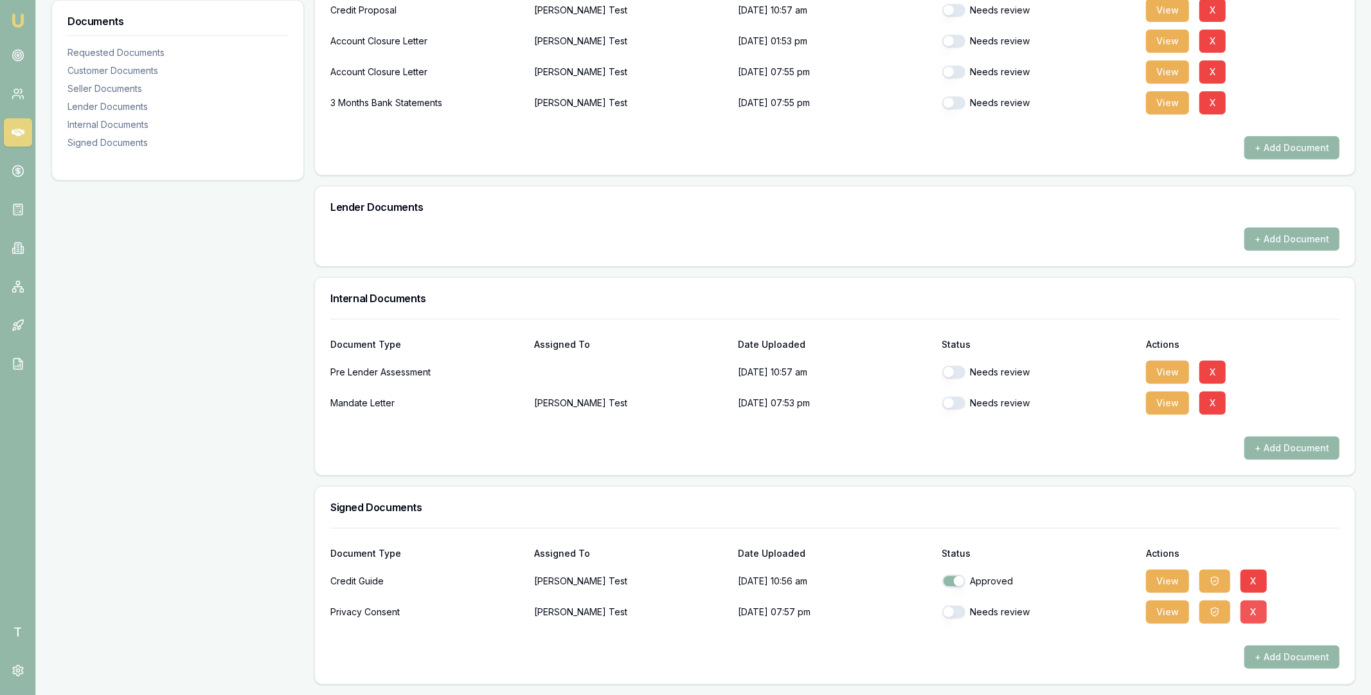
click at [1257, 613] on button "X" at bounding box center [1254, 611] width 26 height 23
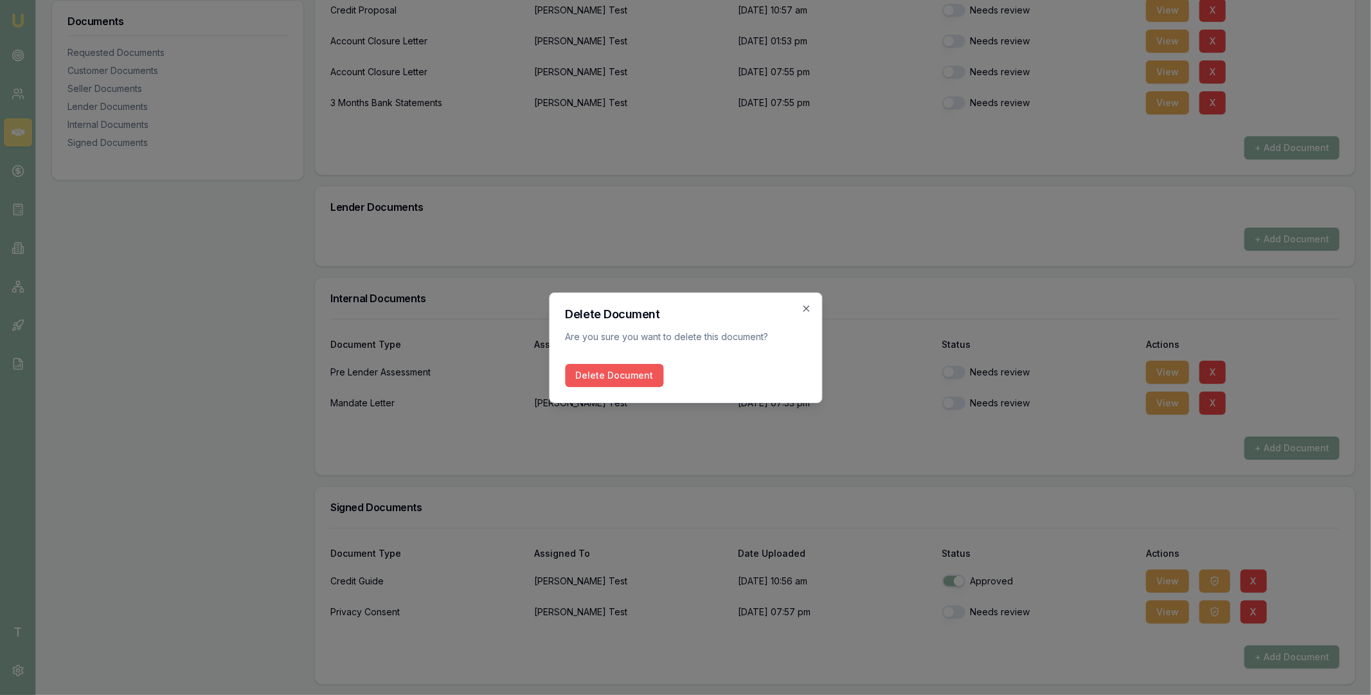
click at [618, 372] on button "Delete Document" at bounding box center [614, 375] width 98 height 23
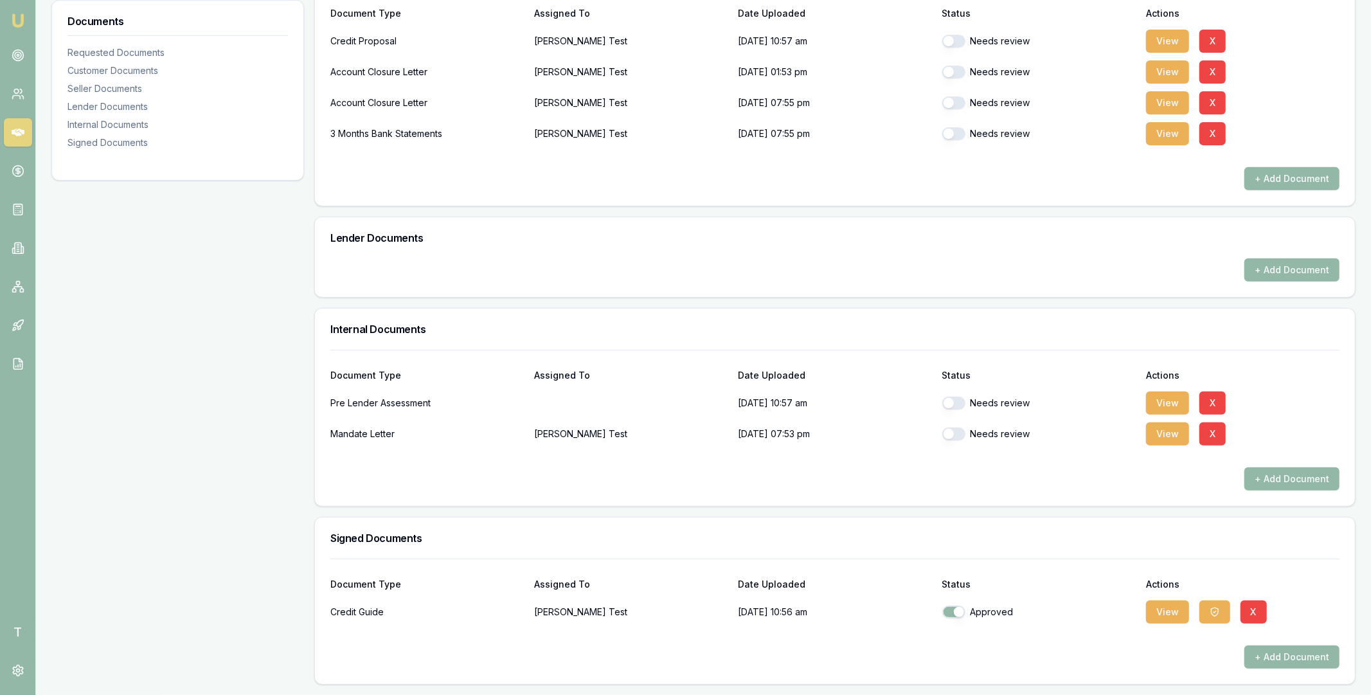
scroll to position [0, 0]
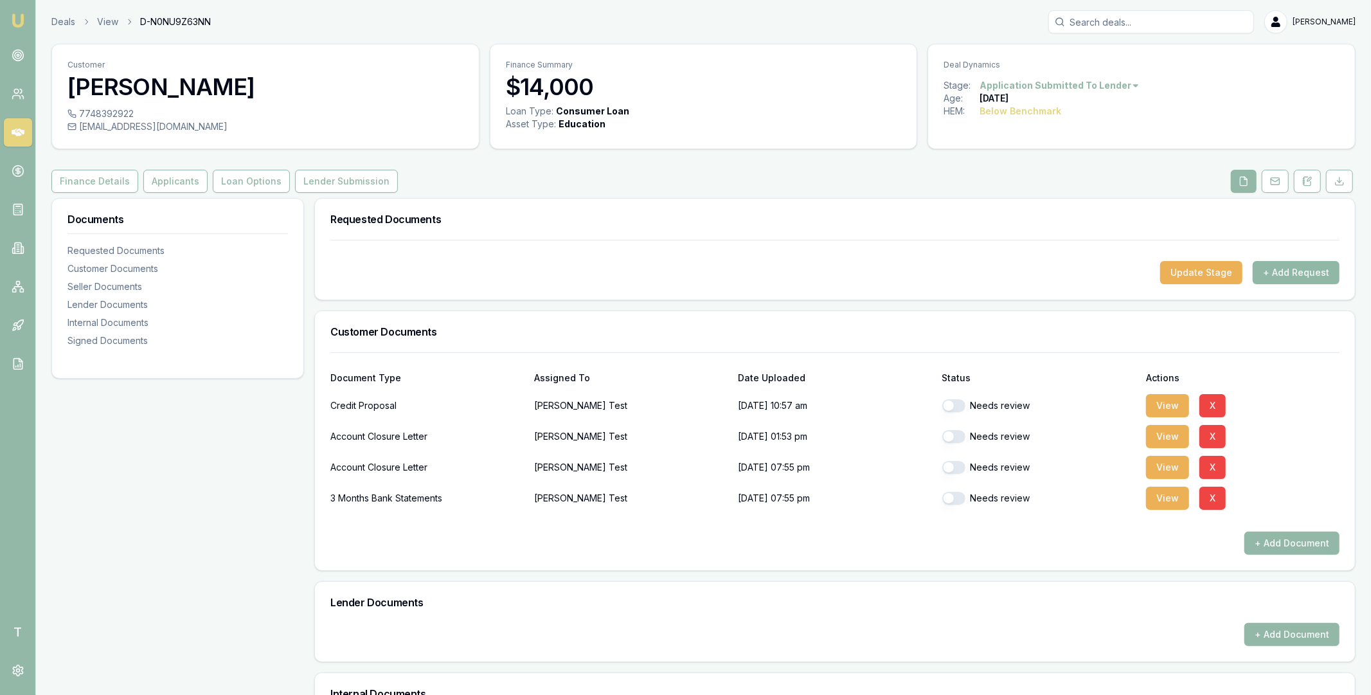
click at [1281, 271] on button "+ Add Request" at bounding box center [1296, 272] width 87 height 23
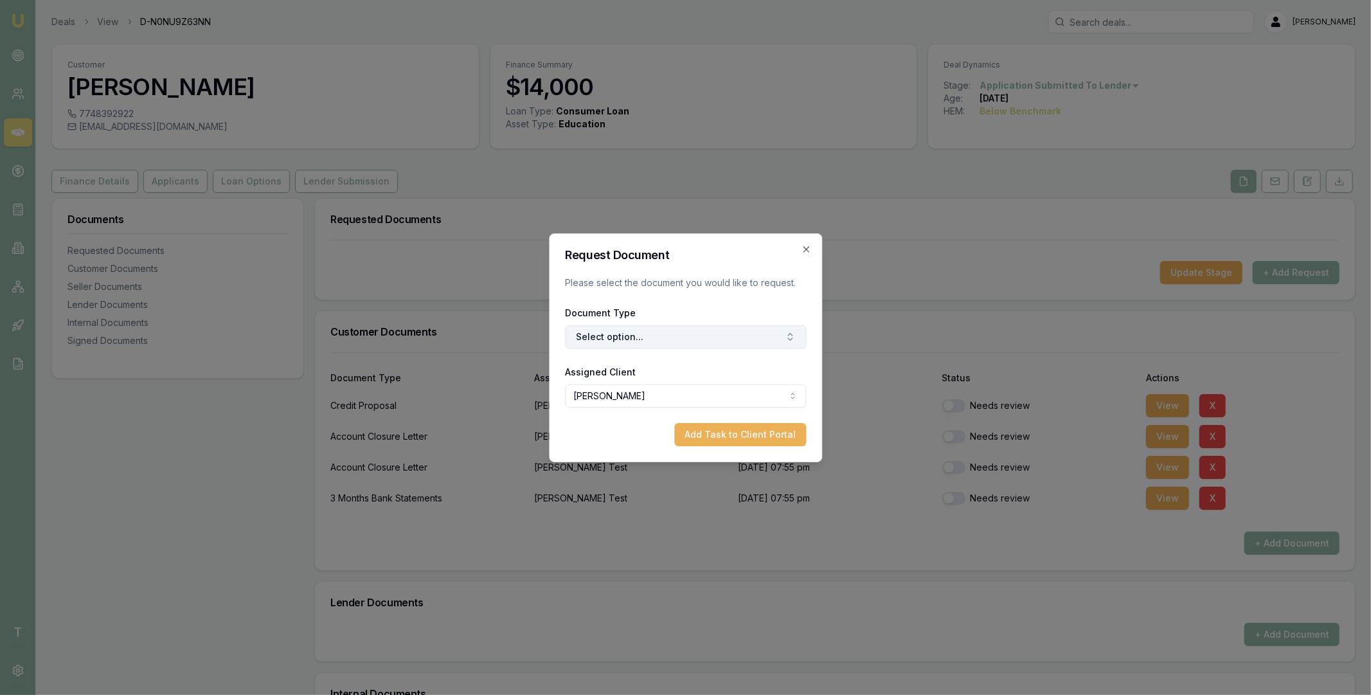
click at [681, 342] on button "Select option..." at bounding box center [685, 336] width 241 height 23
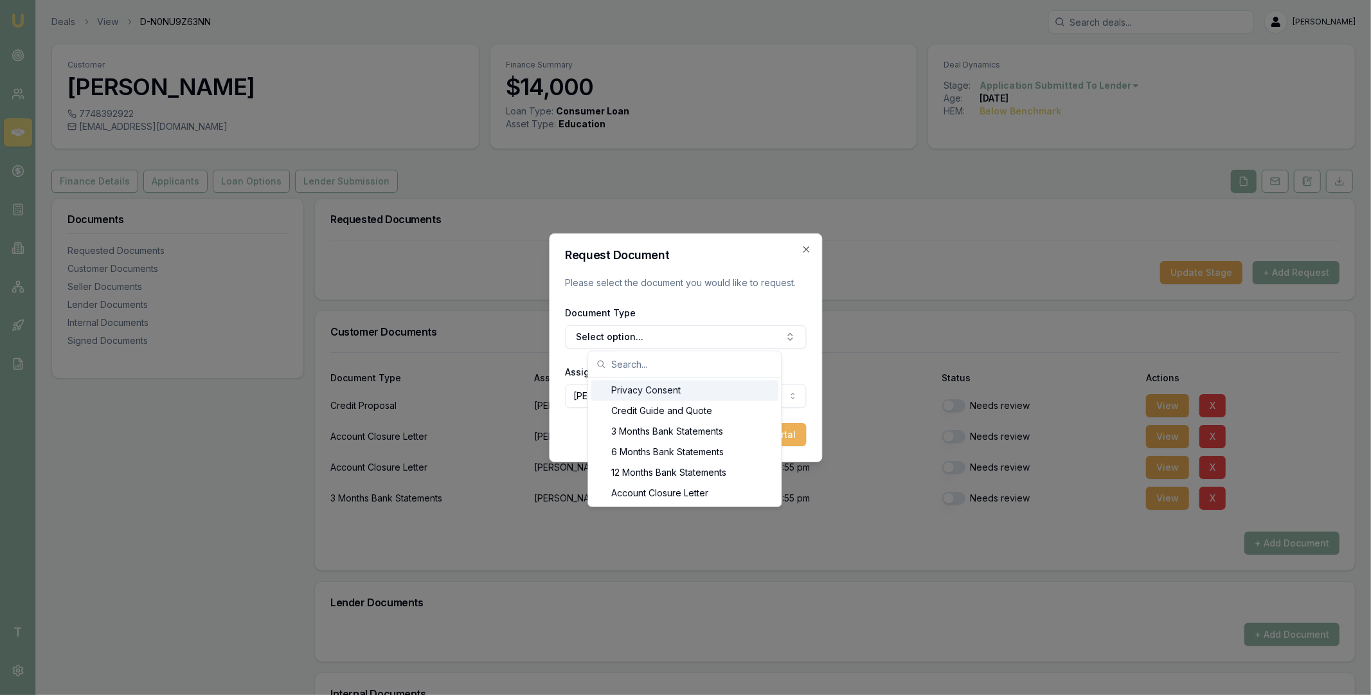
click at [662, 388] on div "Privacy Consent" at bounding box center [685, 391] width 188 height 21
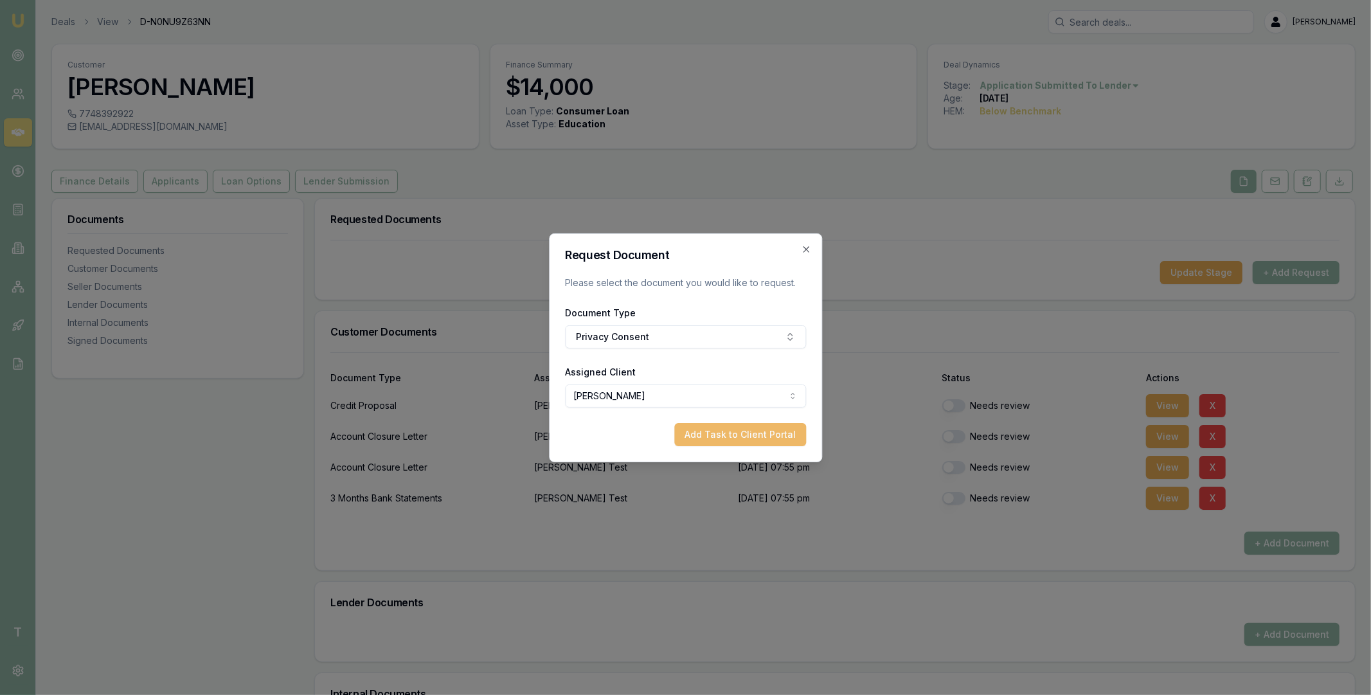
click at [701, 432] on button "Add Task to Client Portal" at bounding box center [740, 434] width 132 height 23
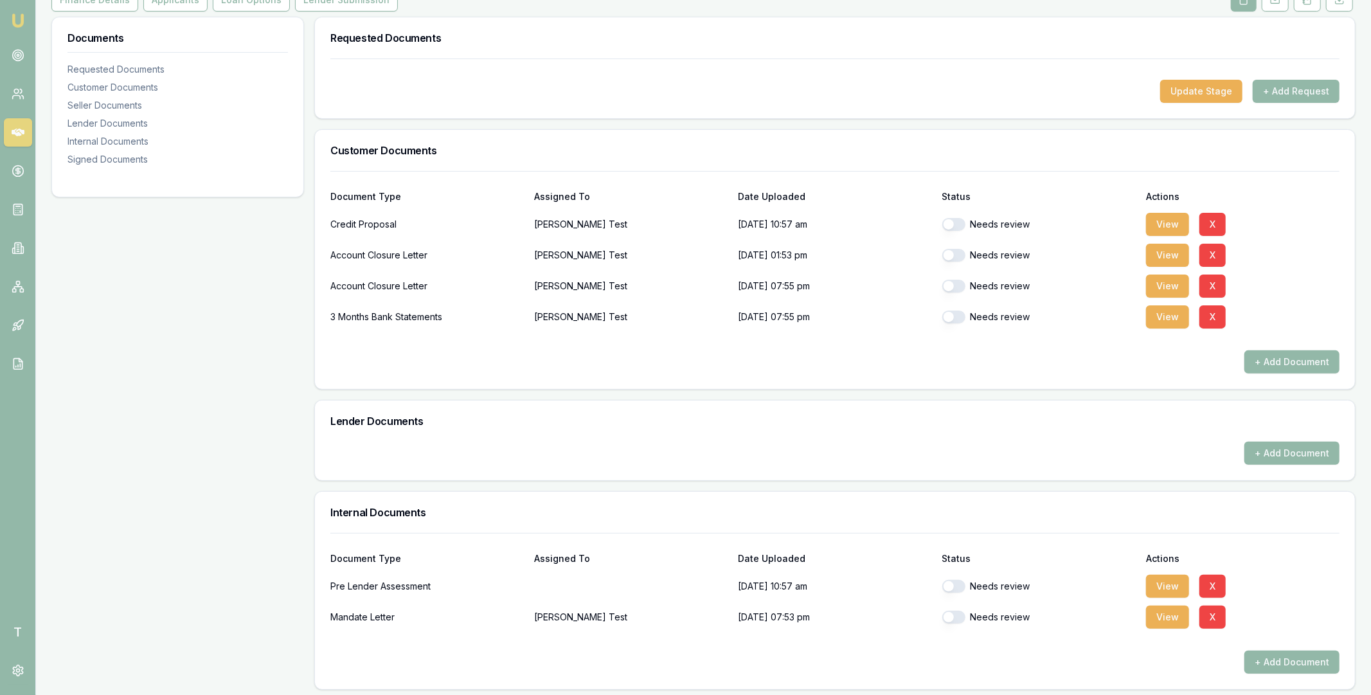
scroll to position [395, 0]
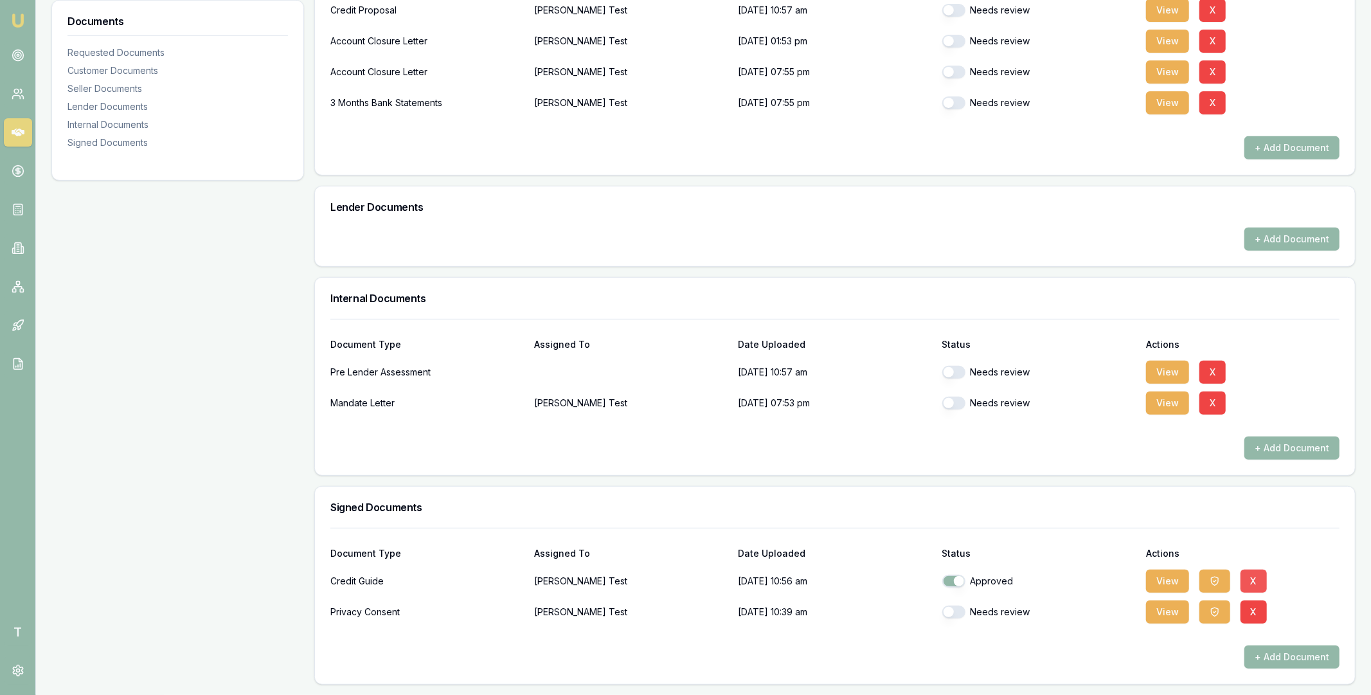
click at [1254, 580] on button "X" at bounding box center [1254, 581] width 26 height 23
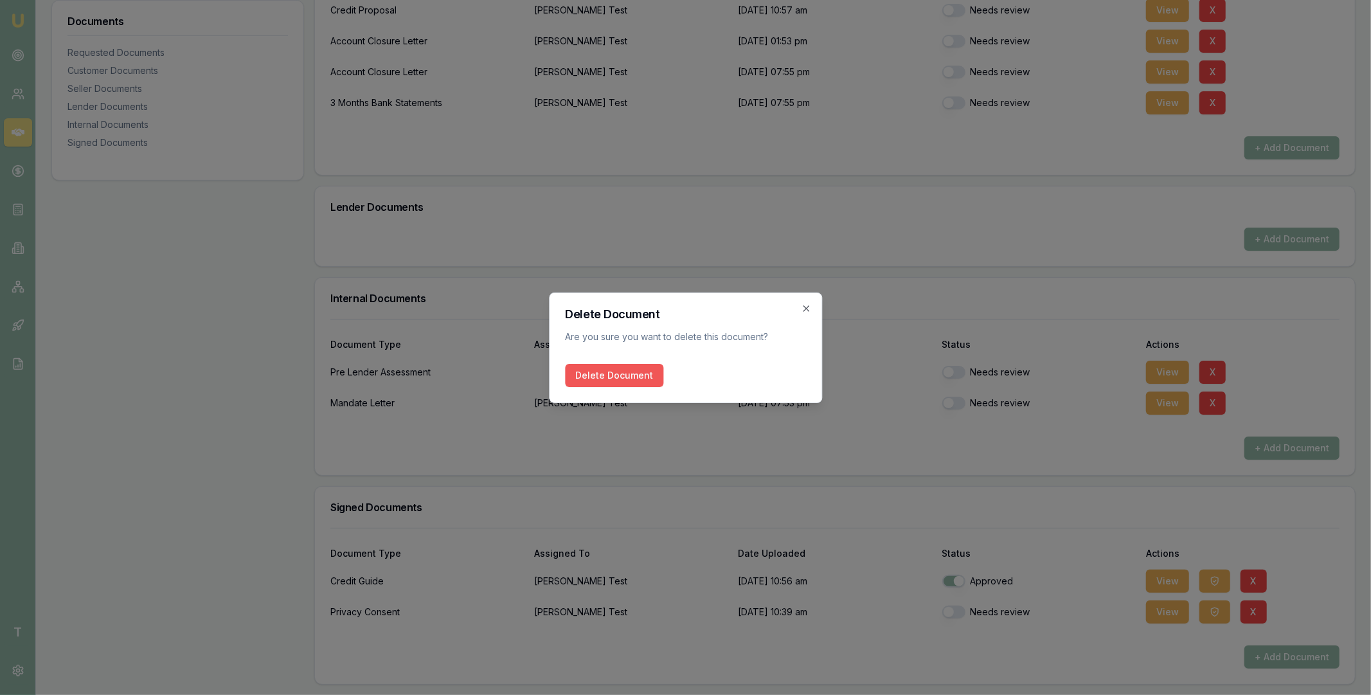
click at [622, 375] on button "Delete Document" at bounding box center [614, 375] width 98 height 23
checkbox input "false"
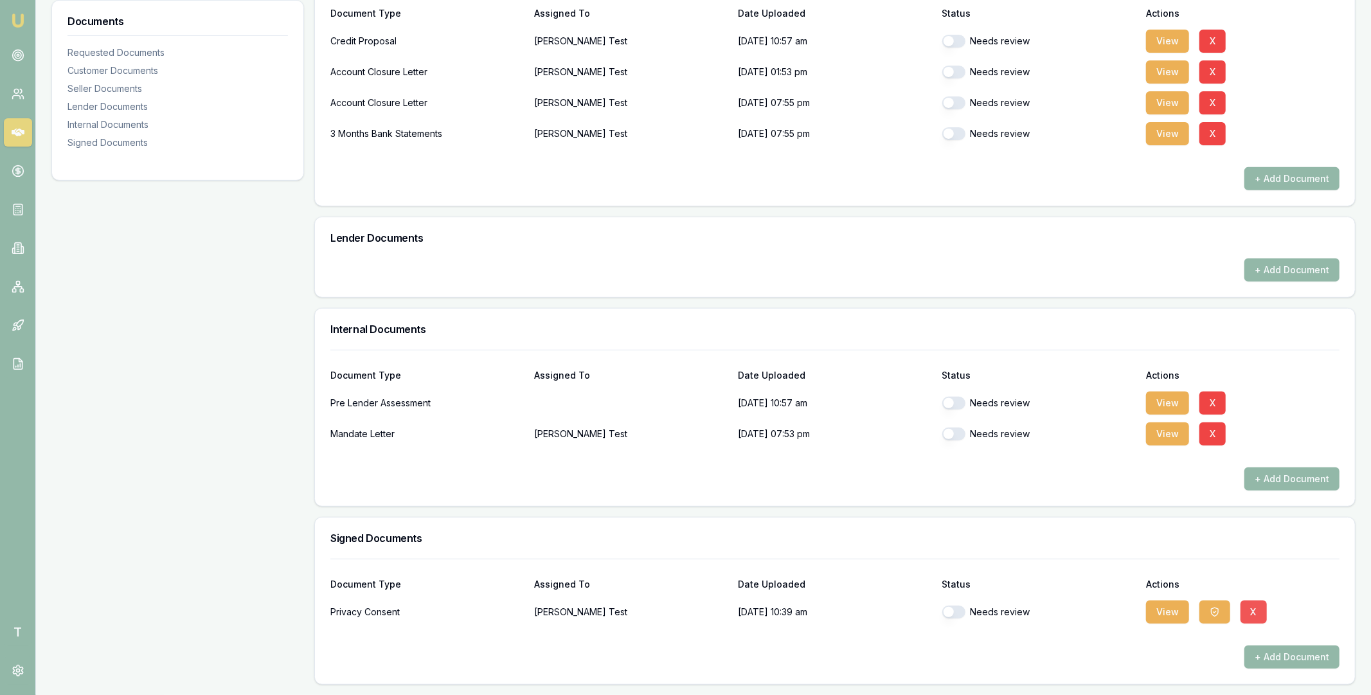
click at [1244, 611] on button "X" at bounding box center [1254, 611] width 26 height 23
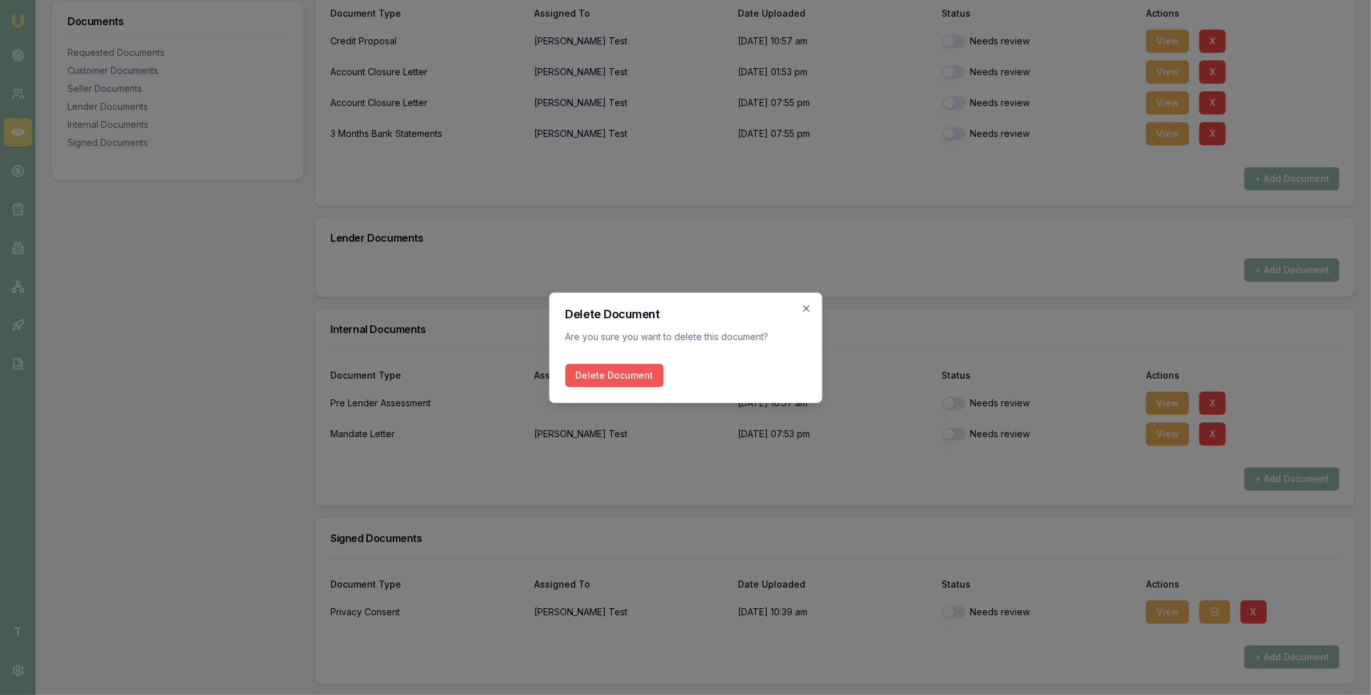
click at [608, 366] on button "Delete Document" at bounding box center [614, 375] width 98 height 23
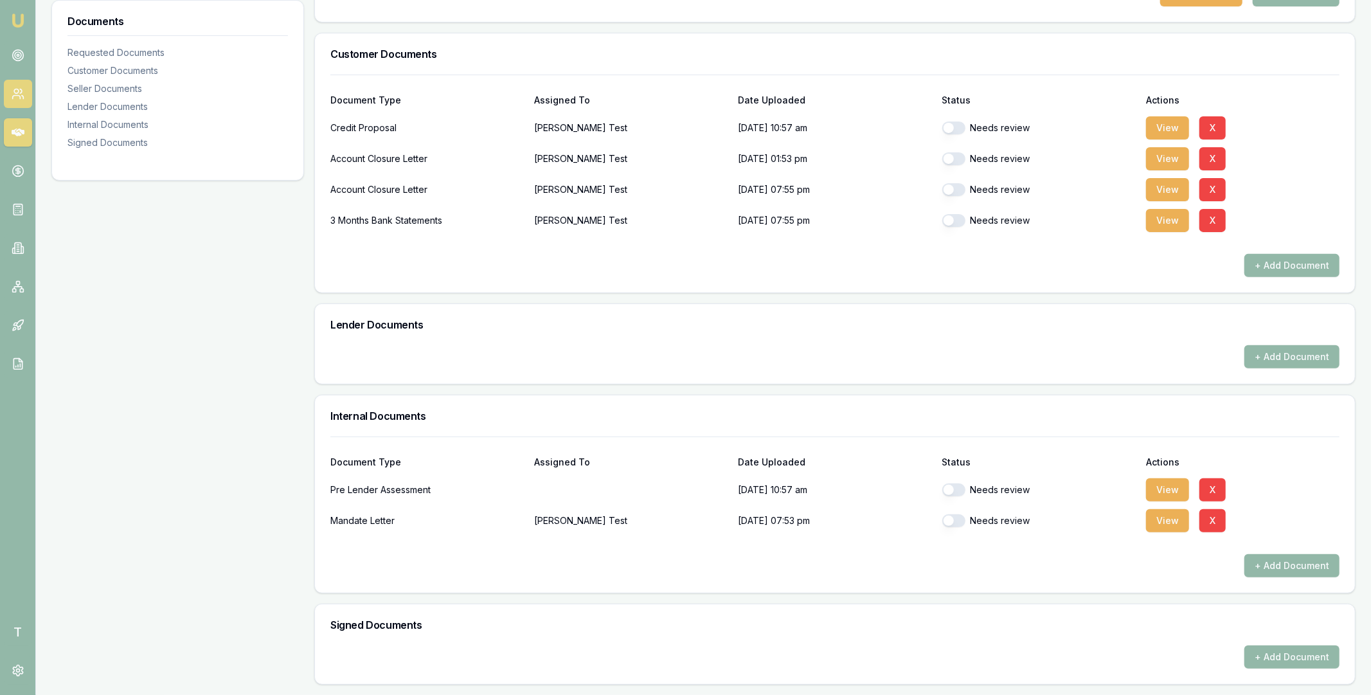
scroll to position [0, 0]
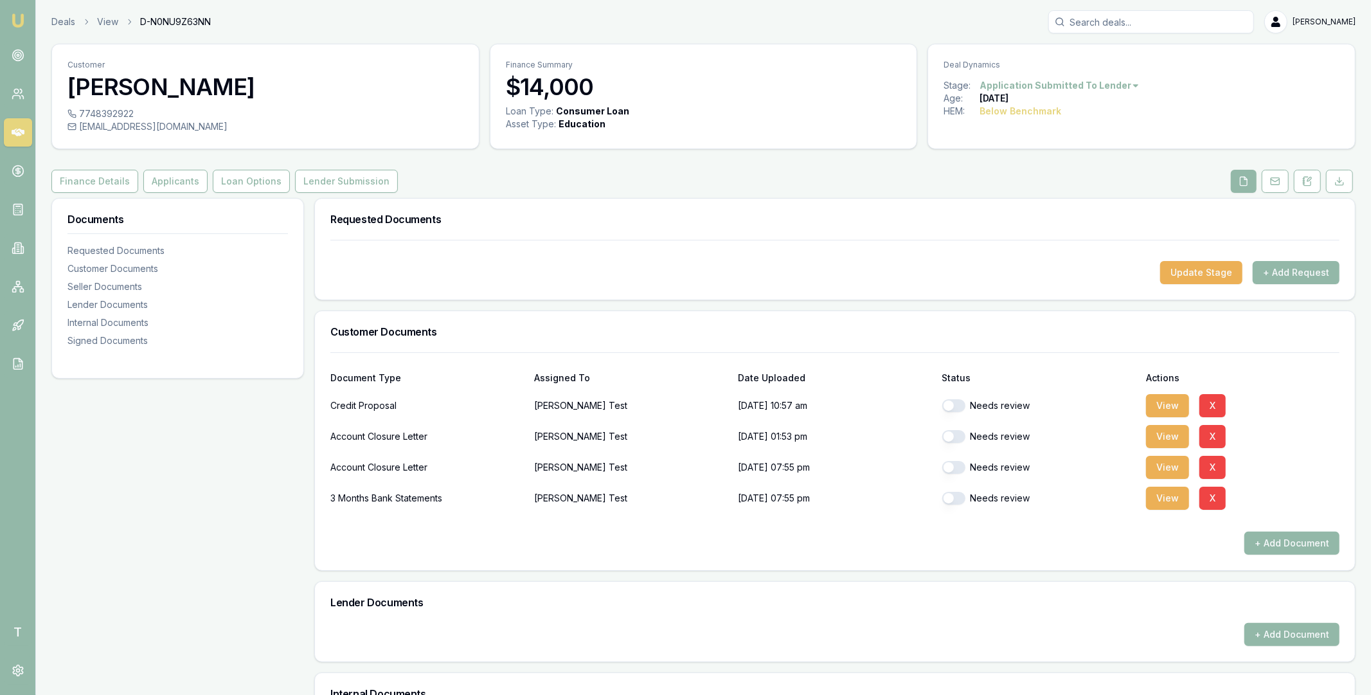
drag, startPoint x: 79, startPoint y: 128, endPoint x: 266, endPoint y: 127, distance: 187.1
click at [266, 127] on div "test_1+4789348937474@emumoney.com.au" at bounding box center [266, 126] width 396 height 13
copy div "test_1+4789348937474@emumoney.com.au"
click at [796, 181] on div "Finance Details Applicants Loan Options Lender Submission" at bounding box center [703, 181] width 1304 height 23
click at [1309, 277] on button "+ Add Request" at bounding box center [1296, 272] width 87 height 23
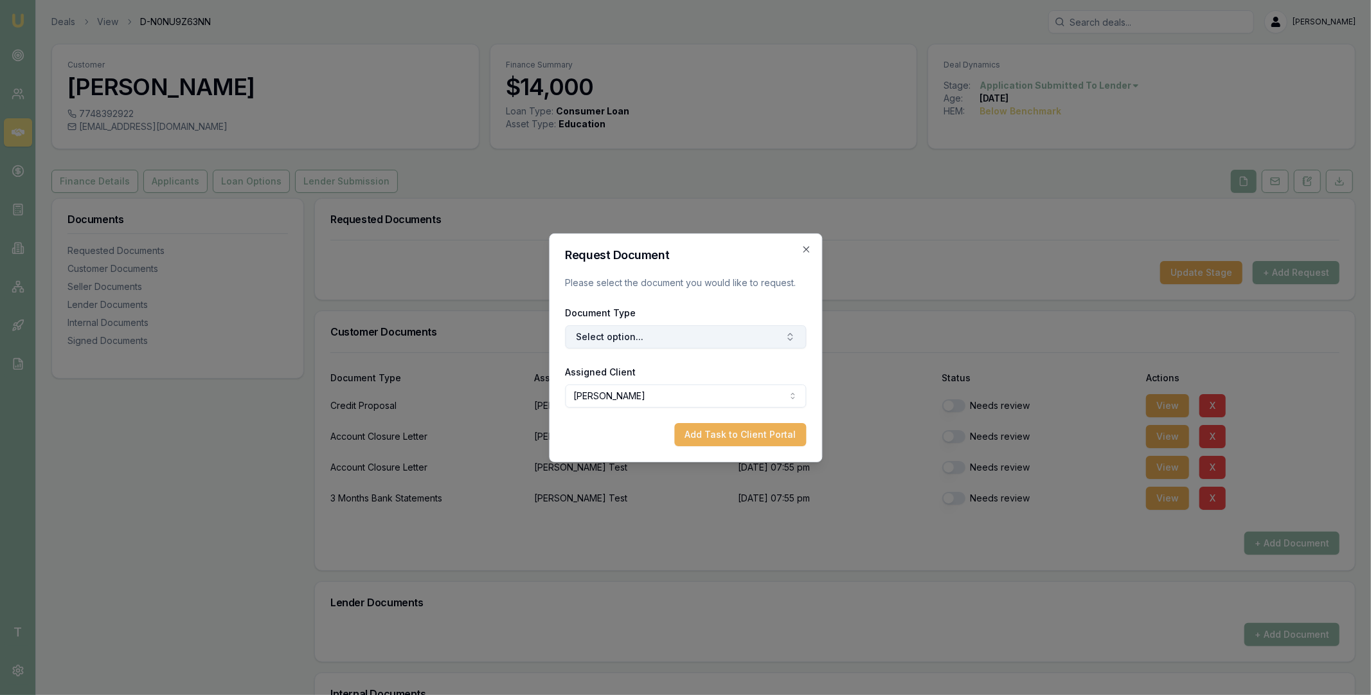
click at [647, 336] on button "Select option..." at bounding box center [685, 336] width 241 height 23
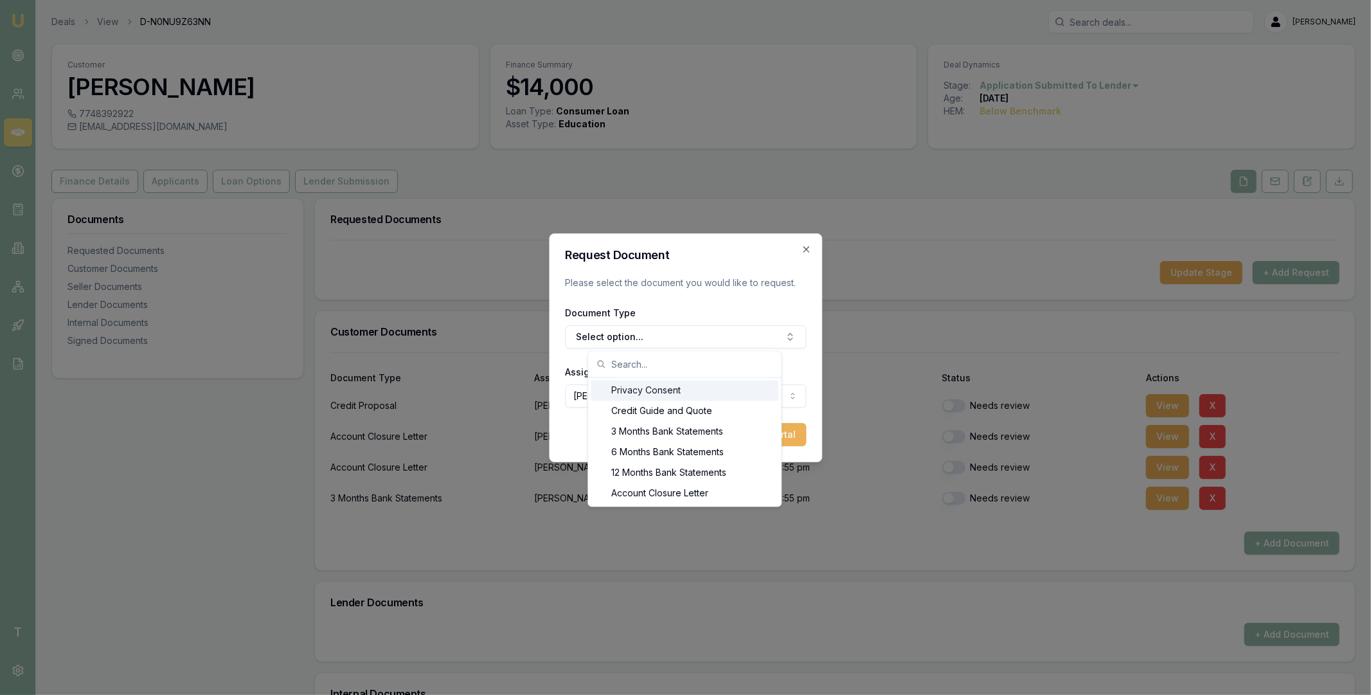
click at [640, 393] on div "Privacy Consent" at bounding box center [685, 391] width 188 height 21
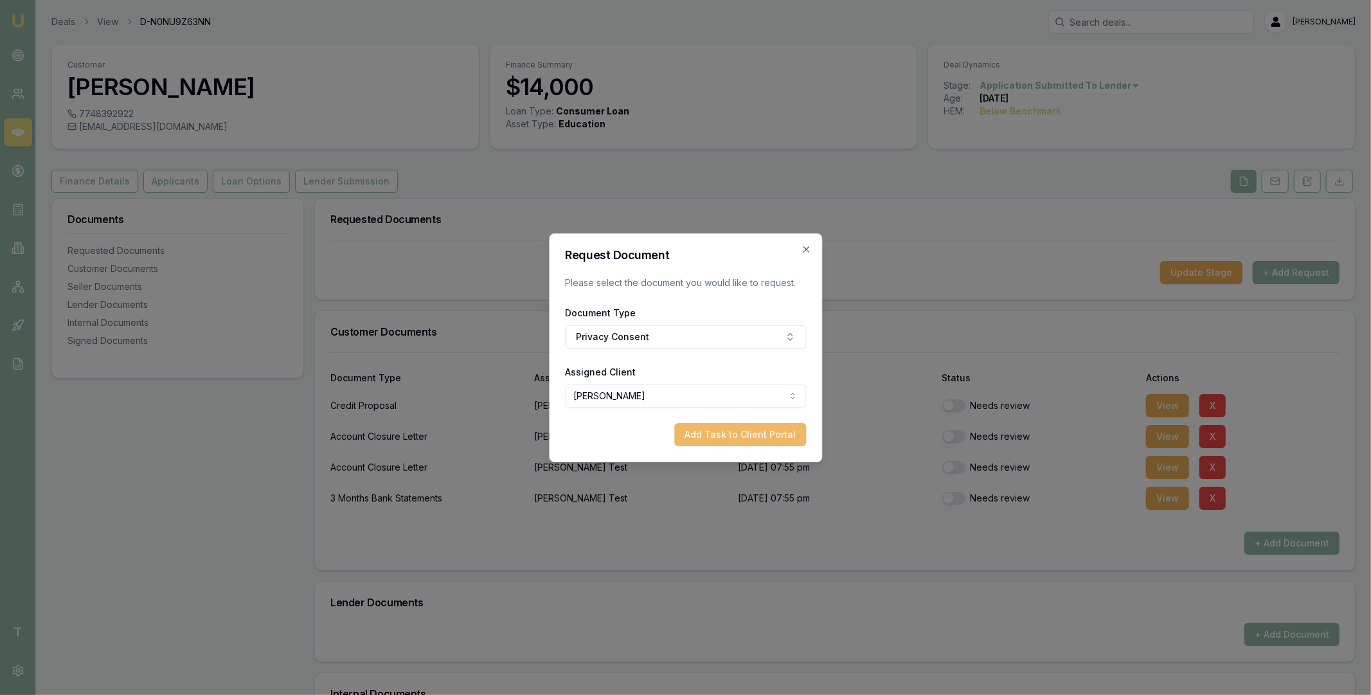
click at [705, 433] on button "Add Task to Client Portal" at bounding box center [740, 434] width 132 height 23
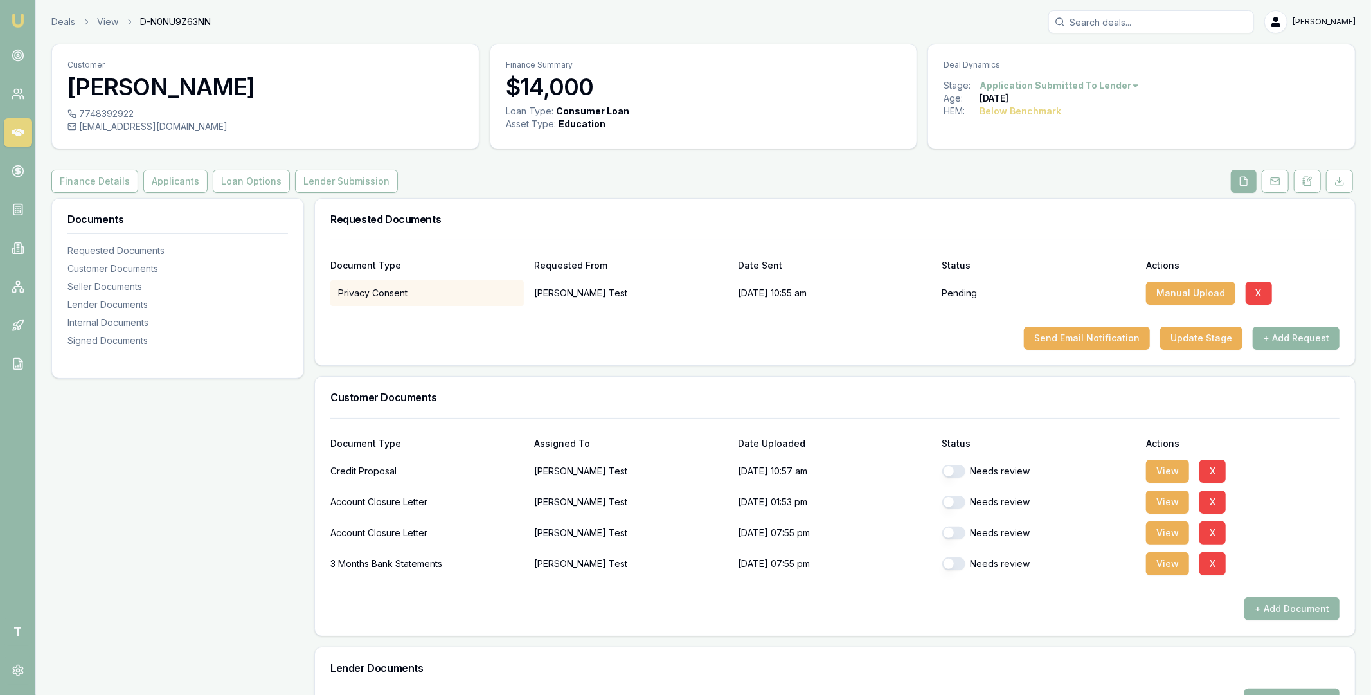
click at [1289, 332] on button "+ Add Request" at bounding box center [1296, 338] width 87 height 23
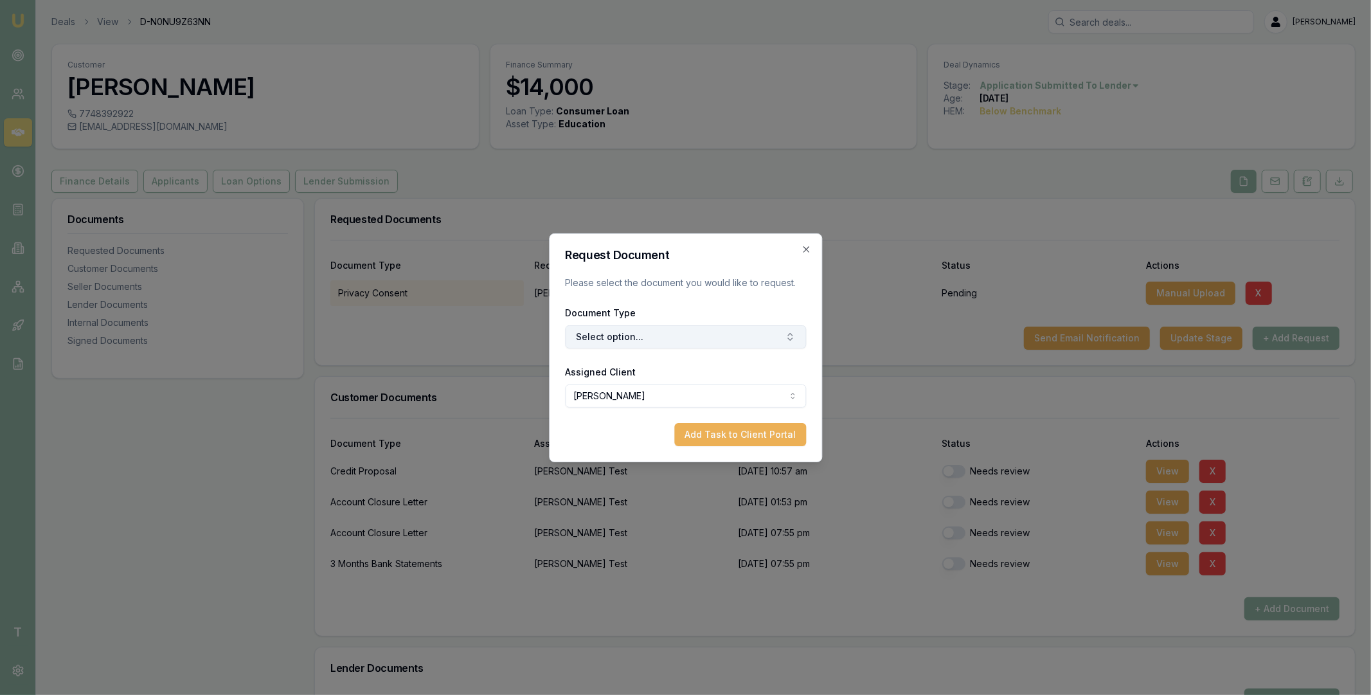
click at [723, 330] on button "Select option..." at bounding box center [685, 336] width 241 height 23
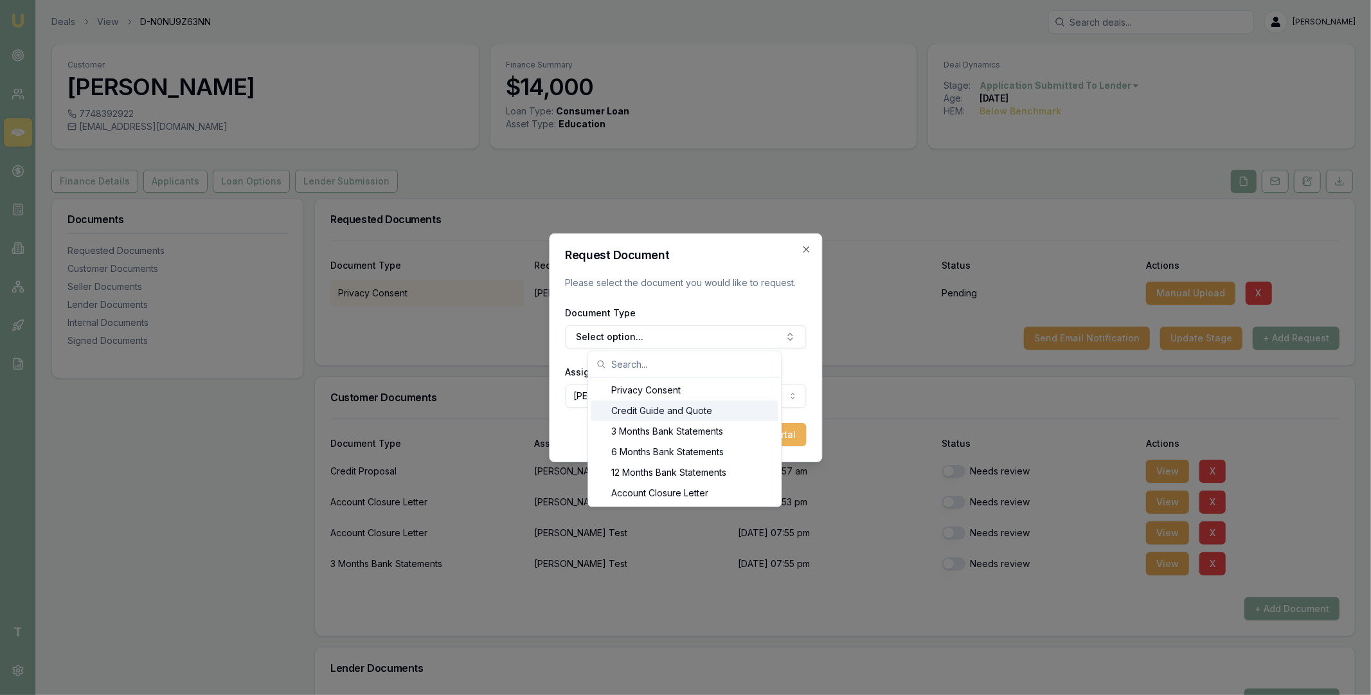
click at [648, 411] on div "Credit Guide and Quote" at bounding box center [685, 411] width 188 height 21
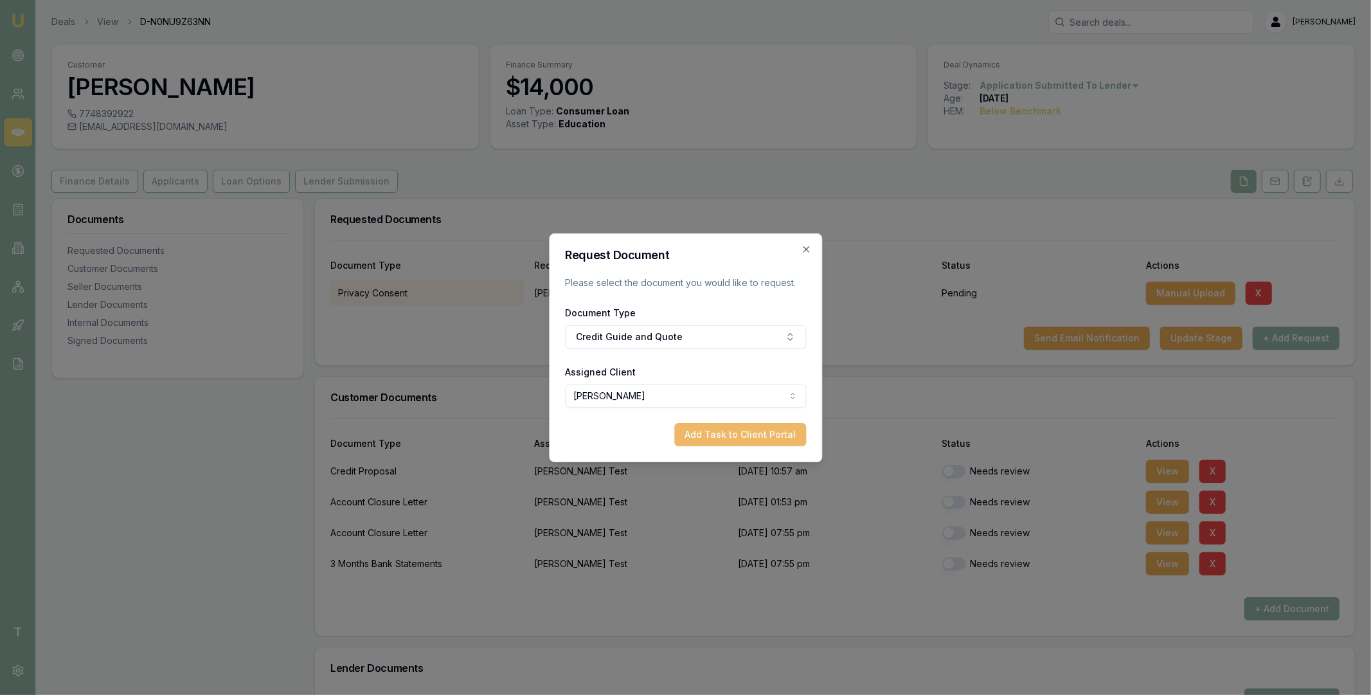
click at [726, 429] on button "Add Task to Client Portal" at bounding box center [740, 434] width 132 height 23
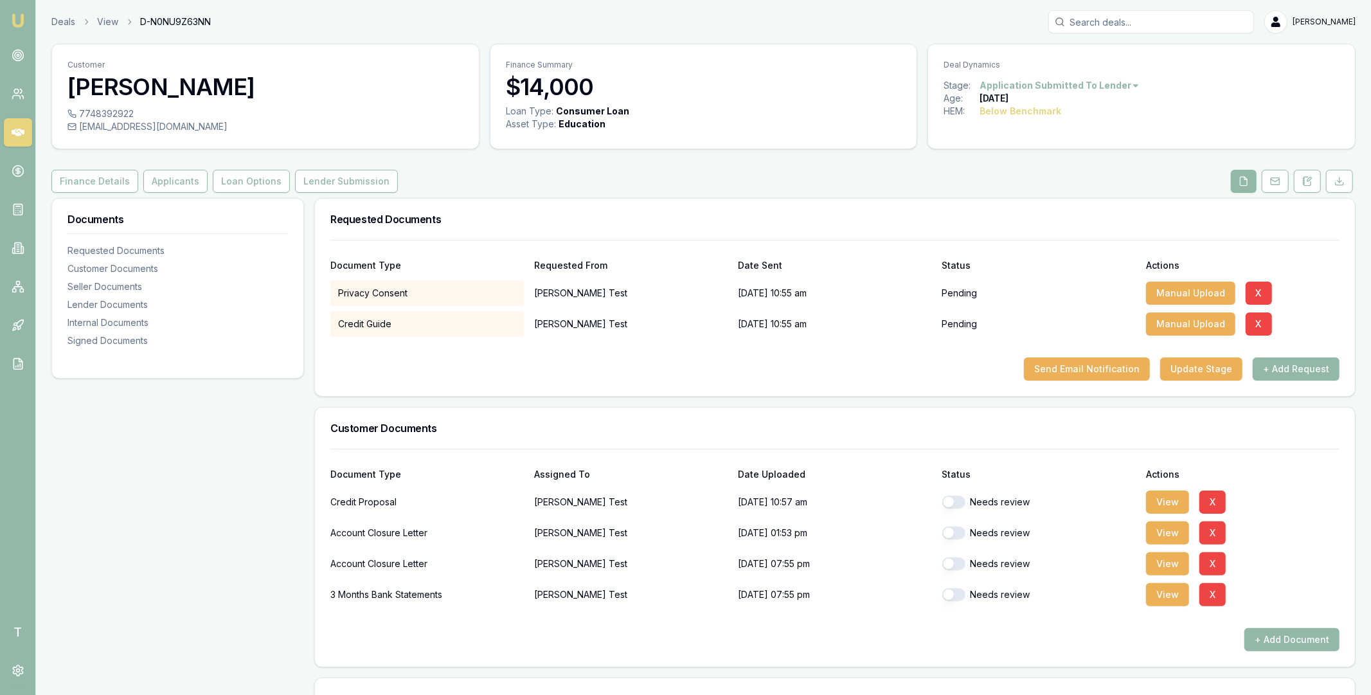
click at [887, 353] on div at bounding box center [834, 347] width 1009 height 21
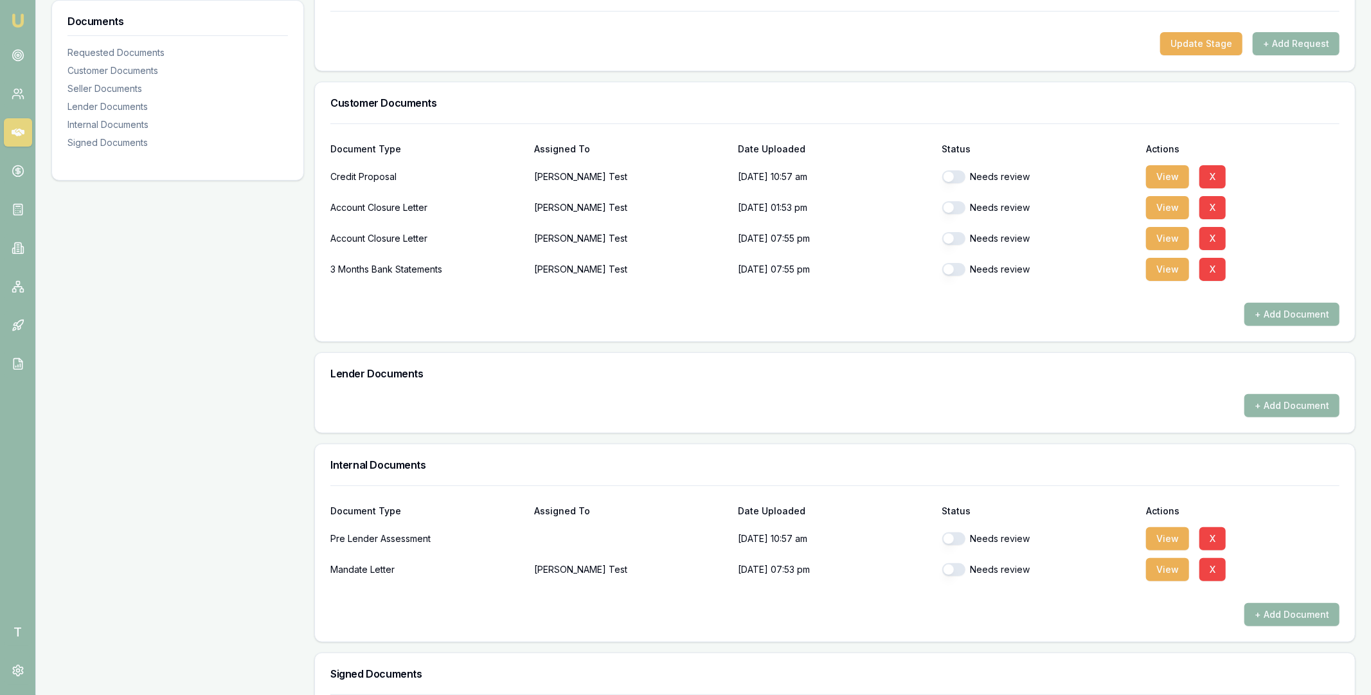
scroll to position [395, 0]
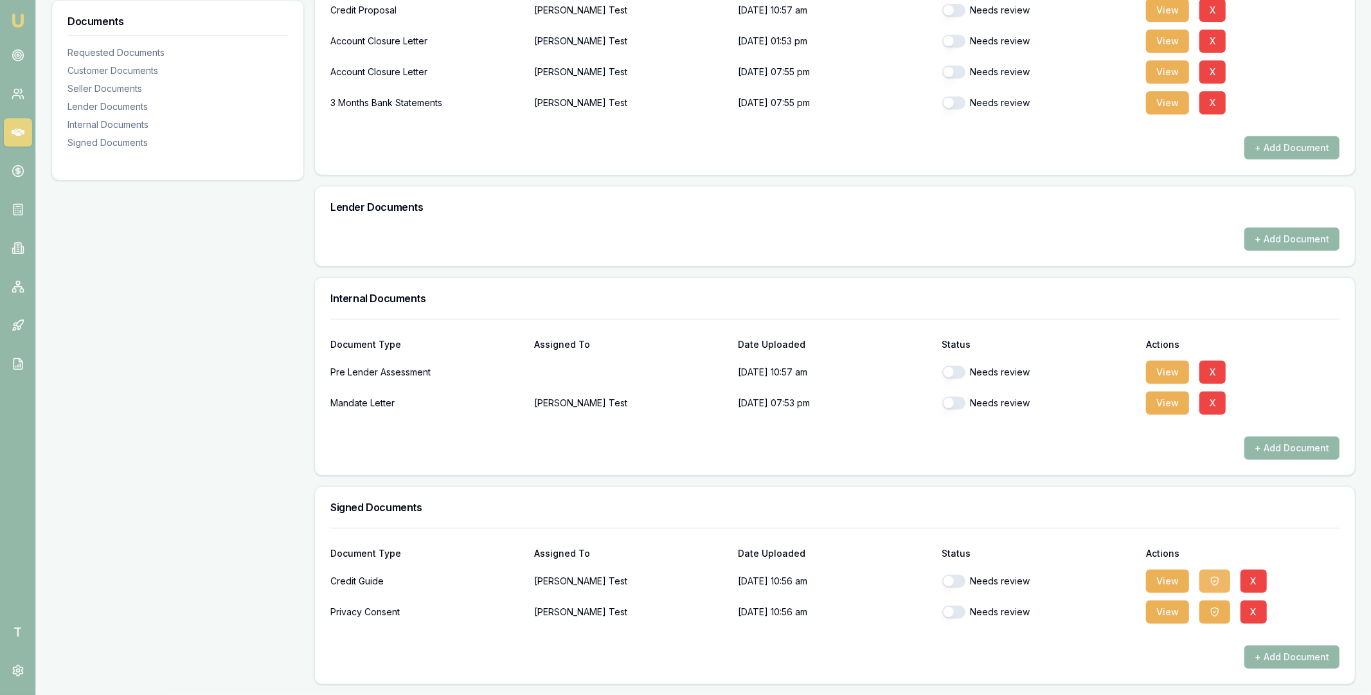
click at [1210, 584] on icon "button" at bounding box center [1215, 581] width 10 height 10
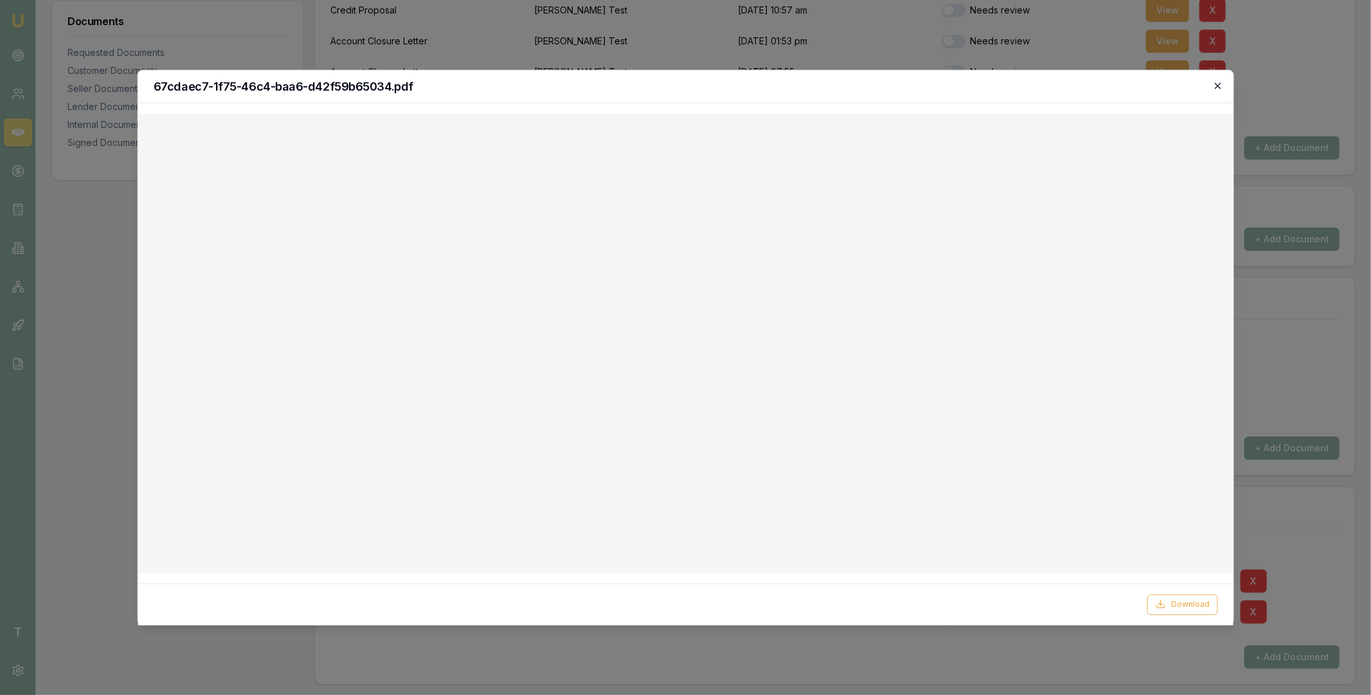
click at [1216, 87] on icon "button" at bounding box center [1218, 85] width 6 height 6
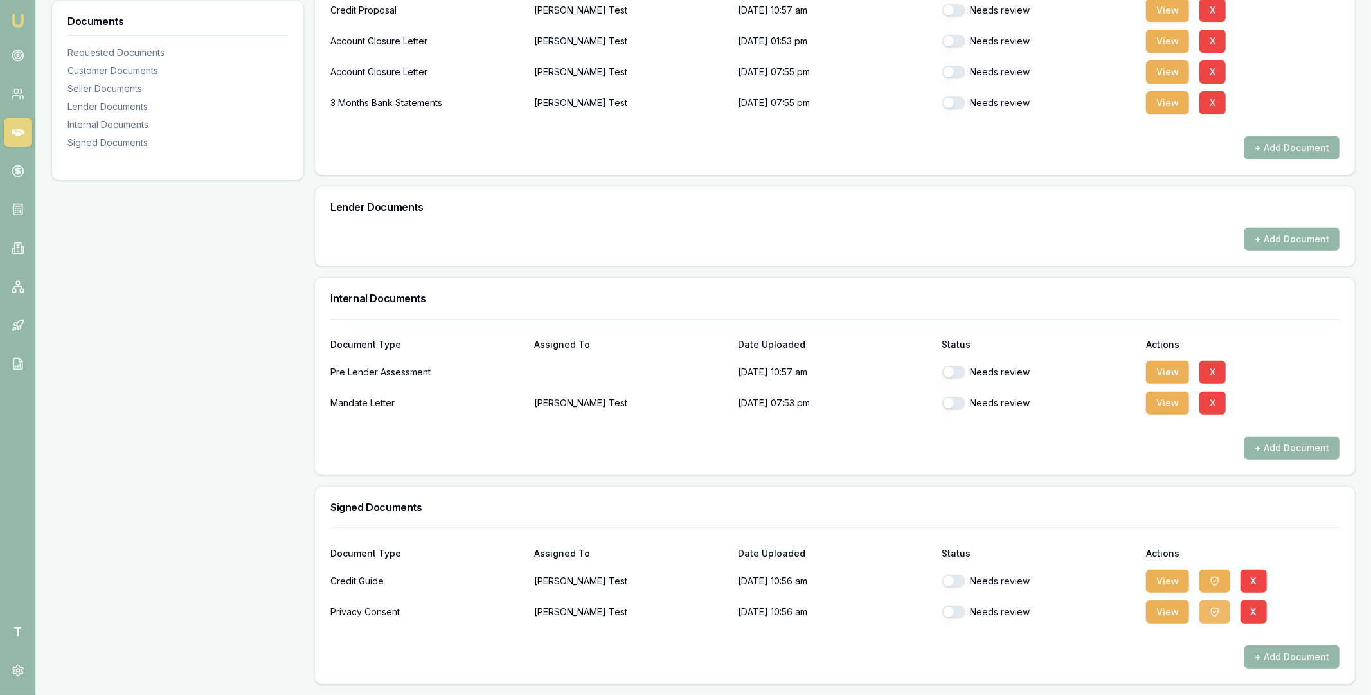
click at [1205, 610] on button "button" at bounding box center [1215, 611] width 31 height 23
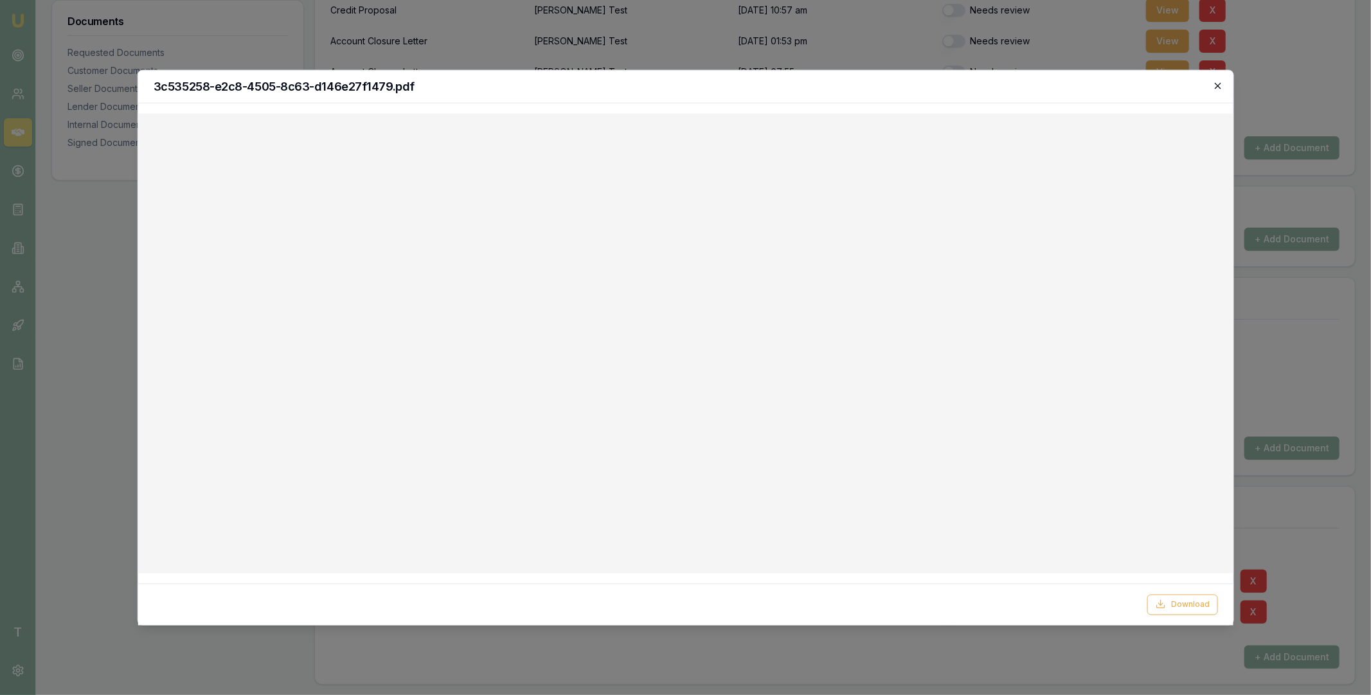
click at [1214, 84] on icon "button" at bounding box center [1218, 85] width 10 height 10
